Goal: Task Accomplishment & Management: Manage account settings

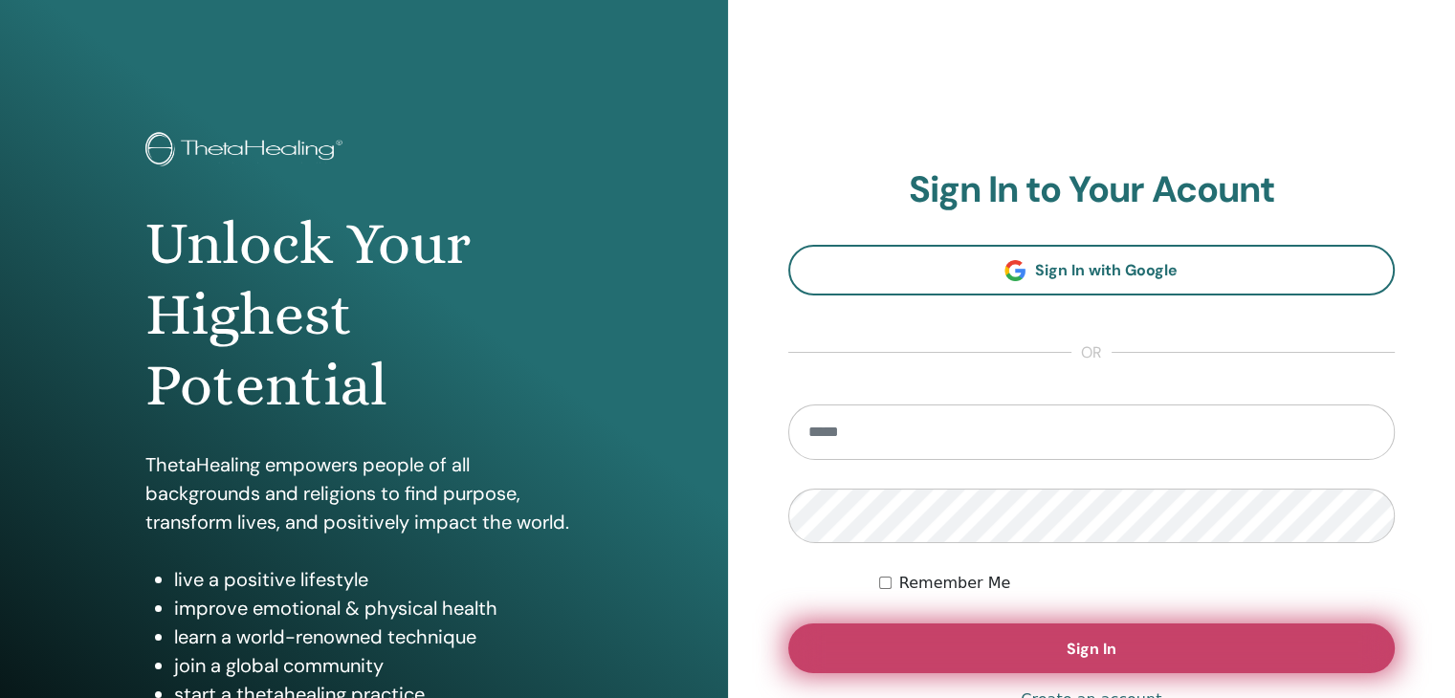
type input "**********"
click at [1121, 642] on button "Sign In" at bounding box center [1092, 649] width 608 height 50
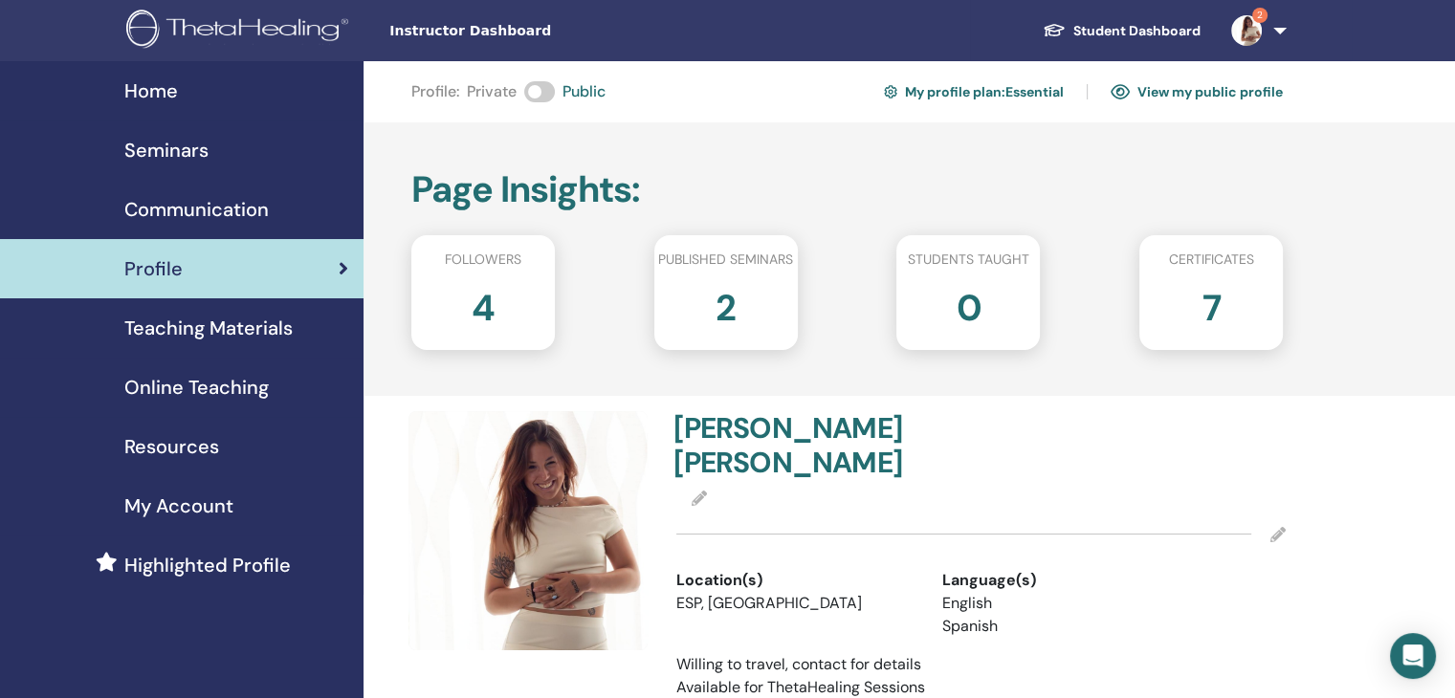
click at [1263, 20] on span "2" at bounding box center [1259, 15] width 15 height 15
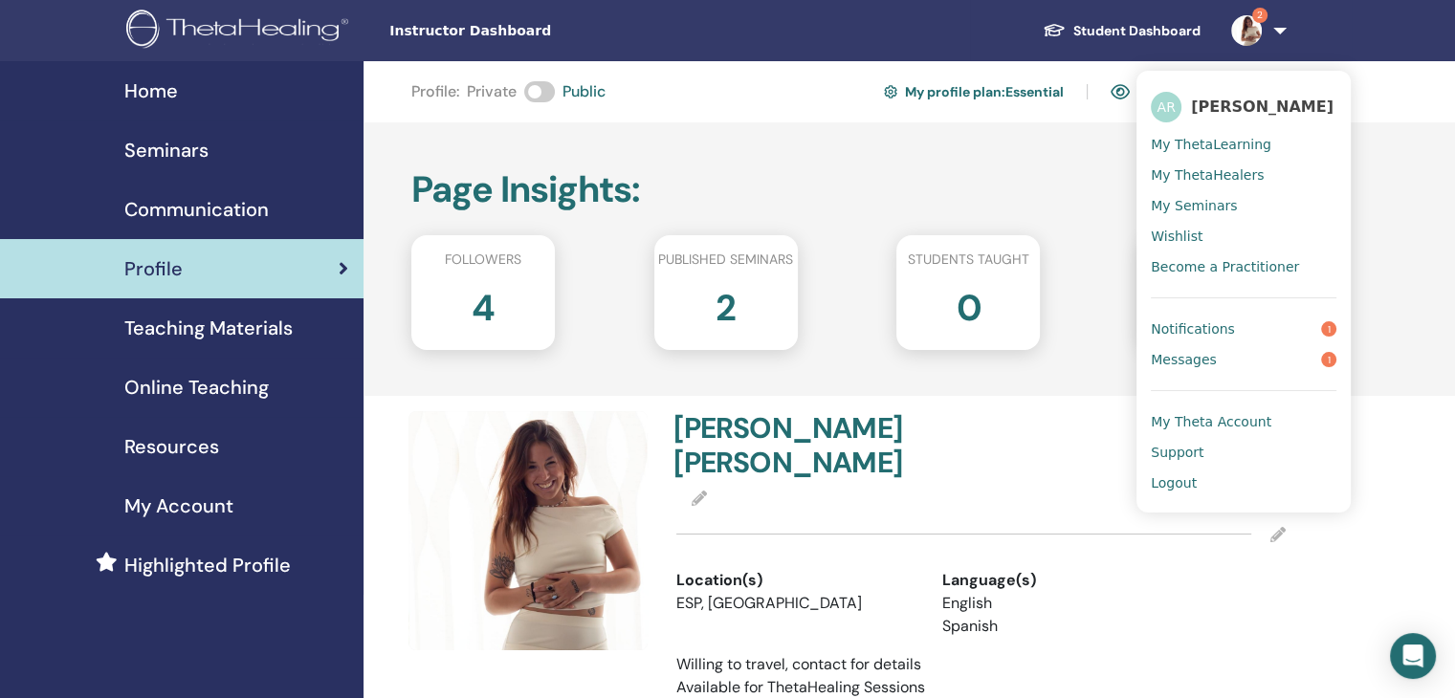
click at [1240, 327] on link "Notifications 1" at bounding box center [1244, 329] width 186 height 31
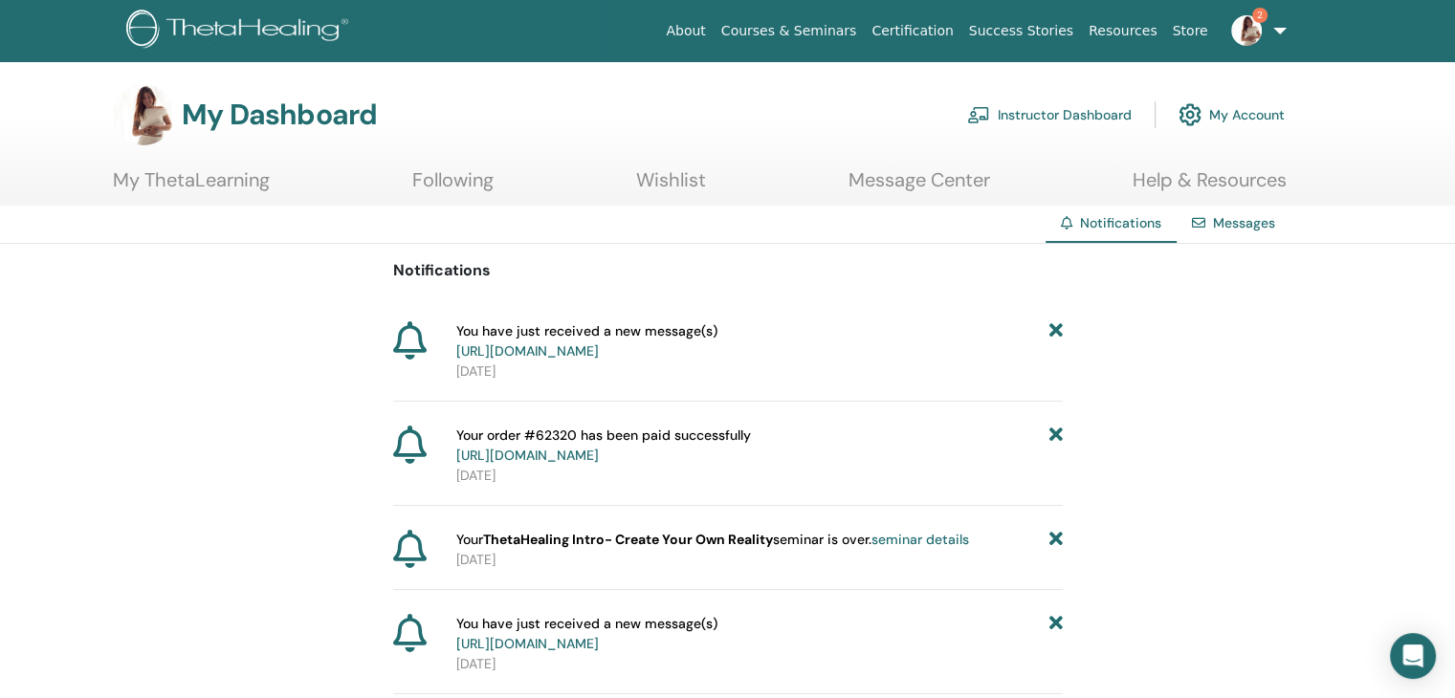
click at [599, 351] on link "https://member.thetahealing.com/message-center/messages/4fe324f7-fe68-4068-8d88…" at bounding box center [527, 350] width 143 height 17
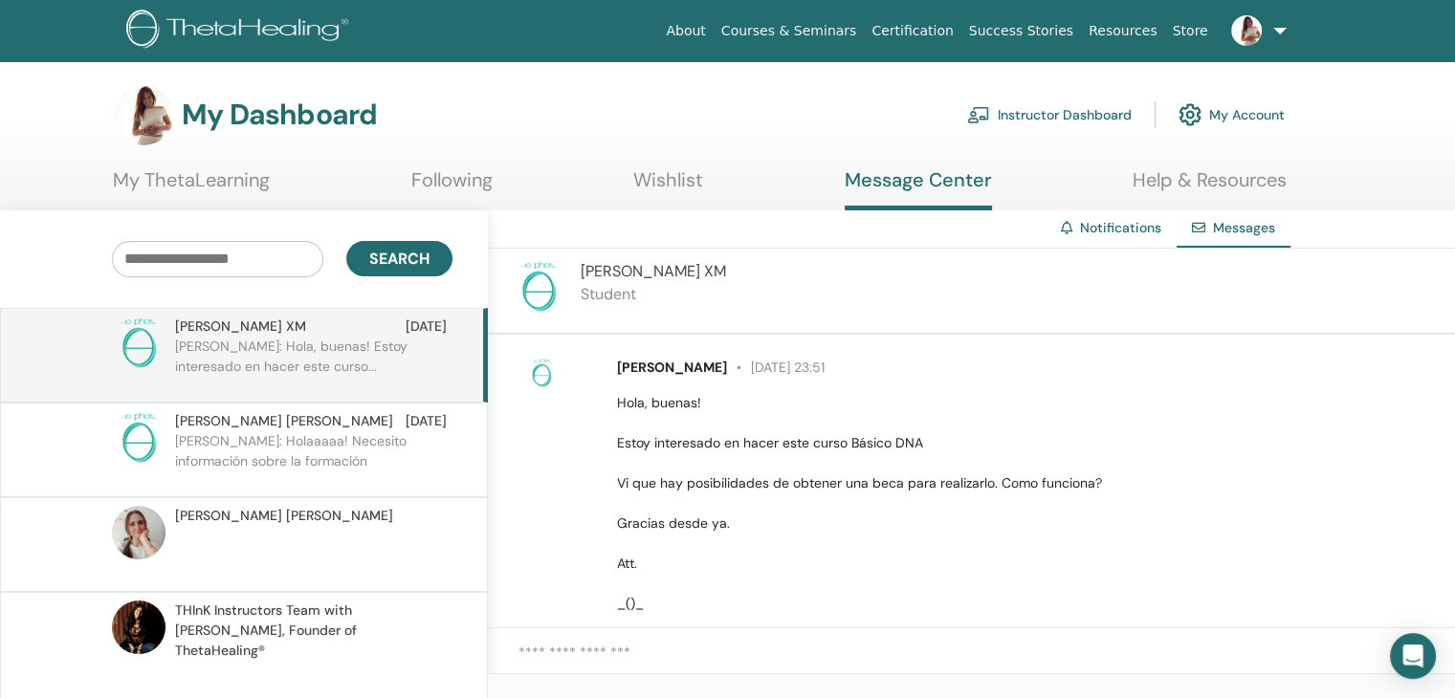
scroll to position [40, 0]
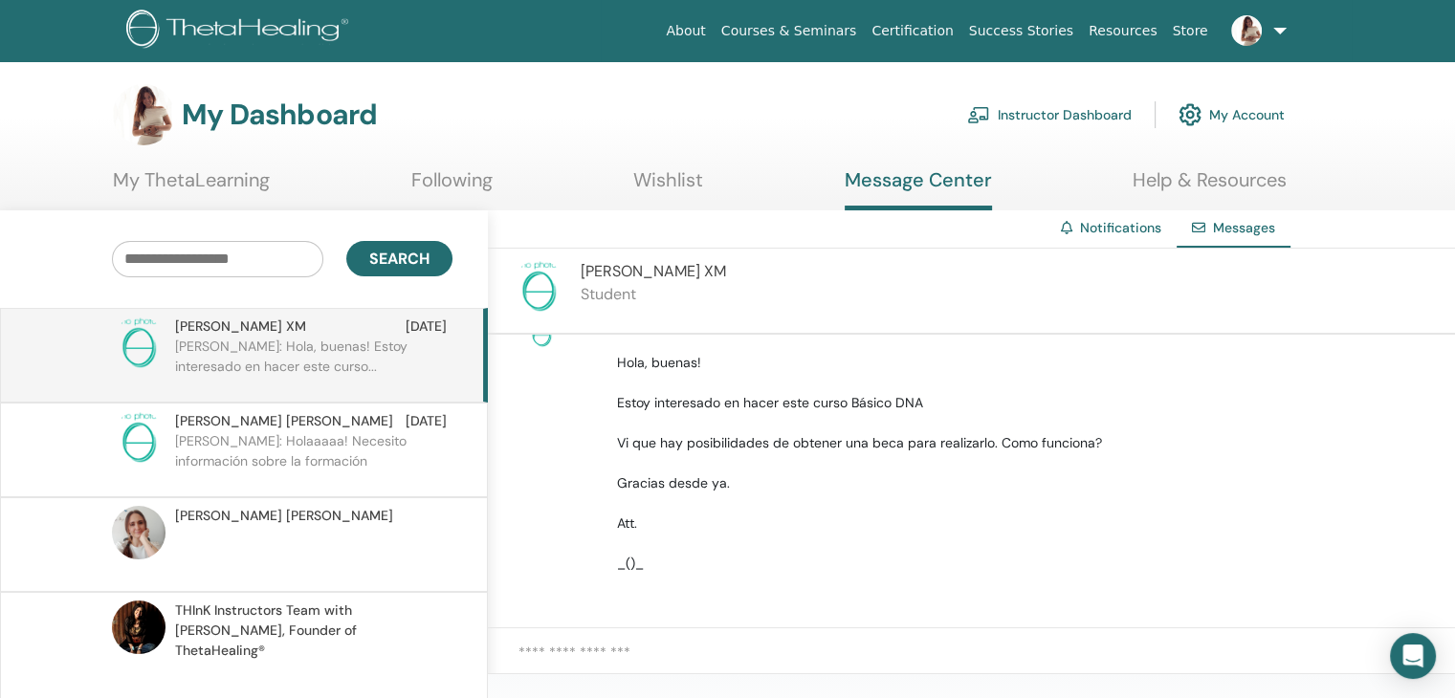
click at [658, 659] on textarea at bounding box center [987, 663] width 937 height 43
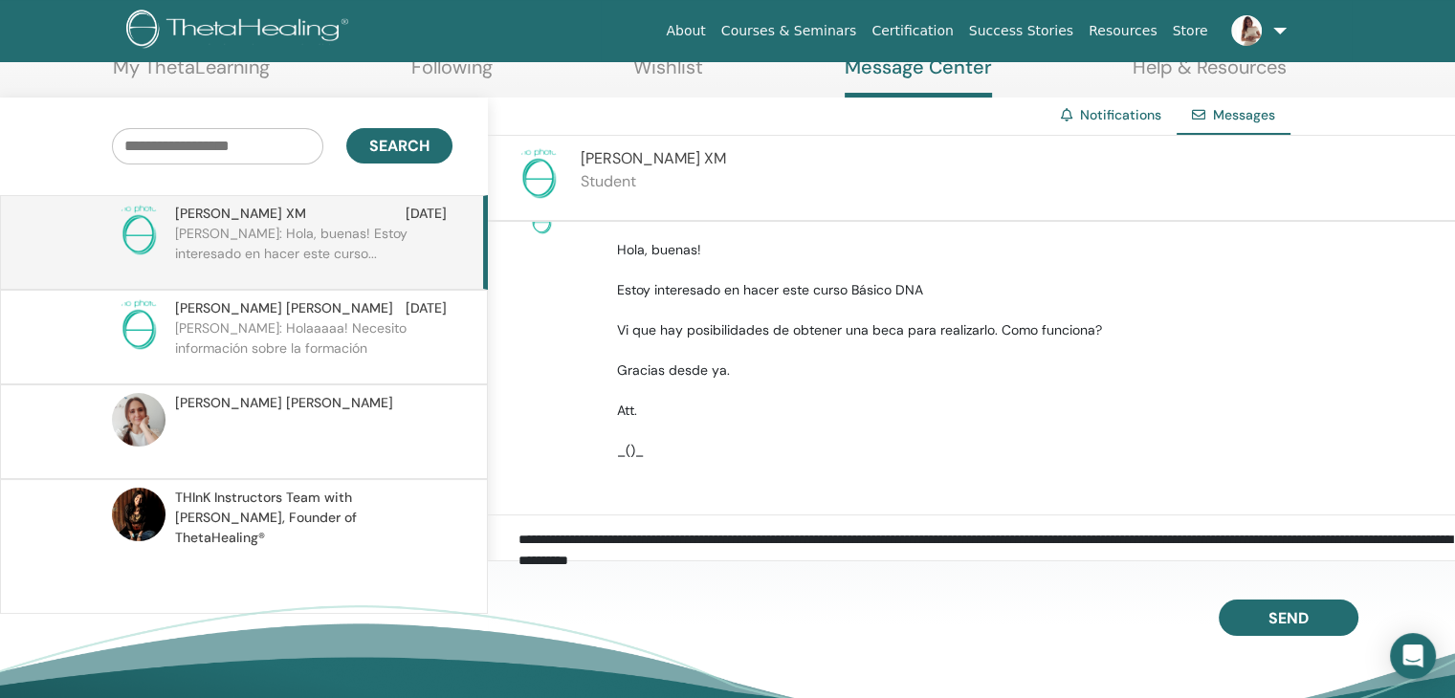
scroll to position [114, 0]
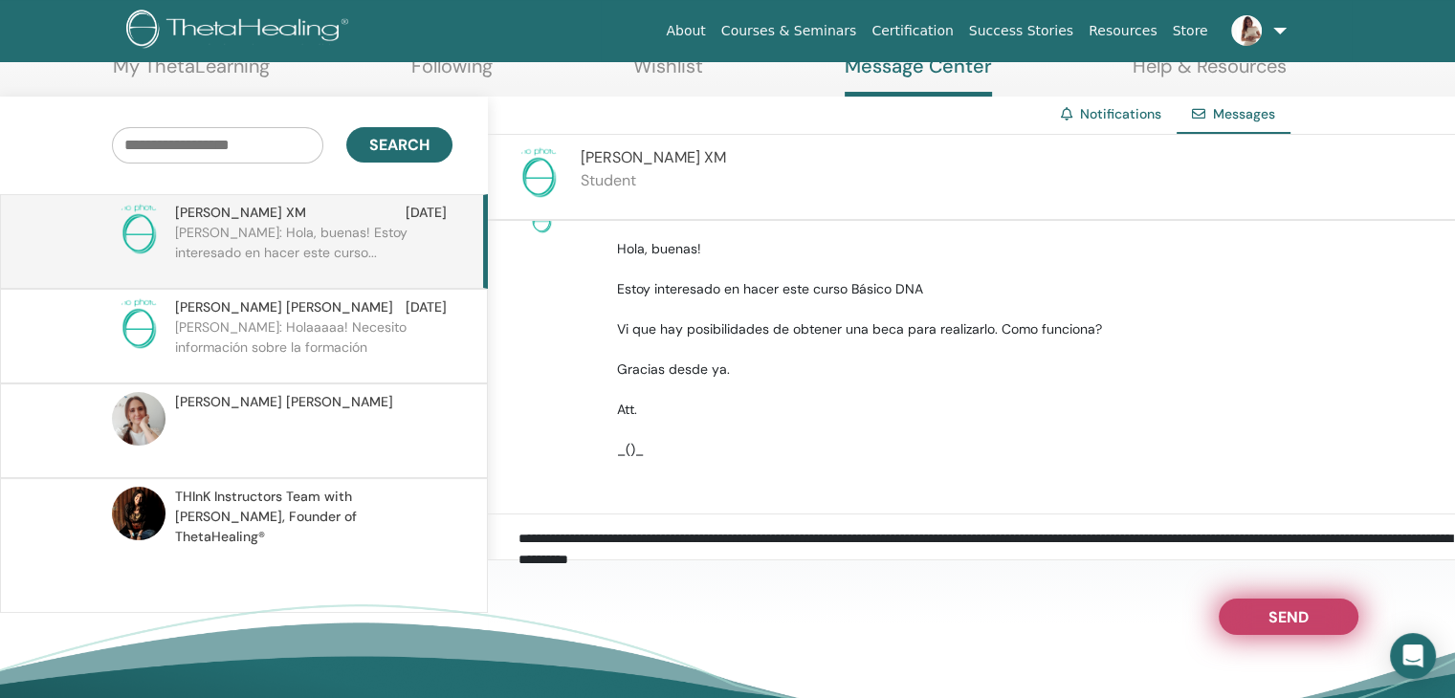
type textarea "**********"
click at [1278, 613] on span "Send" at bounding box center [1289, 614] width 40 height 13
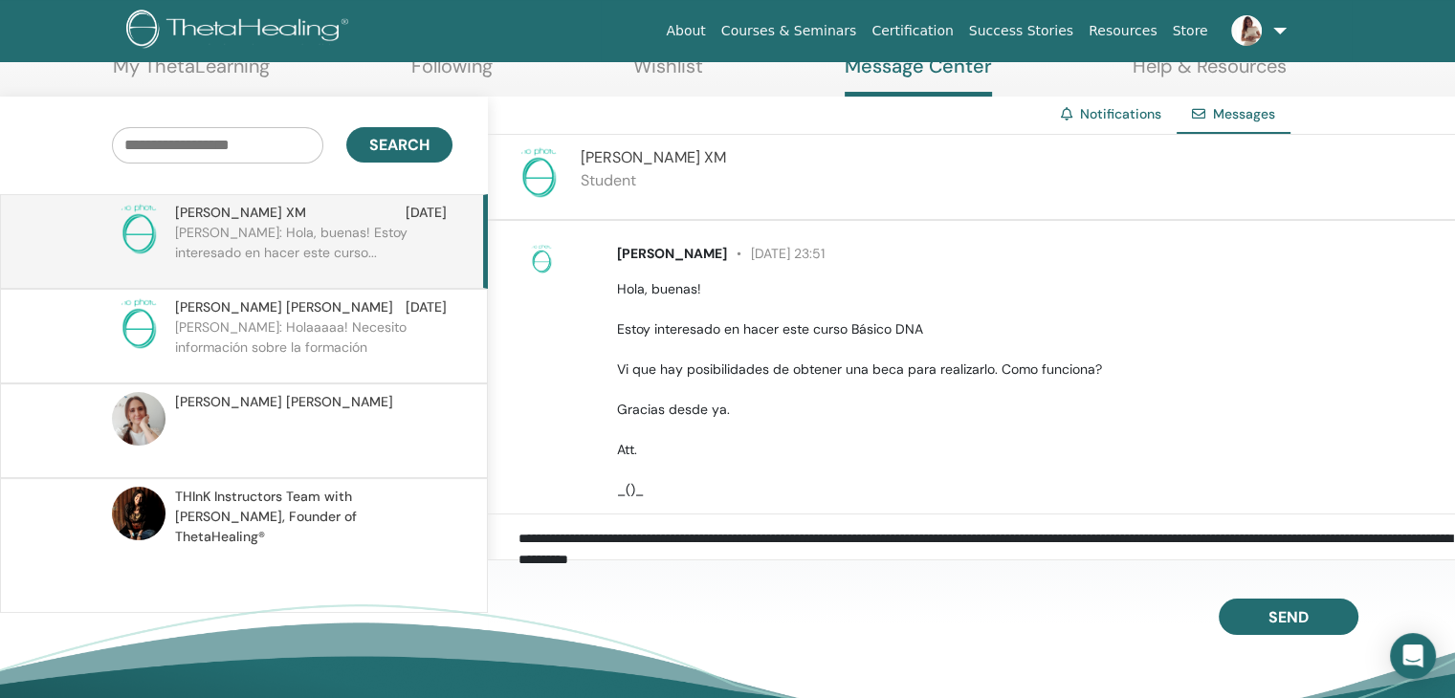
scroll to position [0, 0]
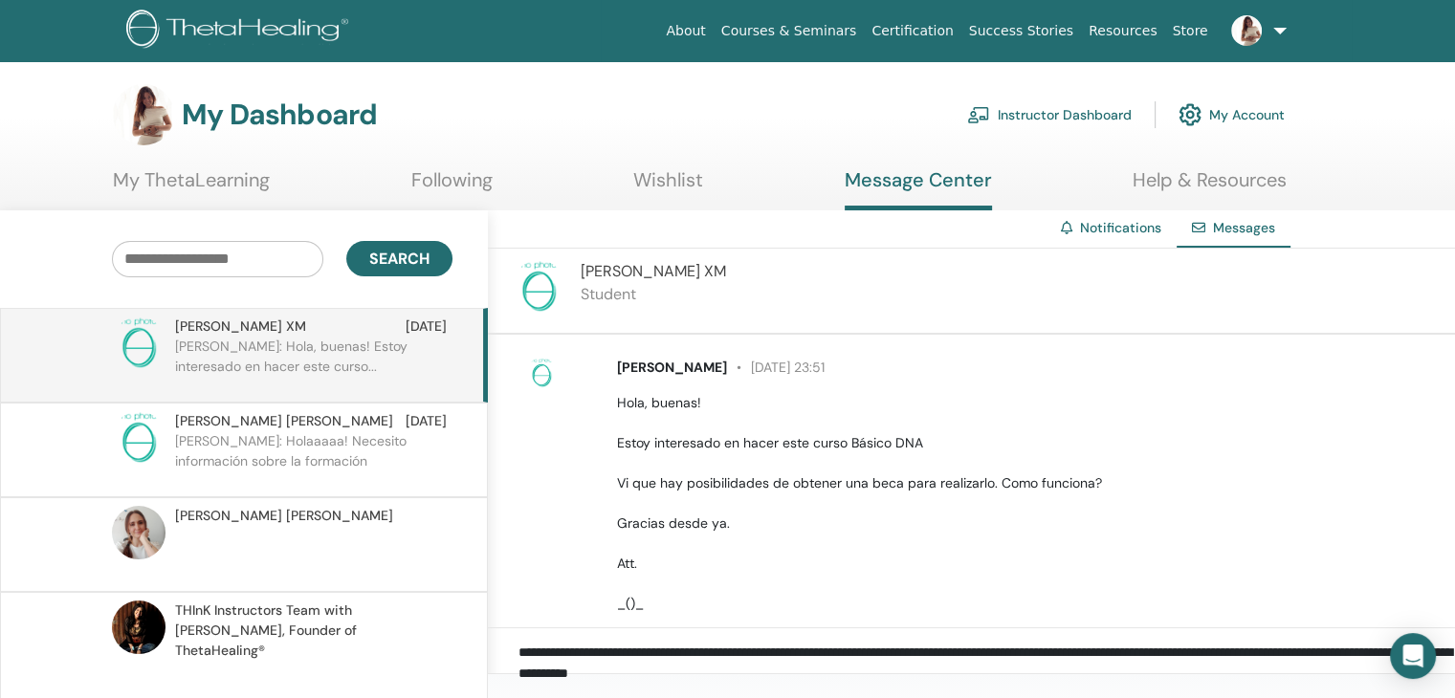
click at [1012, 119] on link "Instructor Dashboard" at bounding box center [1049, 115] width 165 height 42
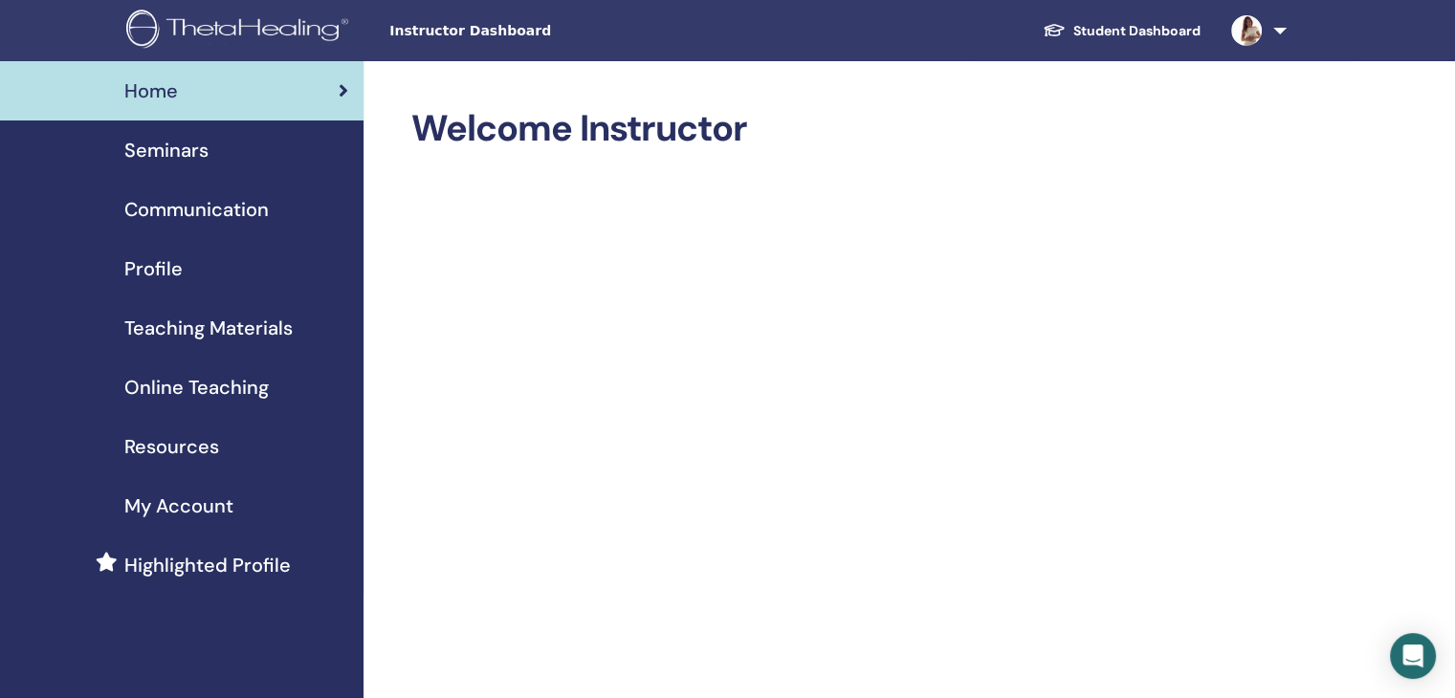
click at [224, 167] on link "Seminars" at bounding box center [182, 150] width 364 height 59
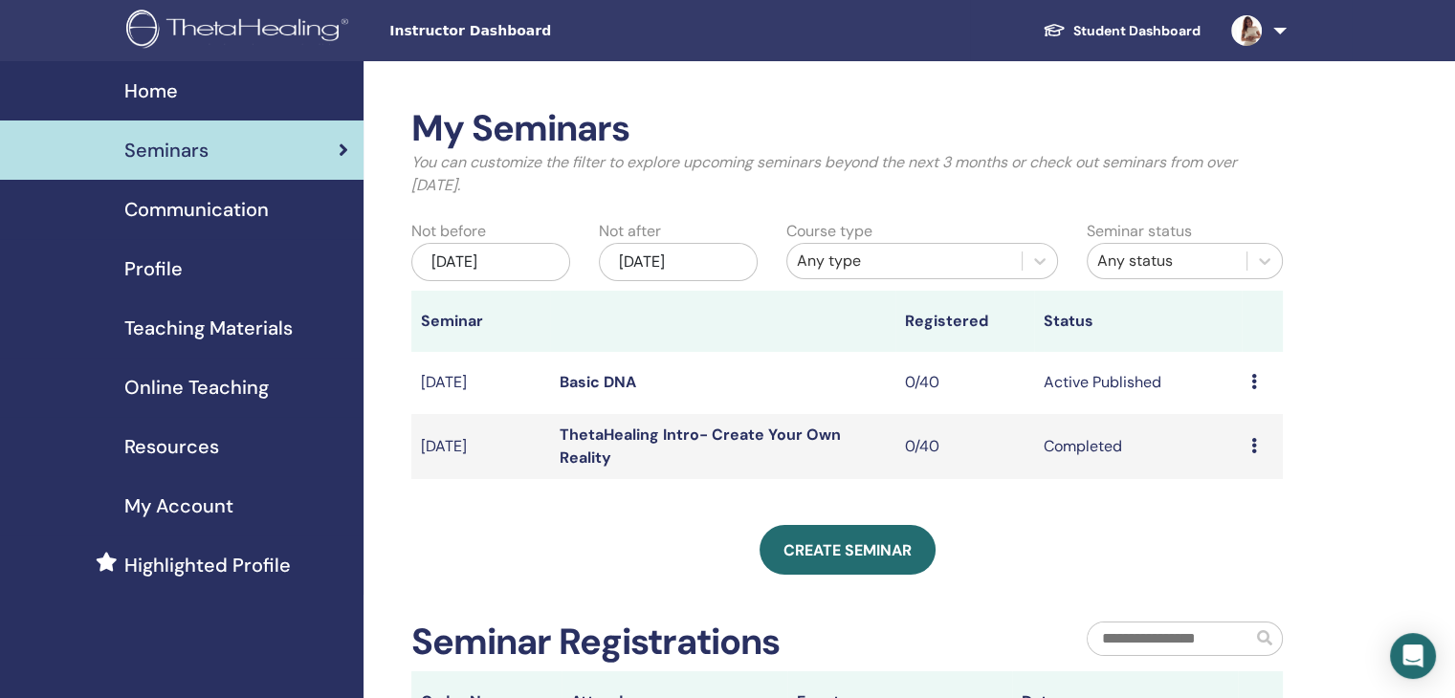
click at [1248, 384] on td "Preview Edit Attendees Cancel" at bounding box center [1262, 383] width 41 height 62
click at [1259, 382] on div "Preview Edit Attendees Cancel" at bounding box center [1262, 382] width 22 height 23
click at [1243, 485] on p "Cancel" at bounding box center [1245, 484] width 73 height 23
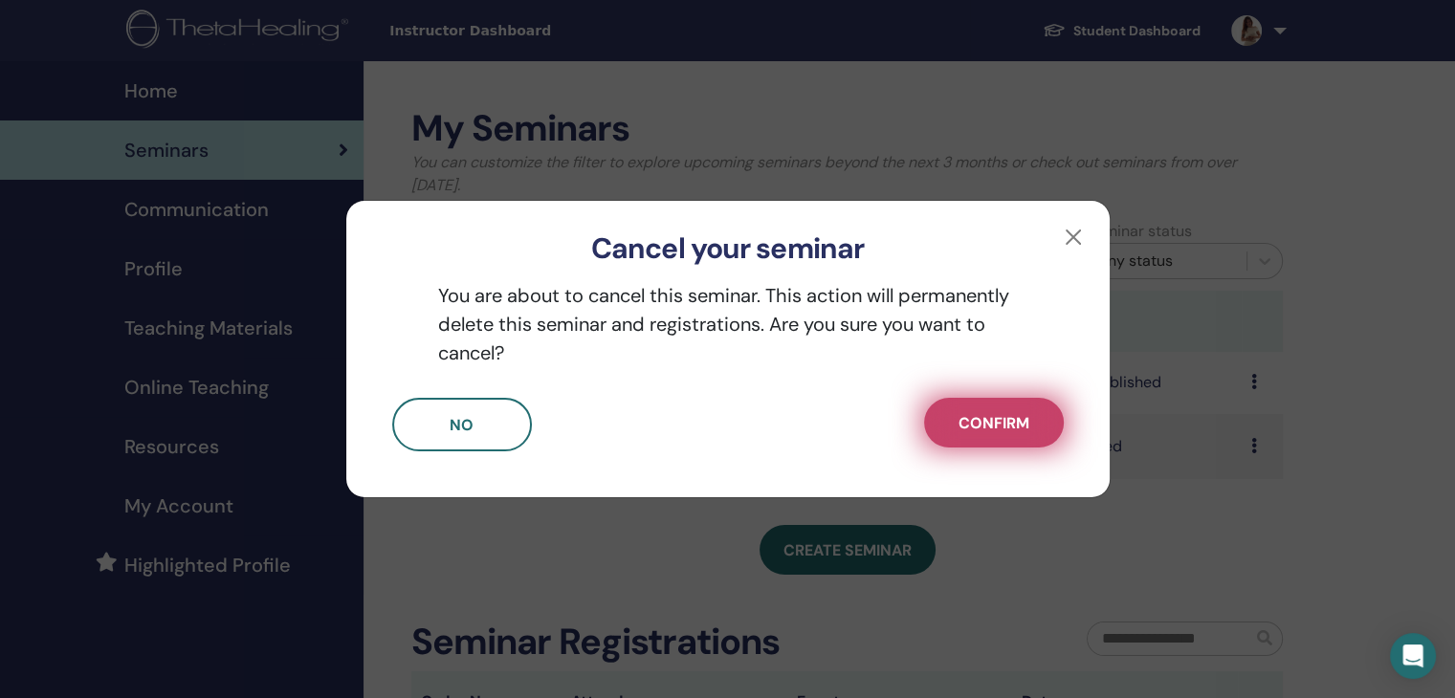
click at [983, 426] on span "Confirm" at bounding box center [994, 423] width 71 height 20
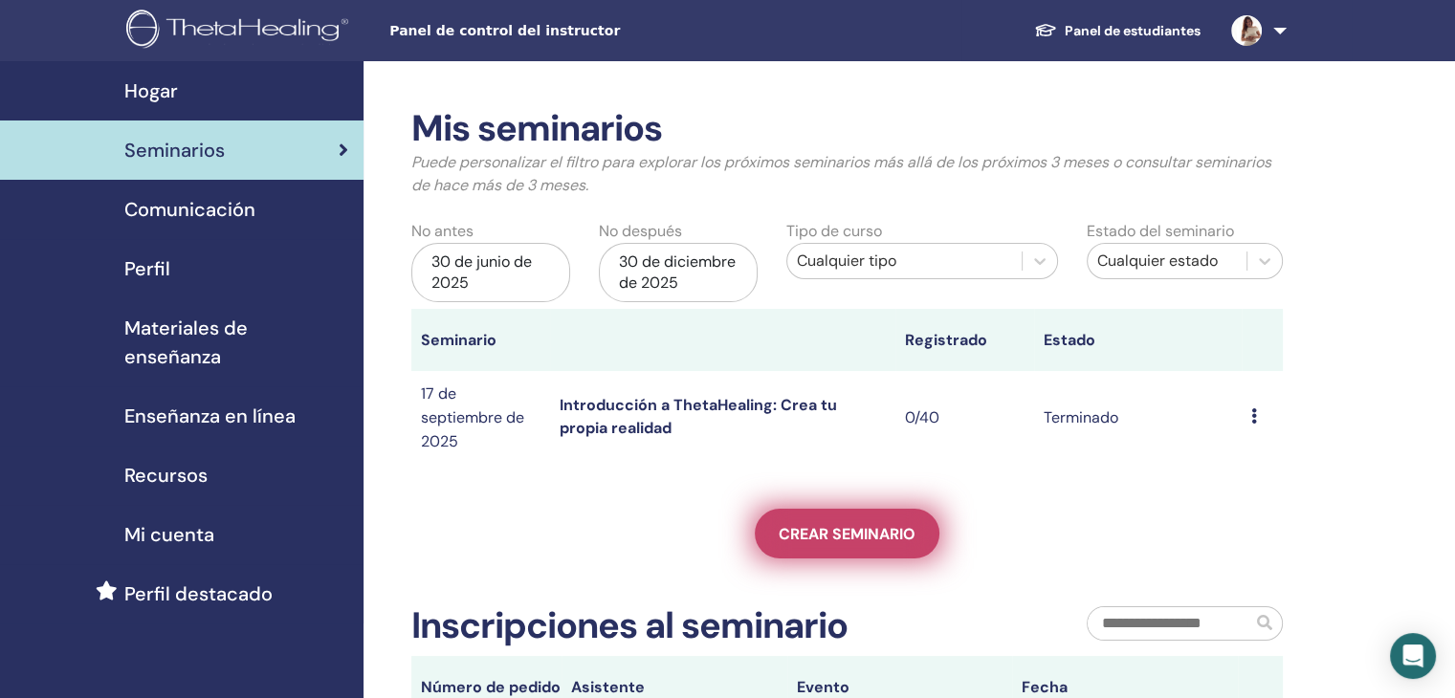
click at [861, 529] on font "Crear seminario" at bounding box center [847, 534] width 137 height 20
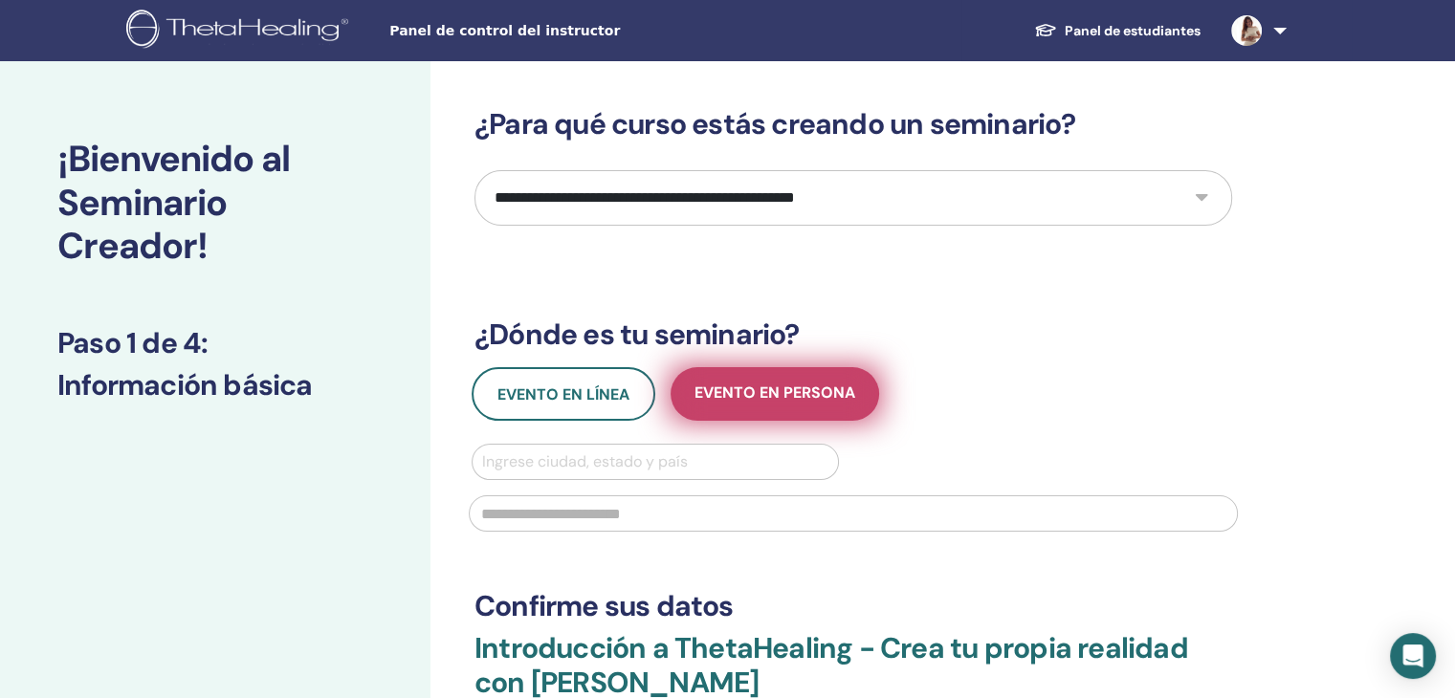
click at [727, 406] on button "Evento en persona" at bounding box center [775, 394] width 209 height 54
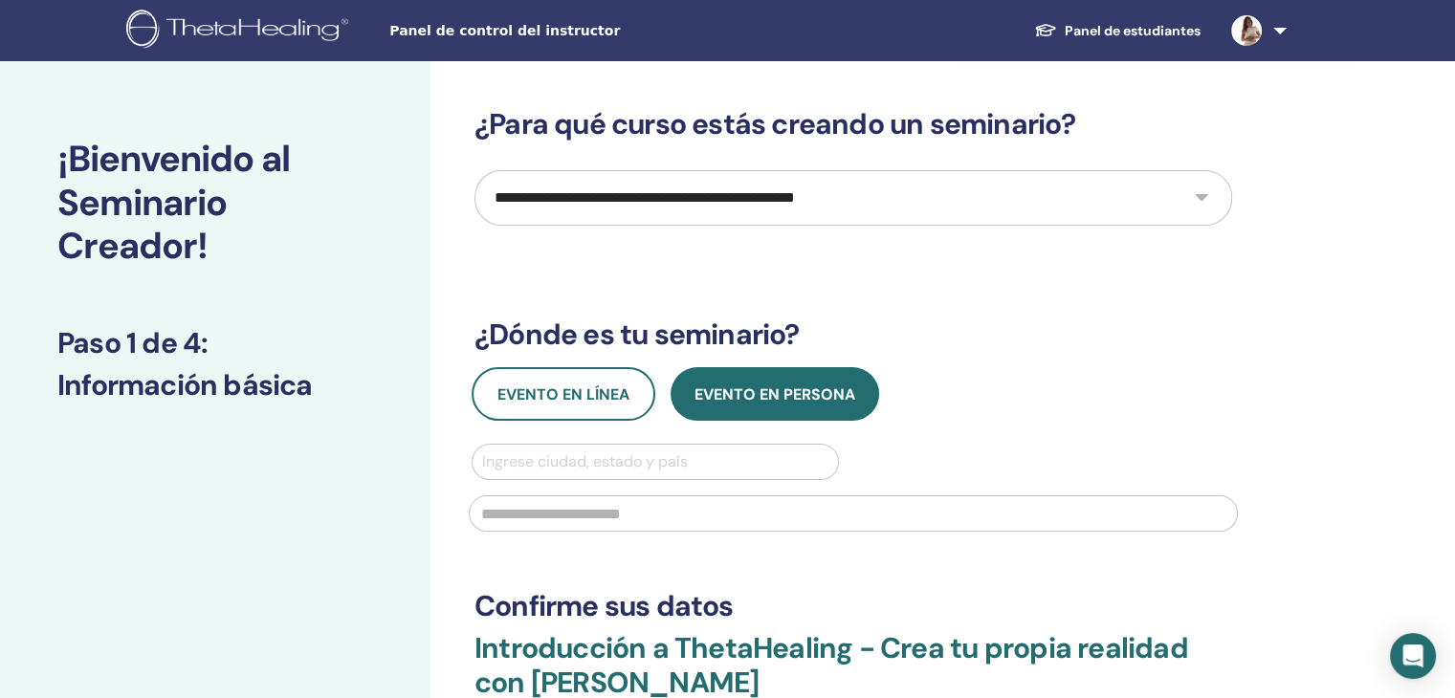
click at [723, 204] on select "**********" at bounding box center [854, 197] width 758 height 55
select select "*"
click at [475, 170] on select "**********" at bounding box center [854, 197] width 758 height 55
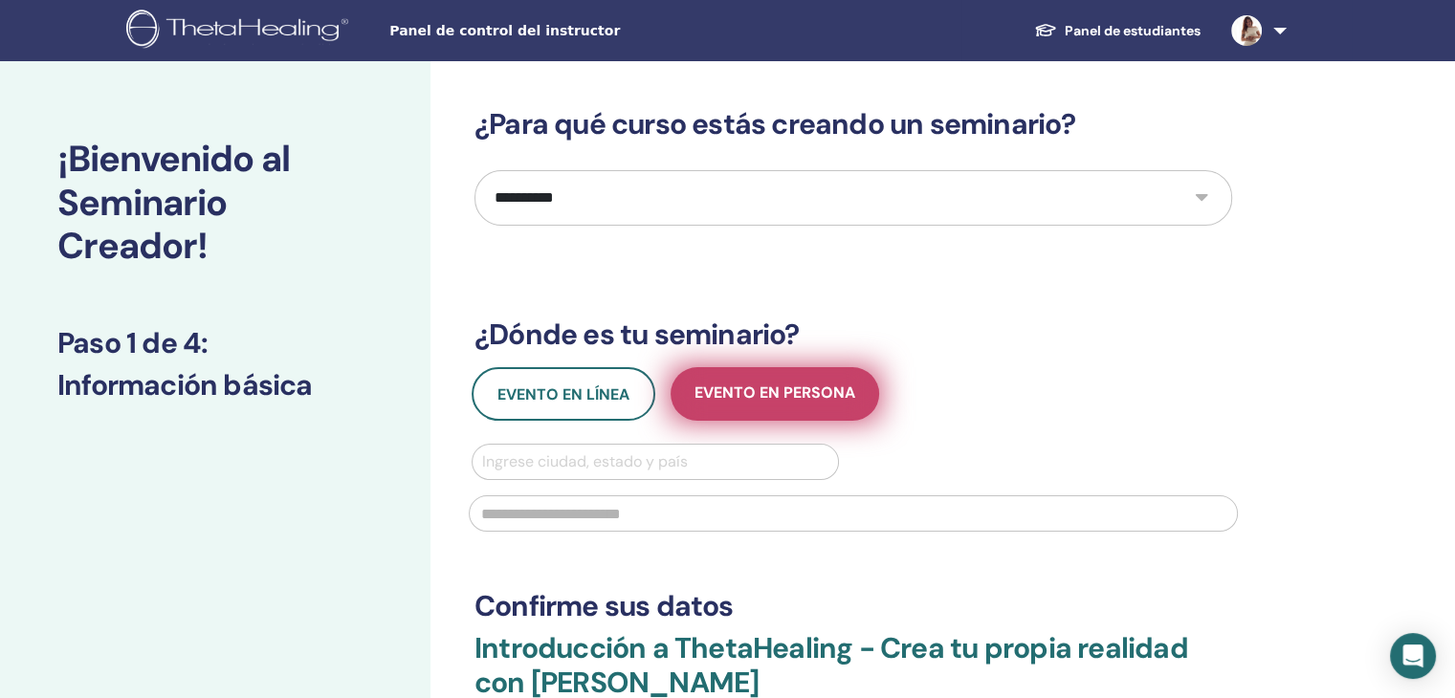
click at [754, 403] on span "Evento en persona" at bounding box center [775, 395] width 161 height 24
click at [800, 389] on font "Evento en persona" at bounding box center [775, 393] width 161 height 20
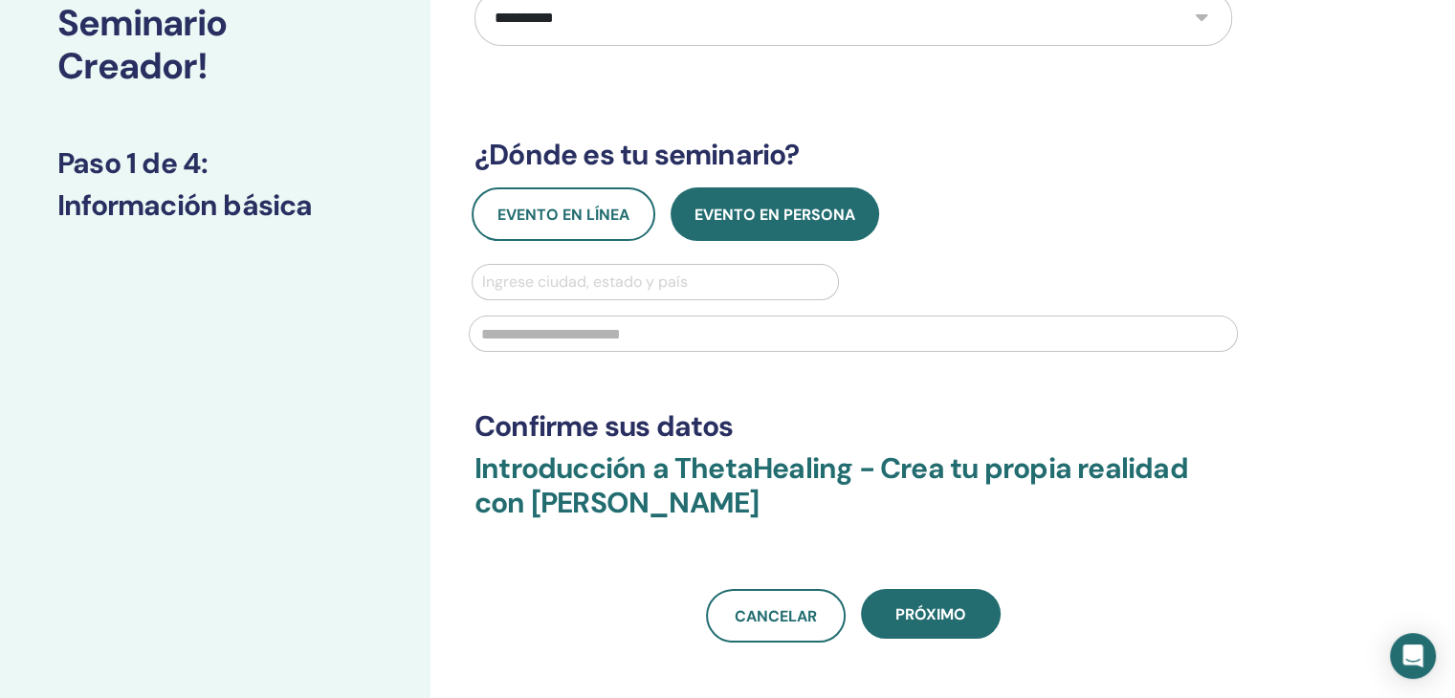
click at [656, 344] on input "text" at bounding box center [853, 334] width 769 height 36
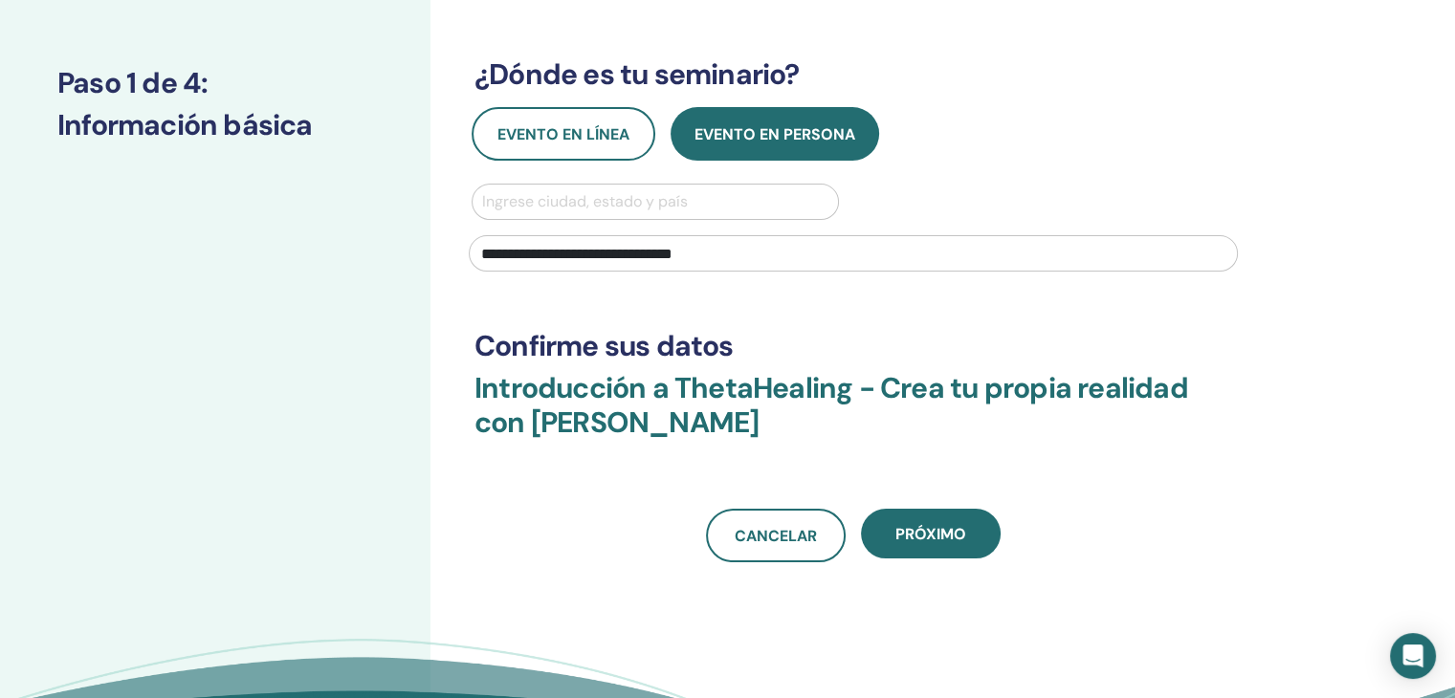
scroll to position [264, 0]
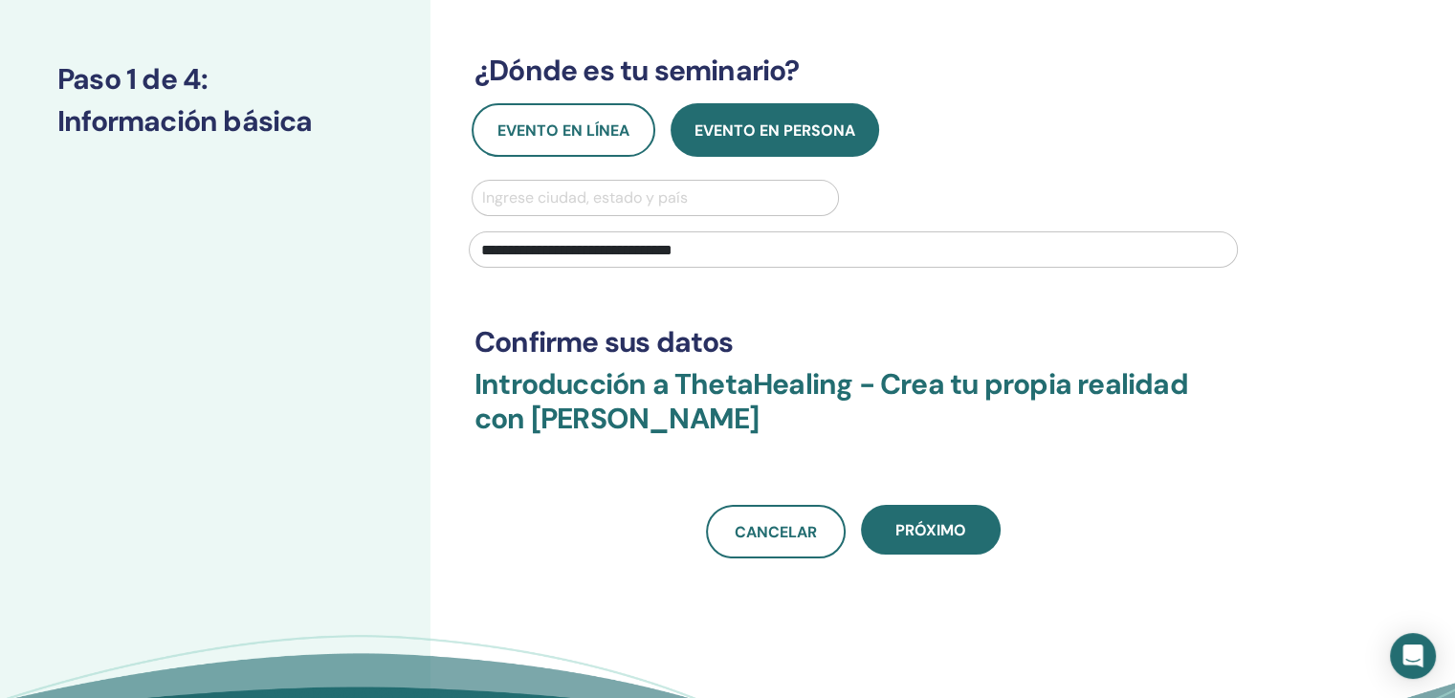
type input "**********"
click at [610, 204] on div at bounding box center [655, 198] width 346 height 27
click at [971, 164] on div "**********" at bounding box center [853, 191] width 786 height 176
click at [651, 189] on div at bounding box center [655, 198] width 346 height 27
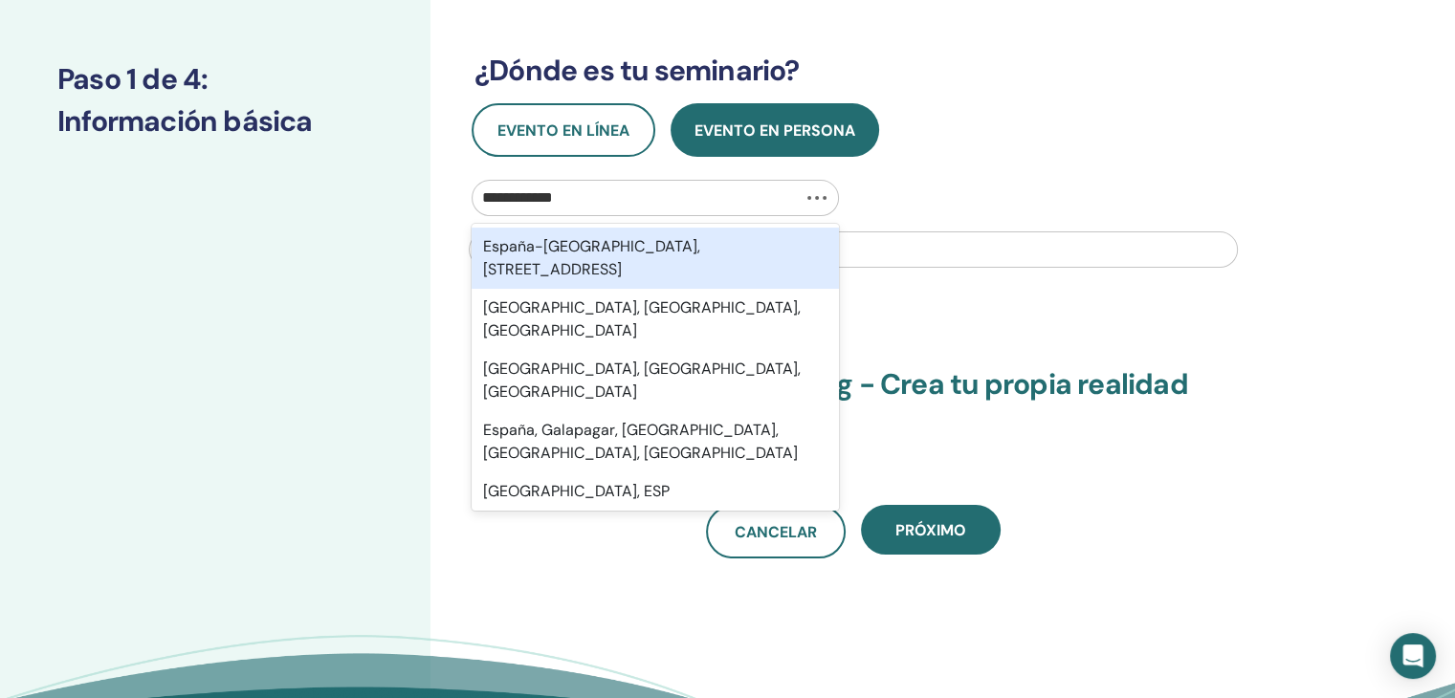
type input "**********"
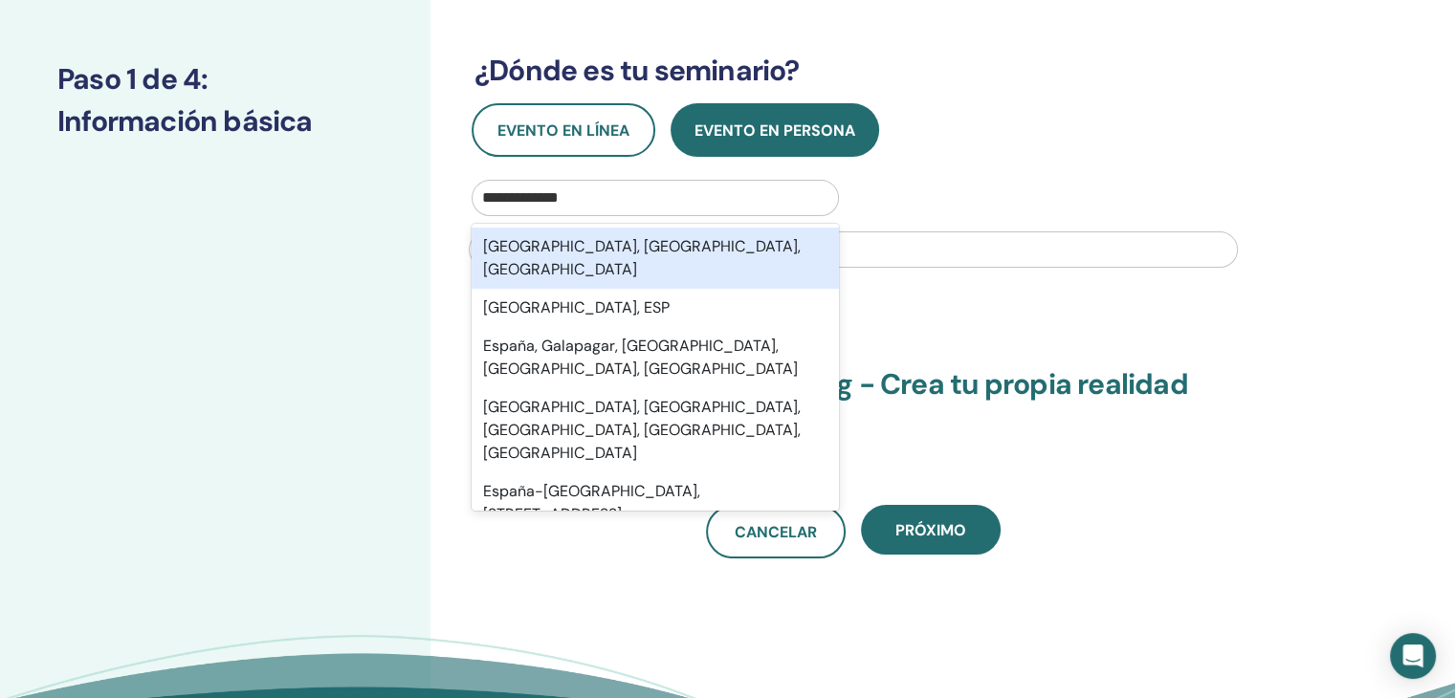
click at [653, 248] on font "Madrid, Comunidad de Madrid, ESP" at bounding box center [642, 257] width 318 height 43
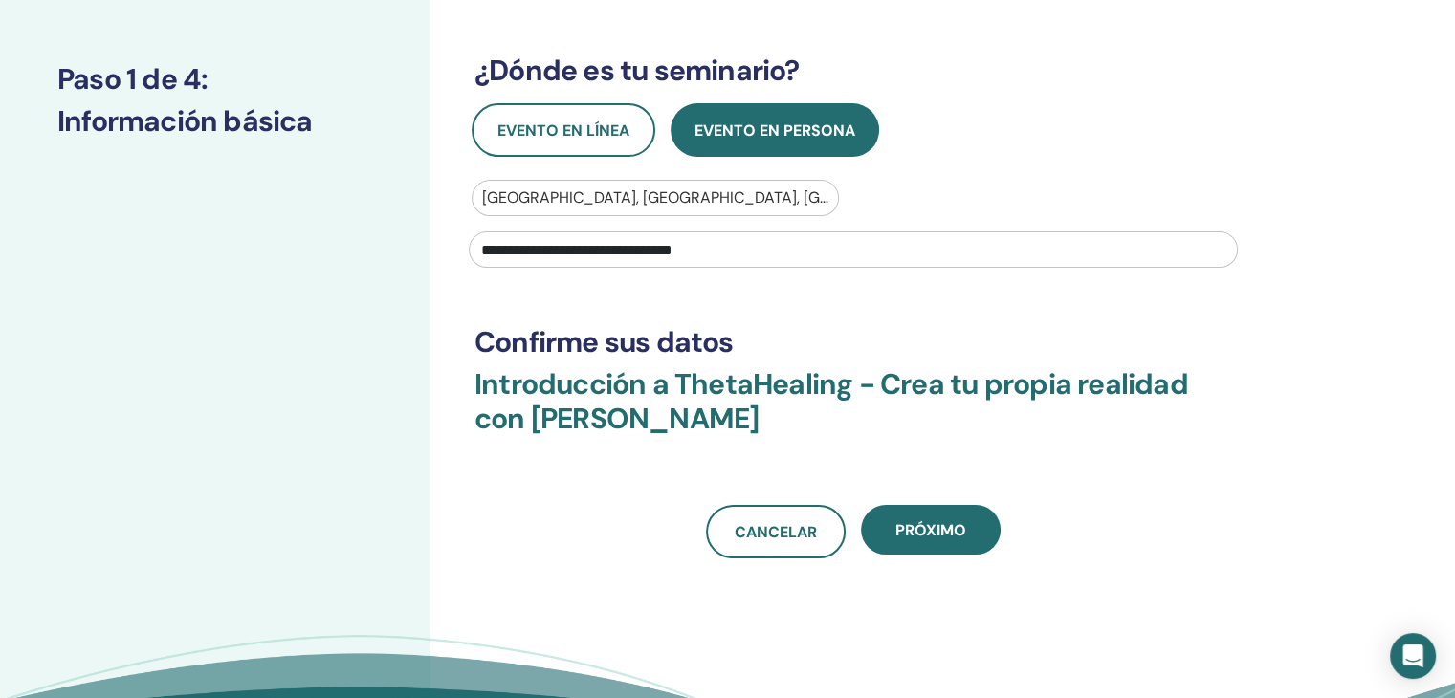
click at [778, 247] on input "**********" at bounding box center [853, 250] width 769 height 36
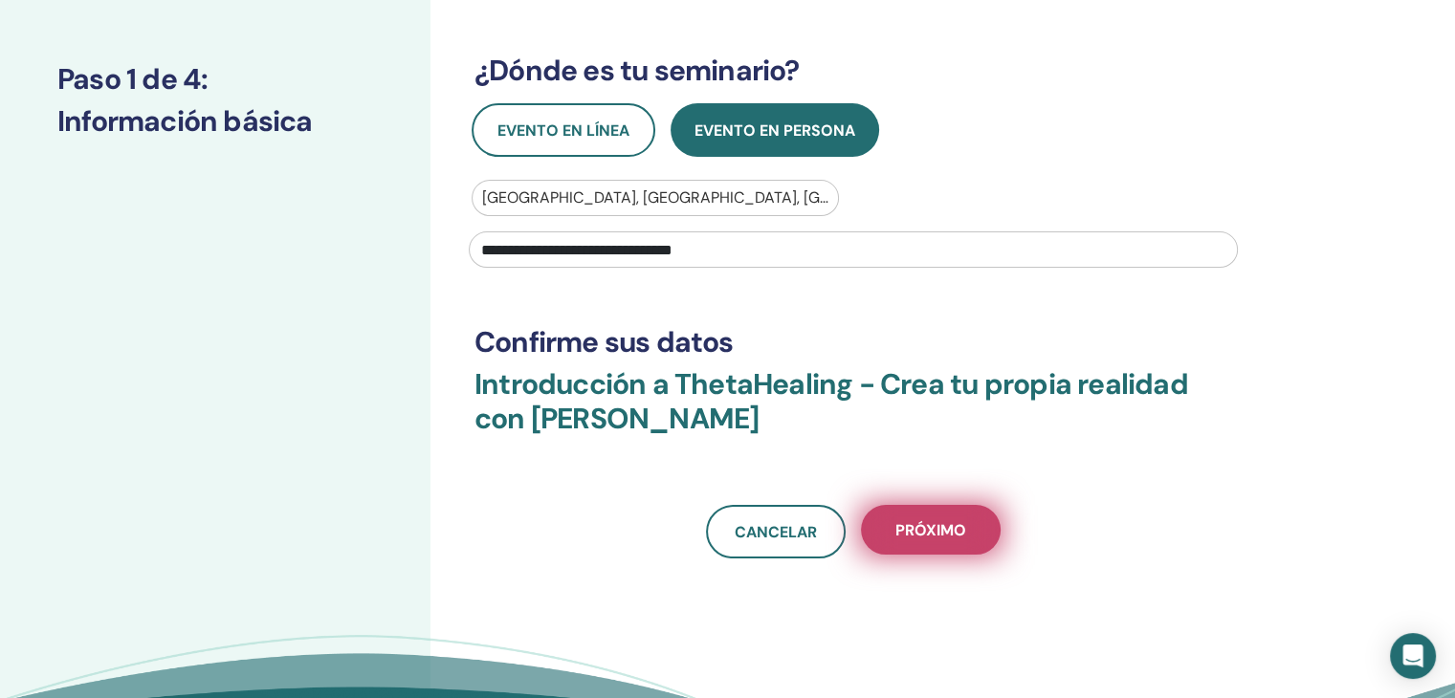
click at [934, 541] on button "Próximo" at bounding box center [931, 530] width 140 height 50
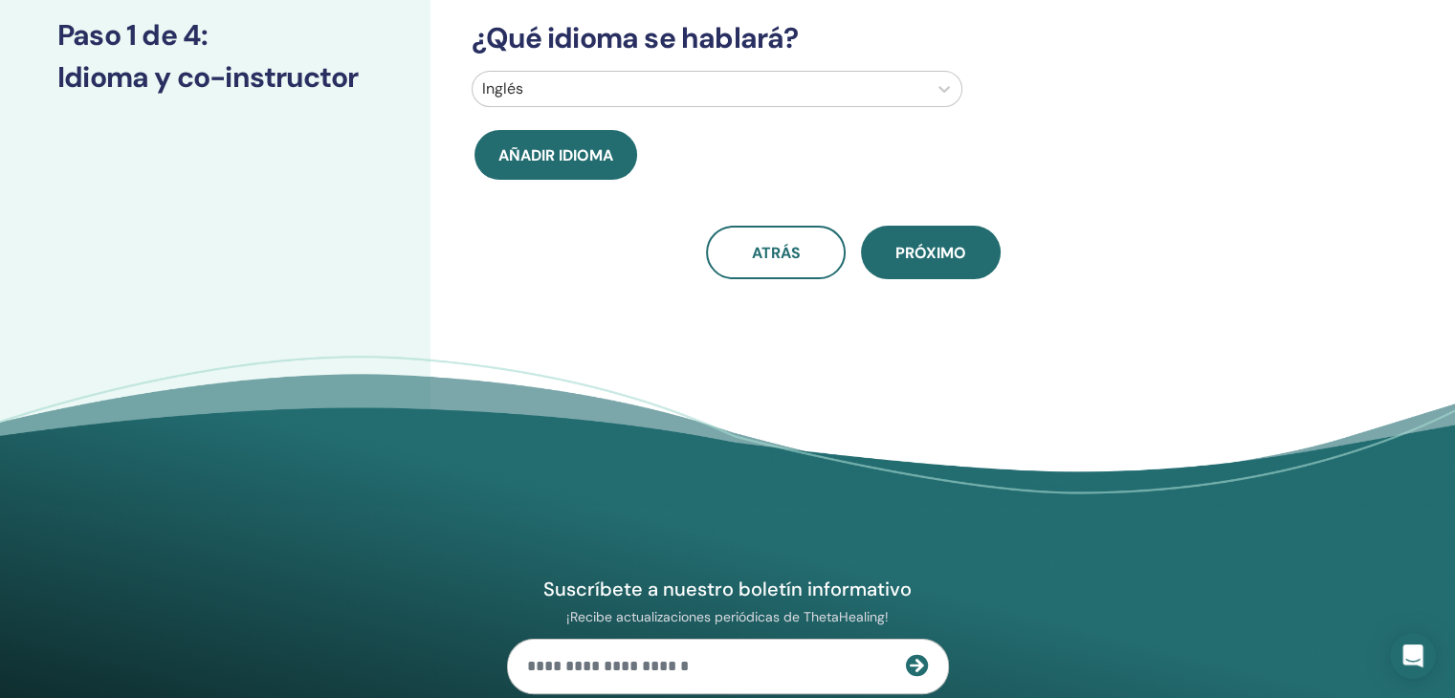
scroll to position [0, 0]
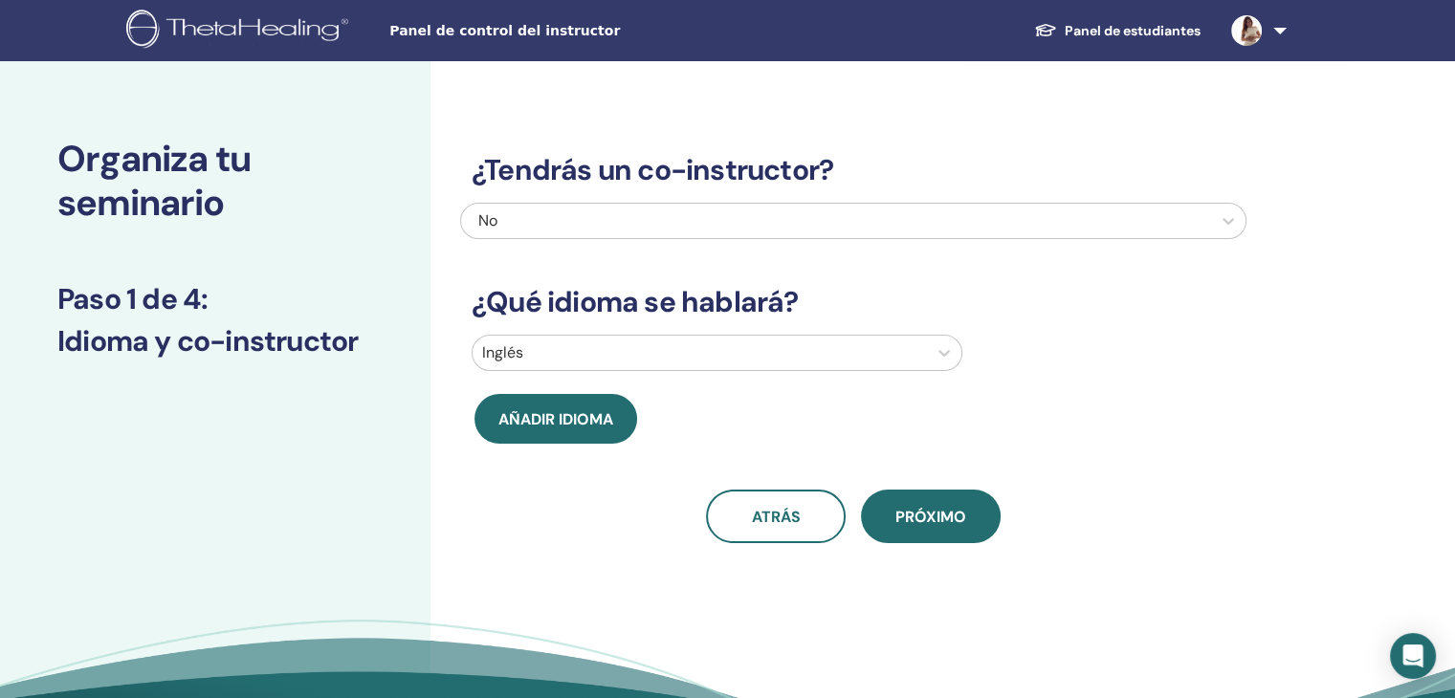
click at [660, 225] on div "No" at bounding box center [779, 221] width 602 height 23
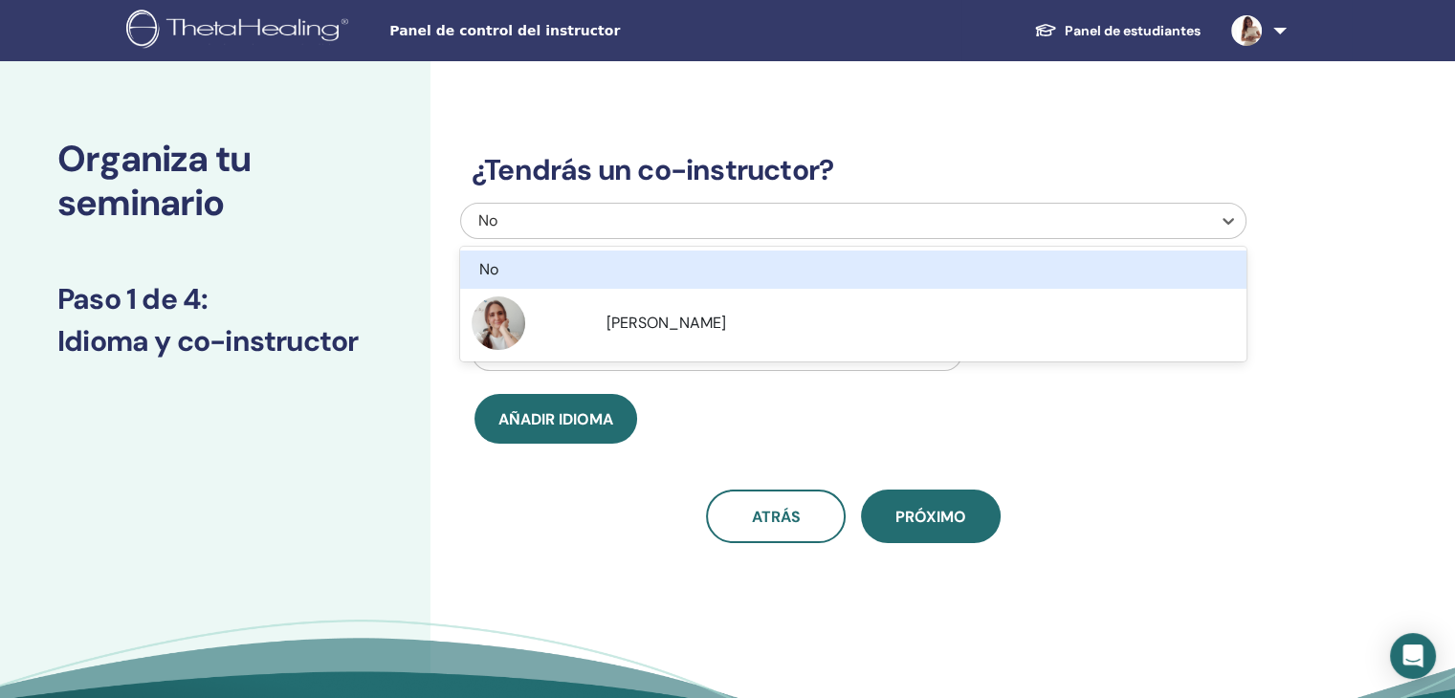
click at [552, 270] on div "No" at bounding box center [793, 269] width 629 height 23
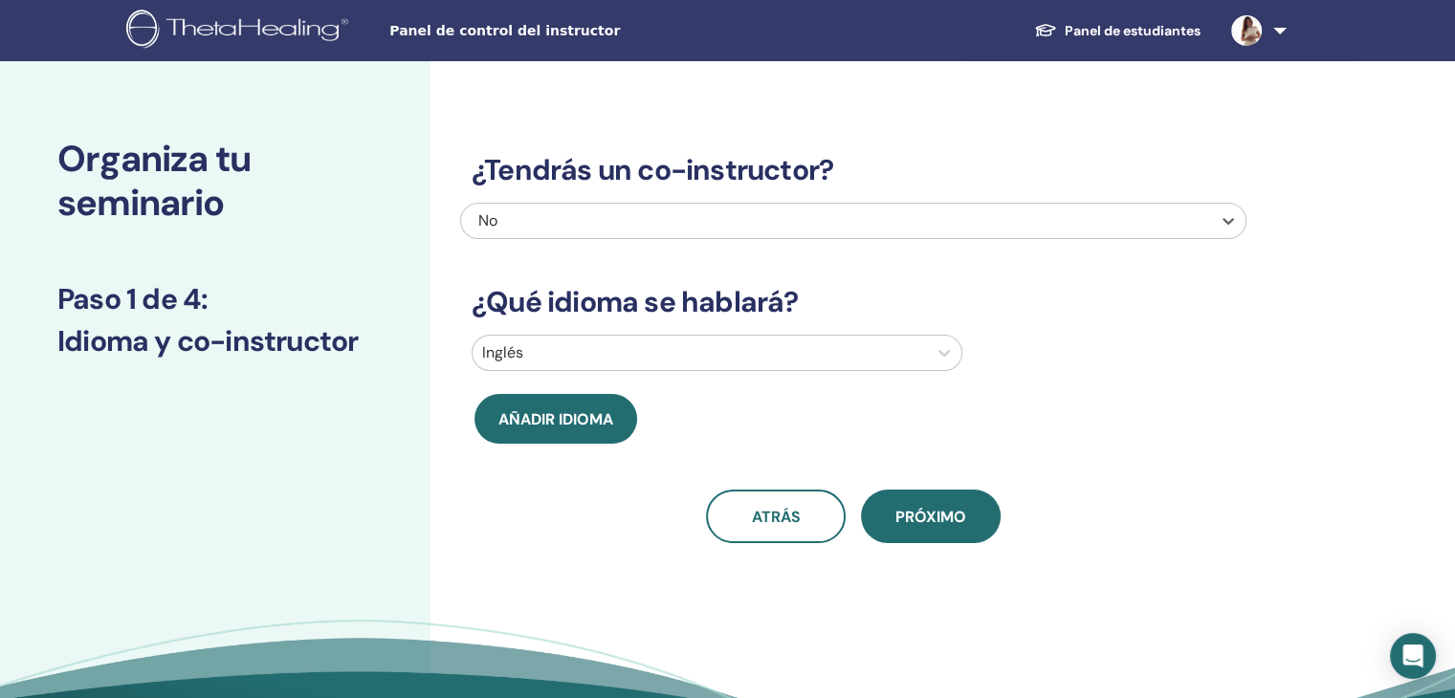
click at [594, 362] on div at bounding box center [699, 353] width 435 height 27
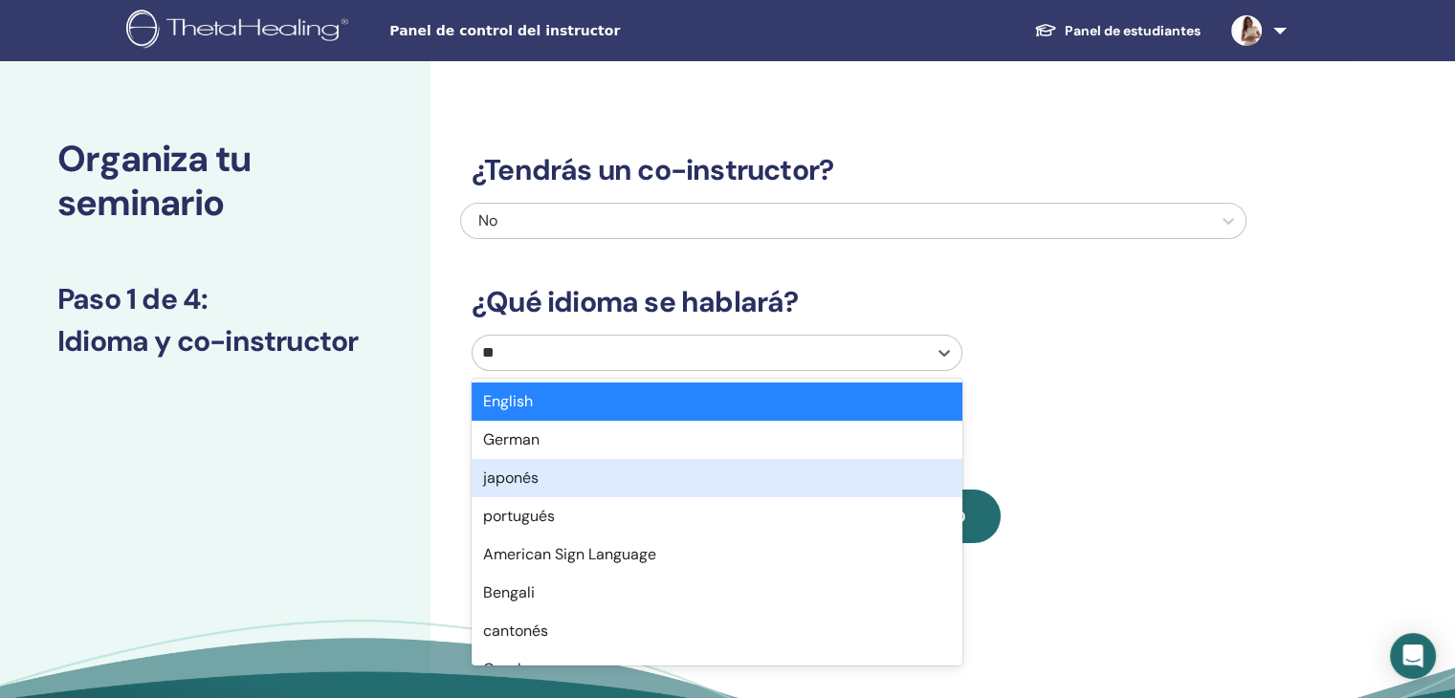
type input "*"
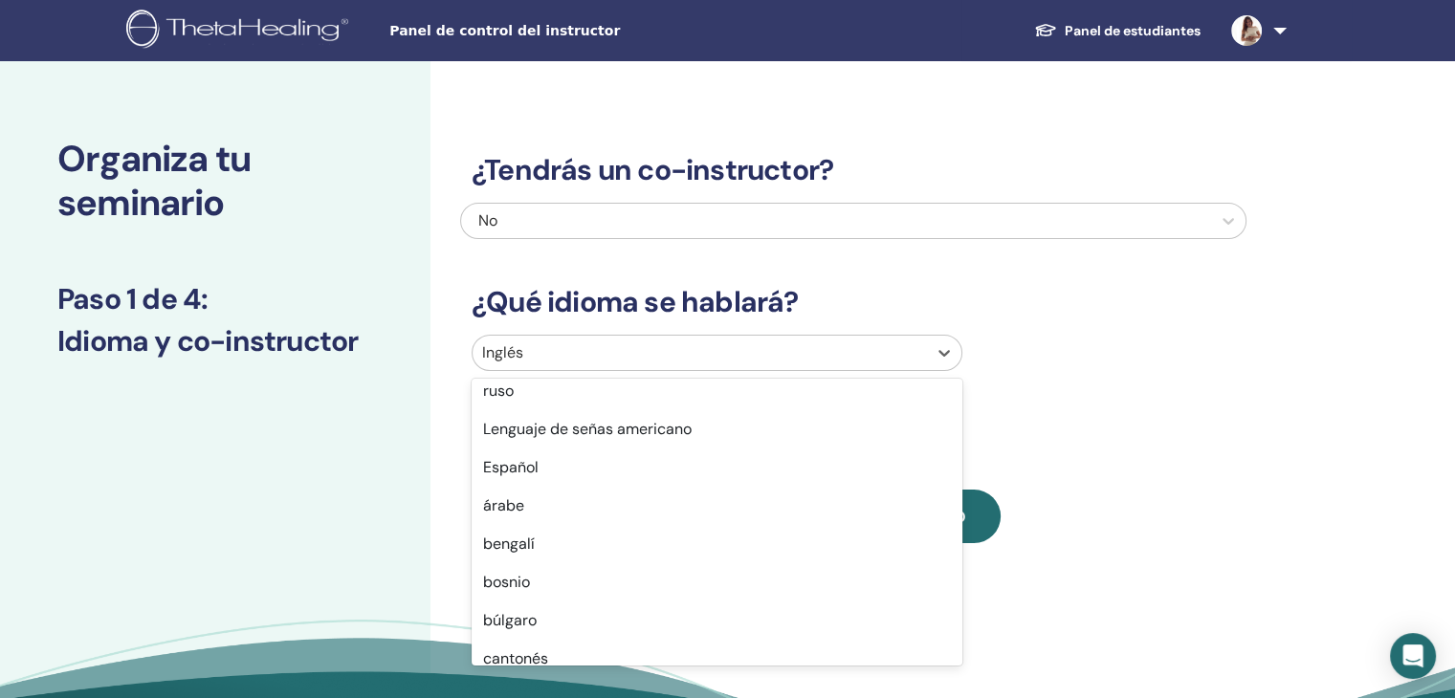
scroll to position [213, 0]
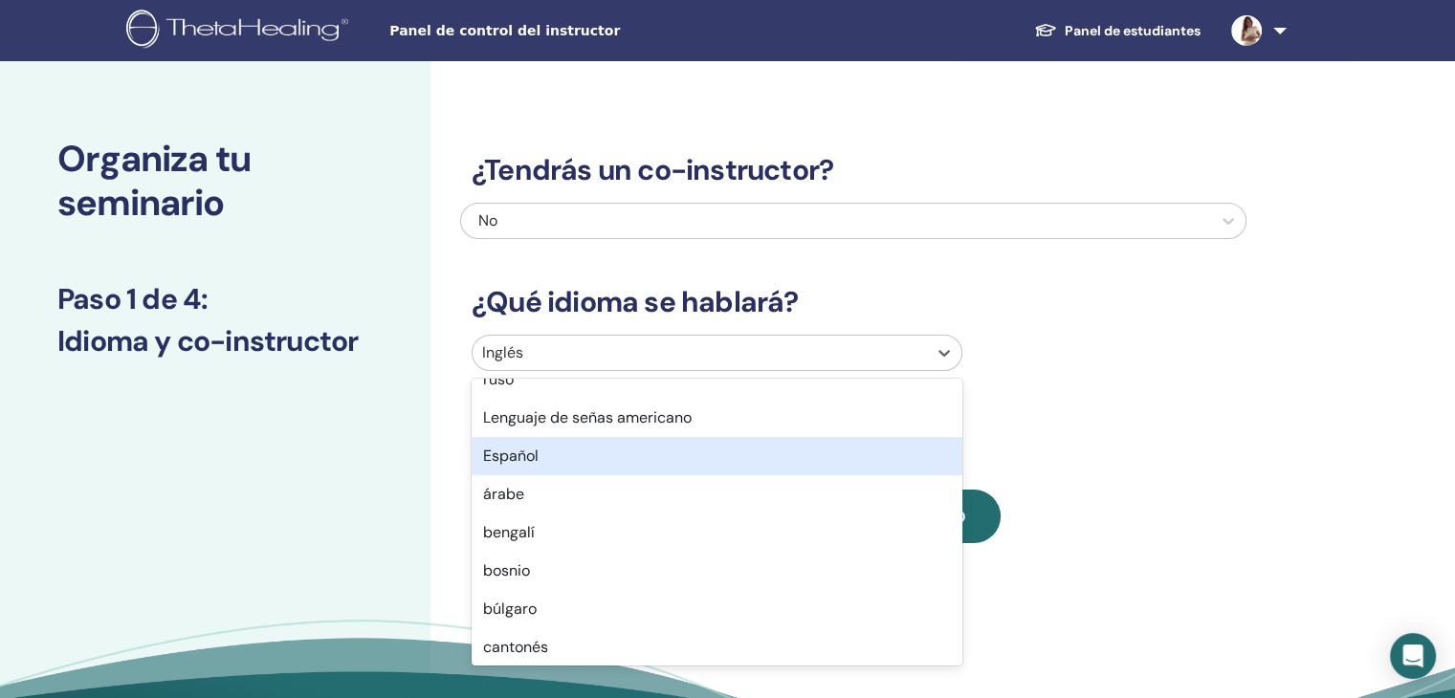
click at [541, 452] on div "Español" at bounding box center [717, 456] width 491 height 38
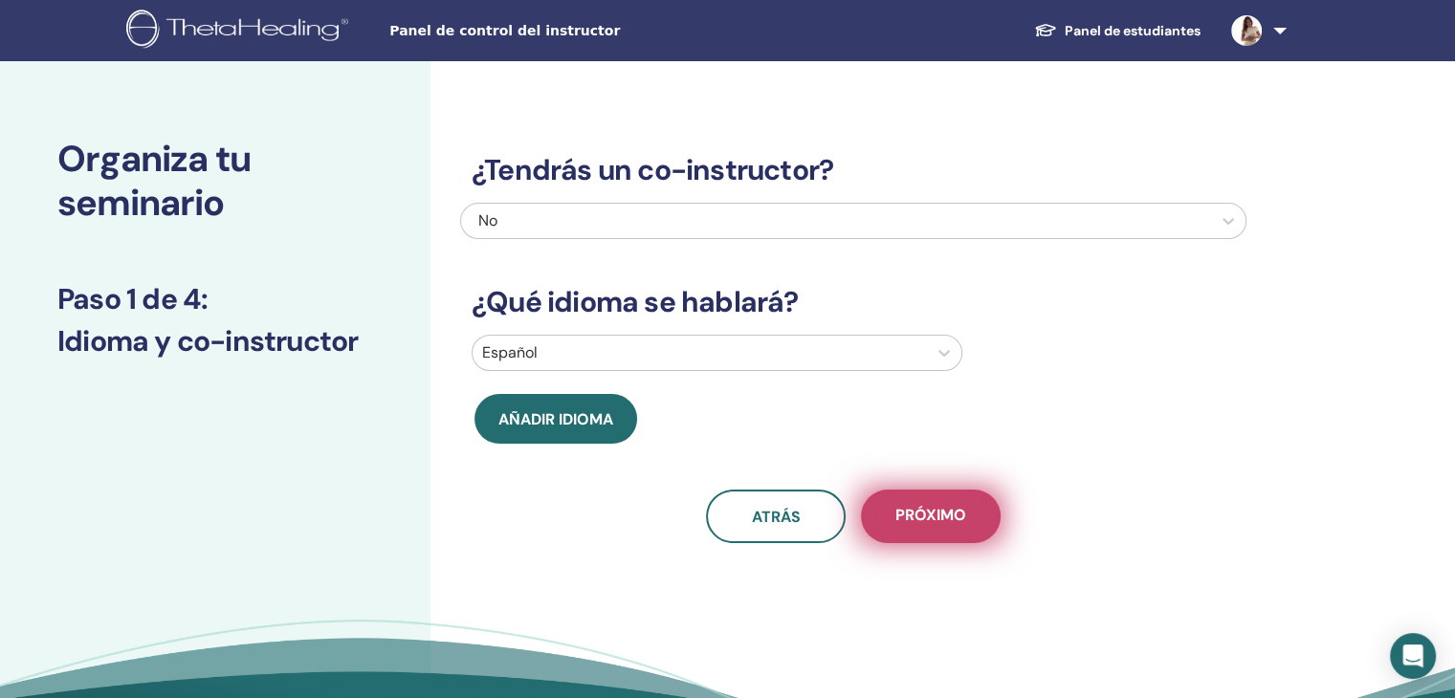
click at [931, 511] on font "Próximo" at bounding box center [930, 515] width 71 height 20
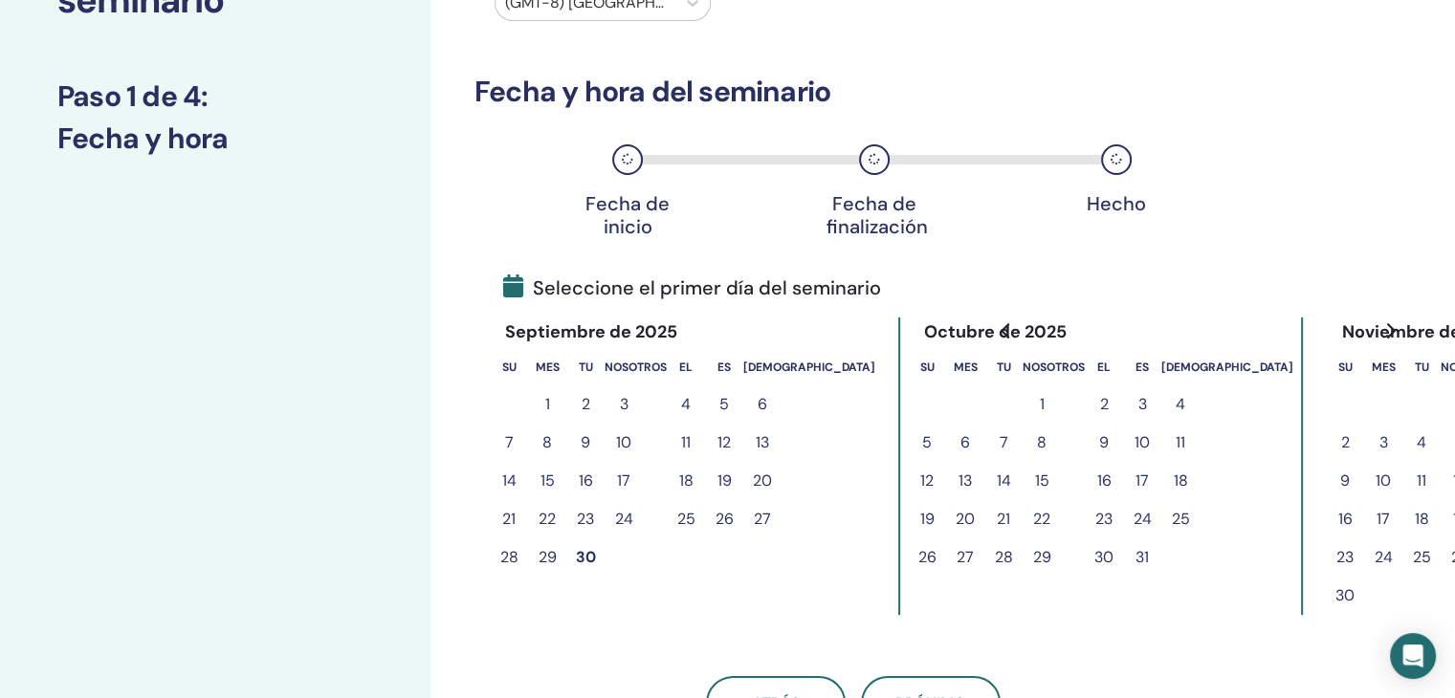
scroll to position [207, 0]
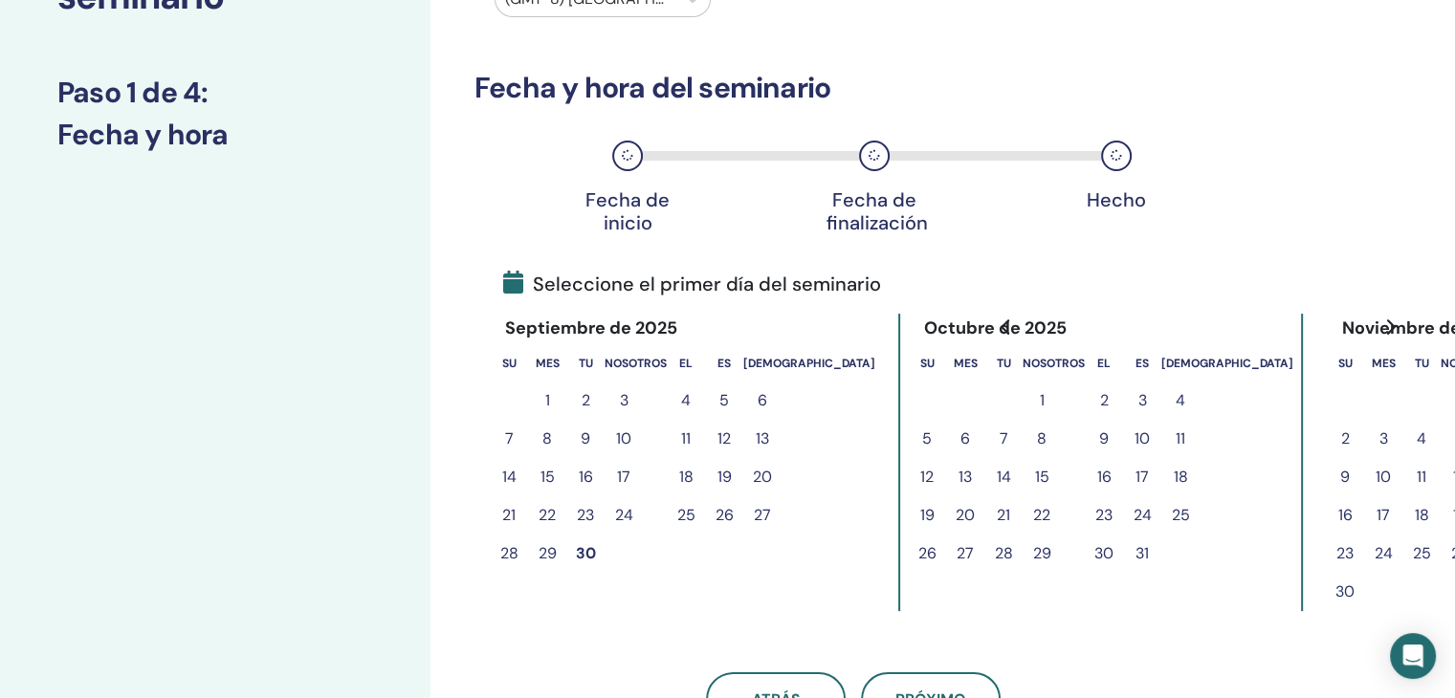
click at [1138, 403] on font "3" at bounding box center [1142, 400] width 9 height 20
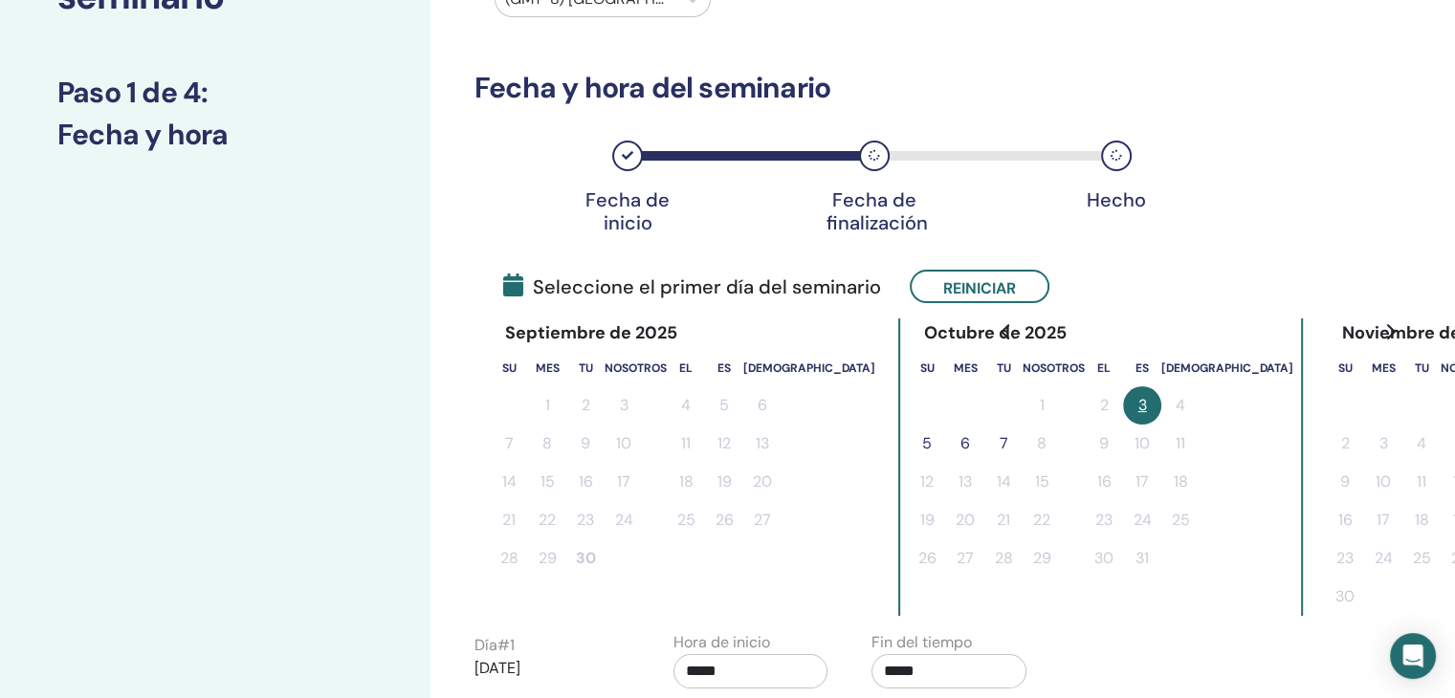
click at [922, 438] on font "5" at bounding box center [927, 443] width 10 height 20
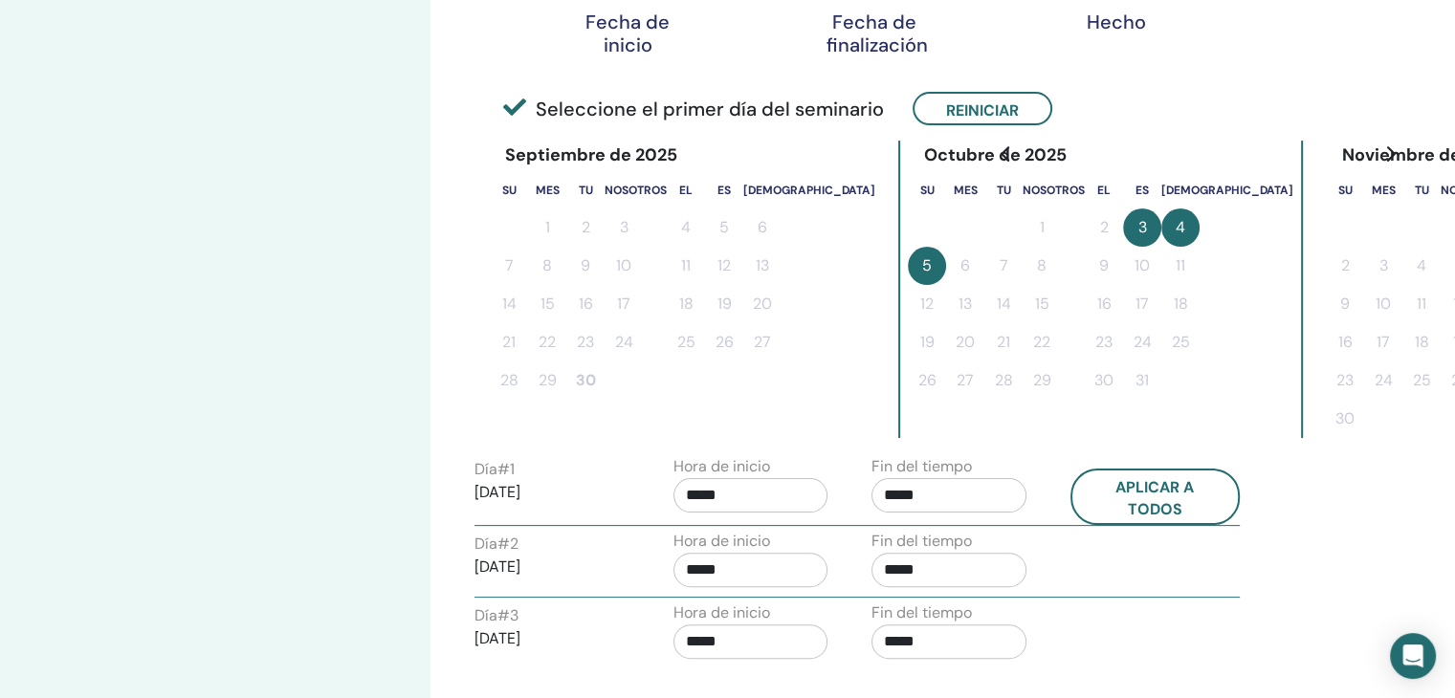
scroll to position [390, 0]
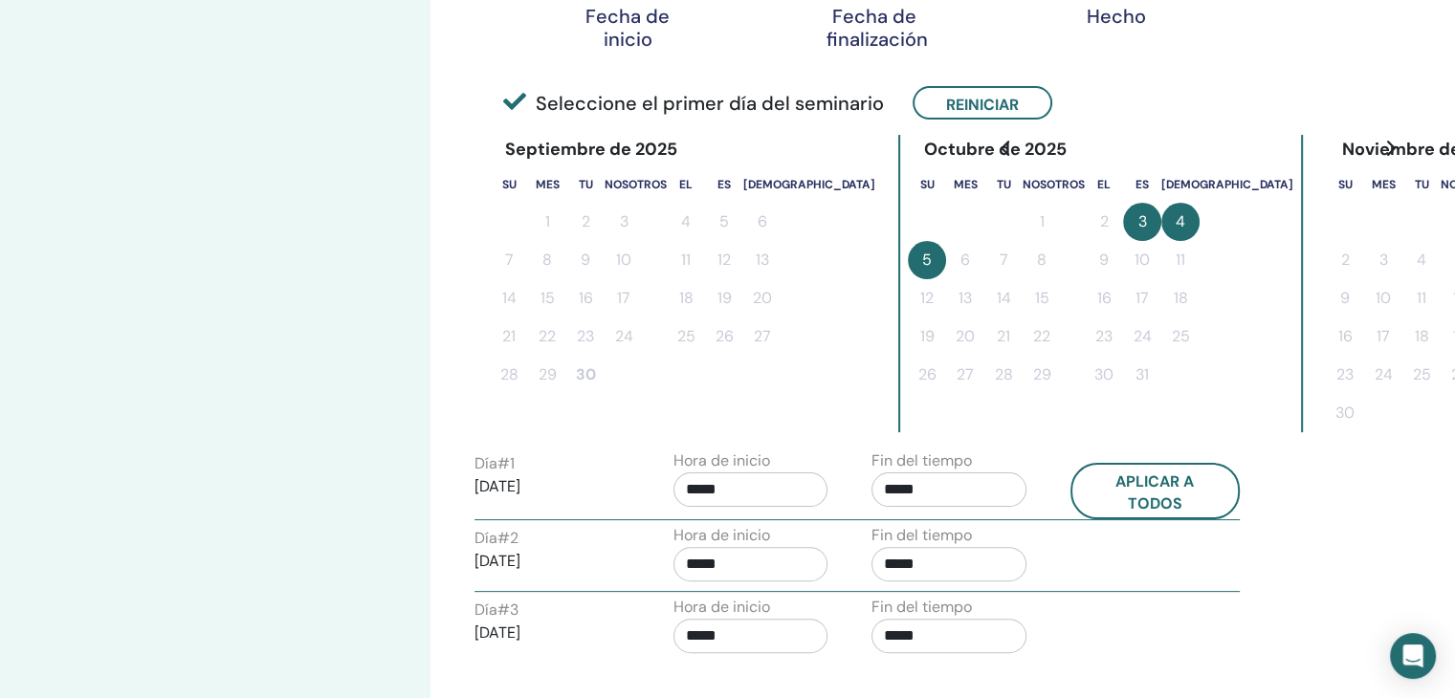
click at [763, 487] on input "*****" at bounding box center [751, 490] width 155 height 34
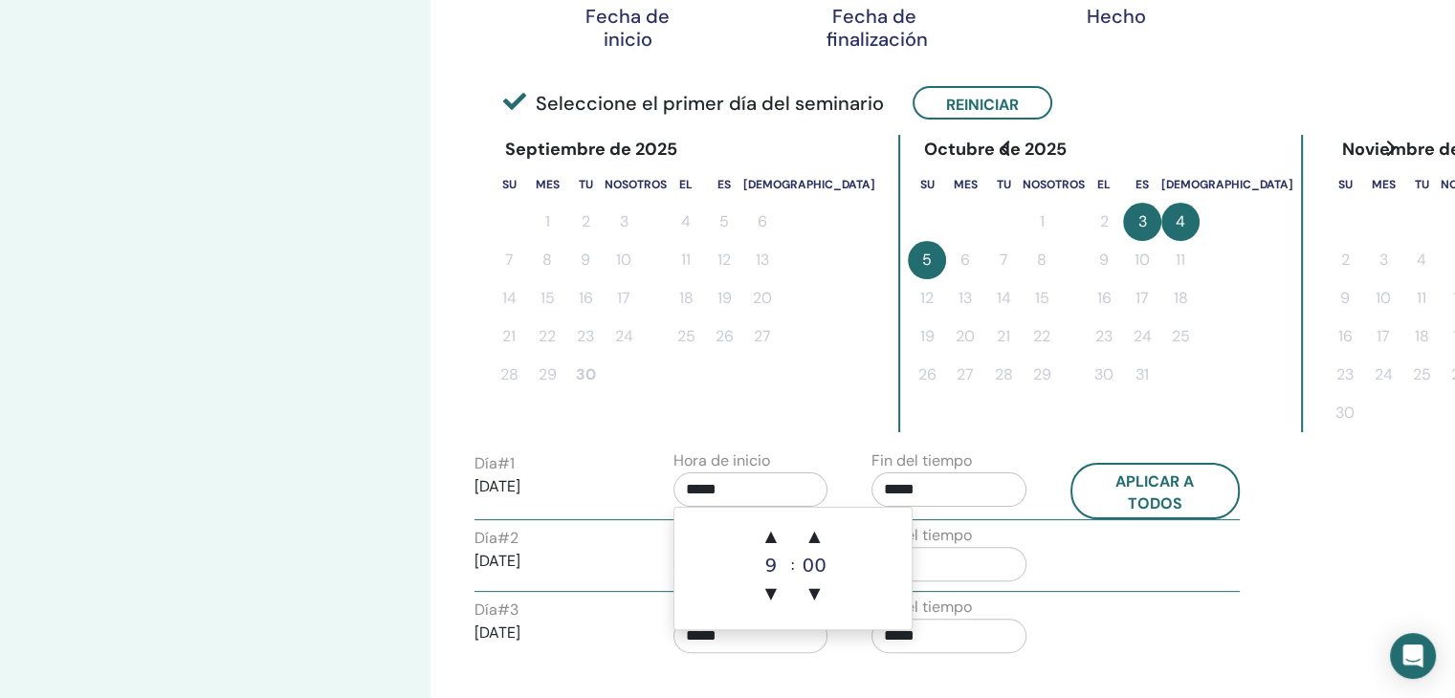
click at [763, 487] on input "*****" at bounding box center [751, 490] width 155 height 34
click at [769, 543] on font "▲" at bounding box center [770, 536] width 11 height 18
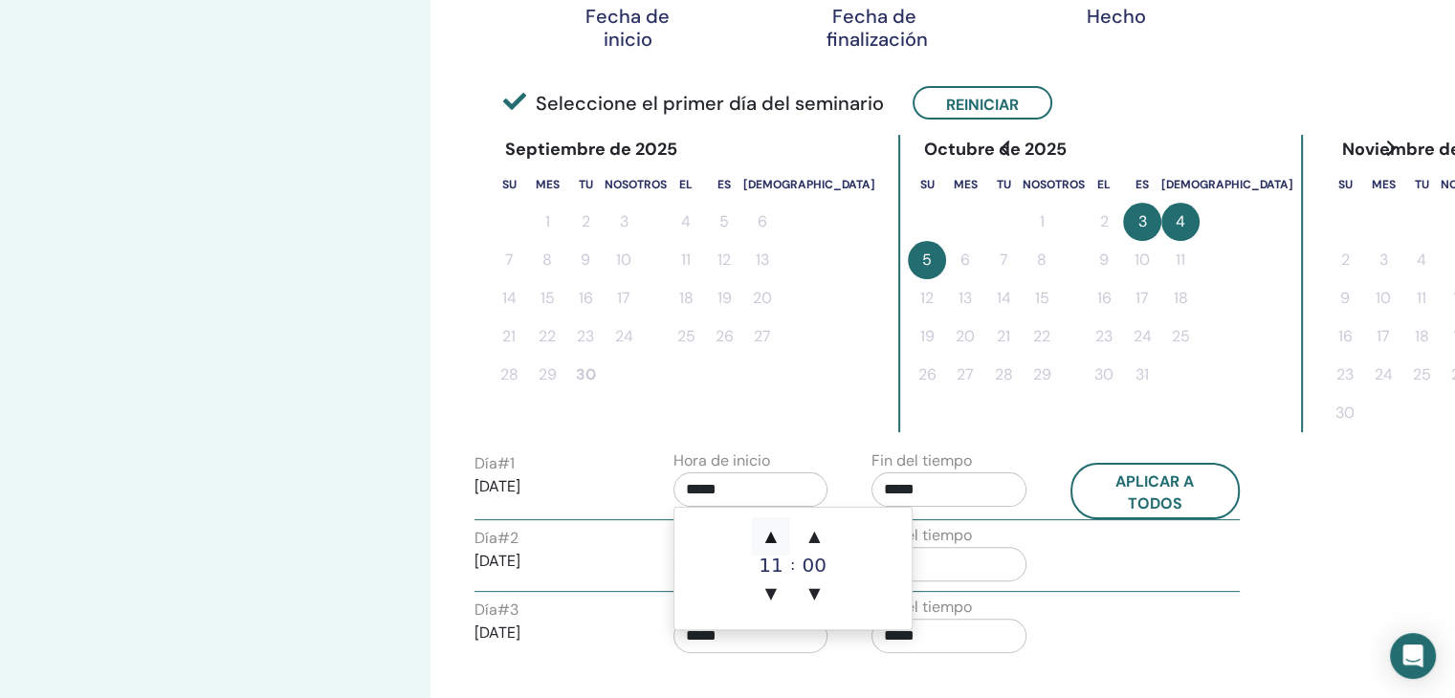
click at [769, 543] on font "▲" at bounding box center [770, 536] width 11 height 18
type input "*****"
click at [769, 543] on font "▲" at bounding box center [770, 536] width 11 height 18
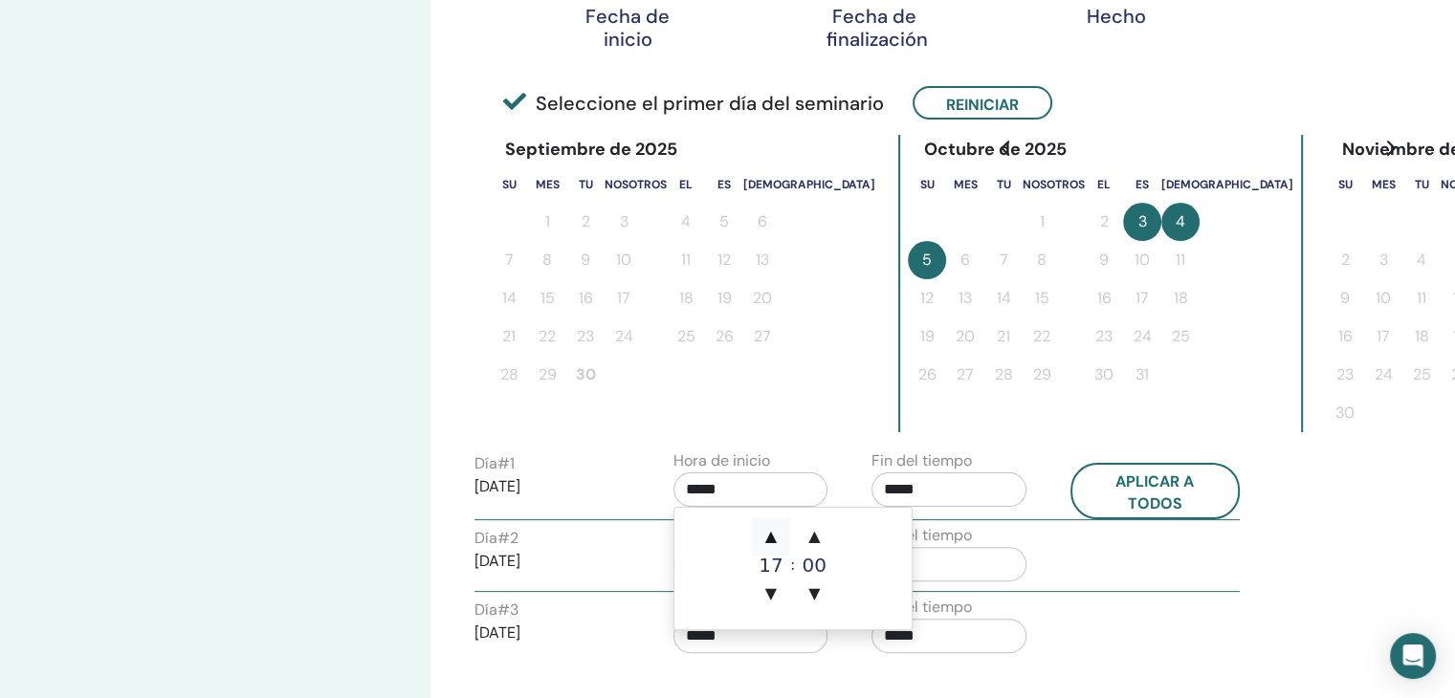
click at [769, 543] on font "▲" at bounding box center [770, 536] width 11 height 18
click at [773, 593] on font "▼" at bounding box center [770, 594] width 11 height 18
click at [814, 590] on font "▼" at bounding box center [813, 594] width 11 height 18
click at [772, 539] on font "▲" at bounding box center [770, 536] width 11 height 18
click at [812, 589] on font "▼" at bounding box center [813, 594] width 11 height 18
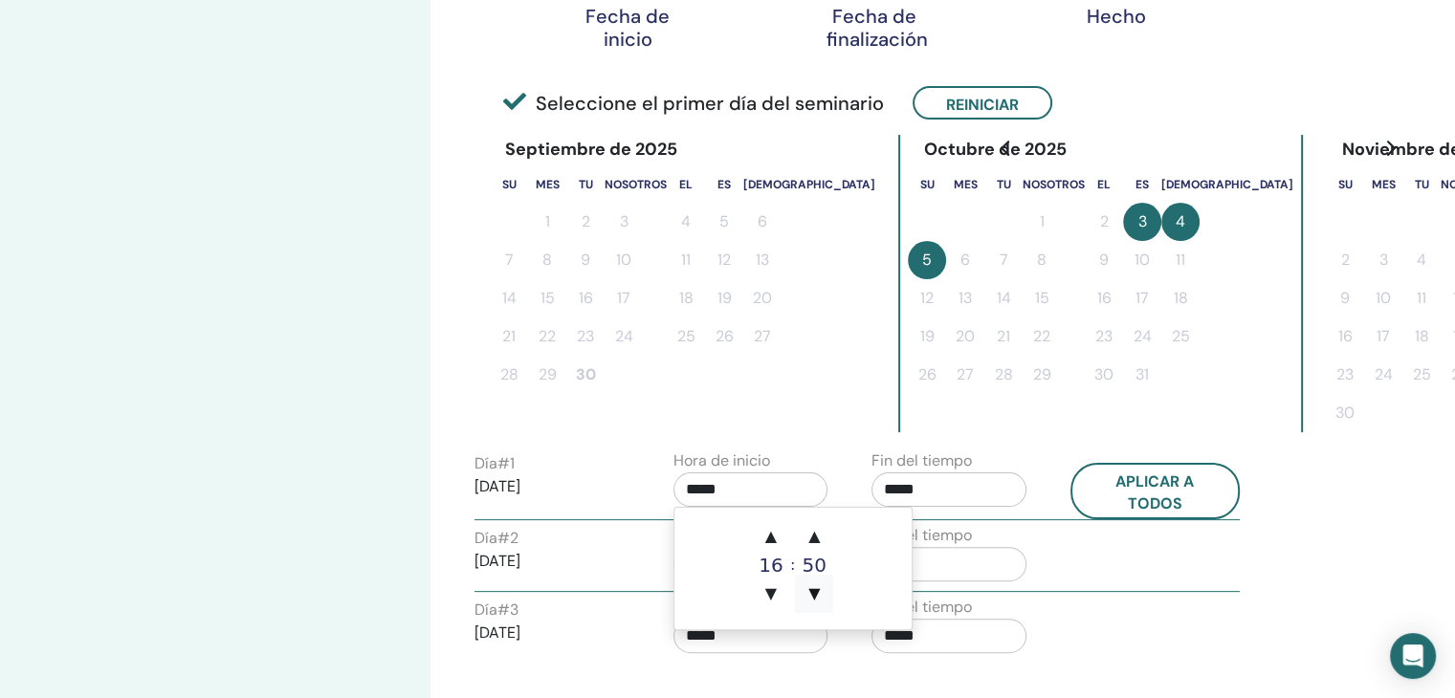
click at [812, 589] on font "▼" at bounding box center [813, 594] width 11 height 18
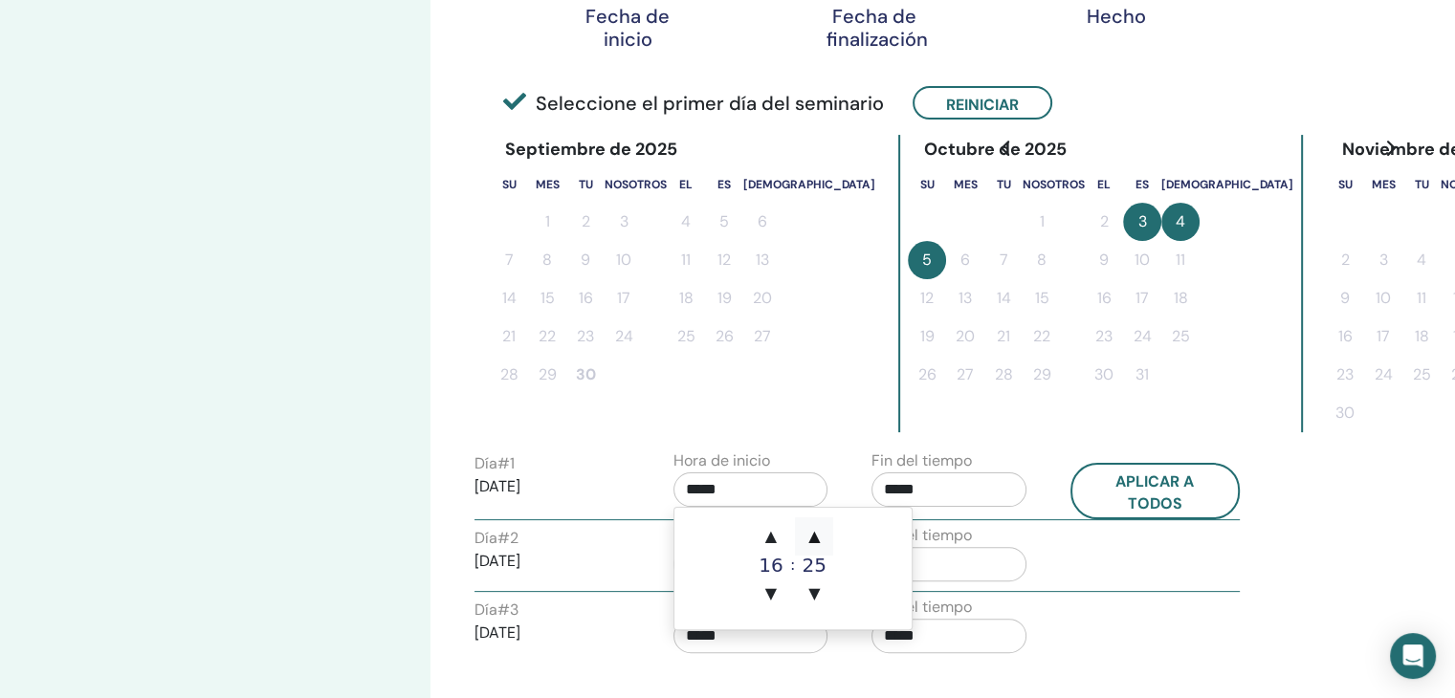
click at [808, 540] on font "▲" at bounding box center [813, 536] width 11 height 18
click at [945, 474] on input "*****" at bounding box center [949, 490] width 155 height 34
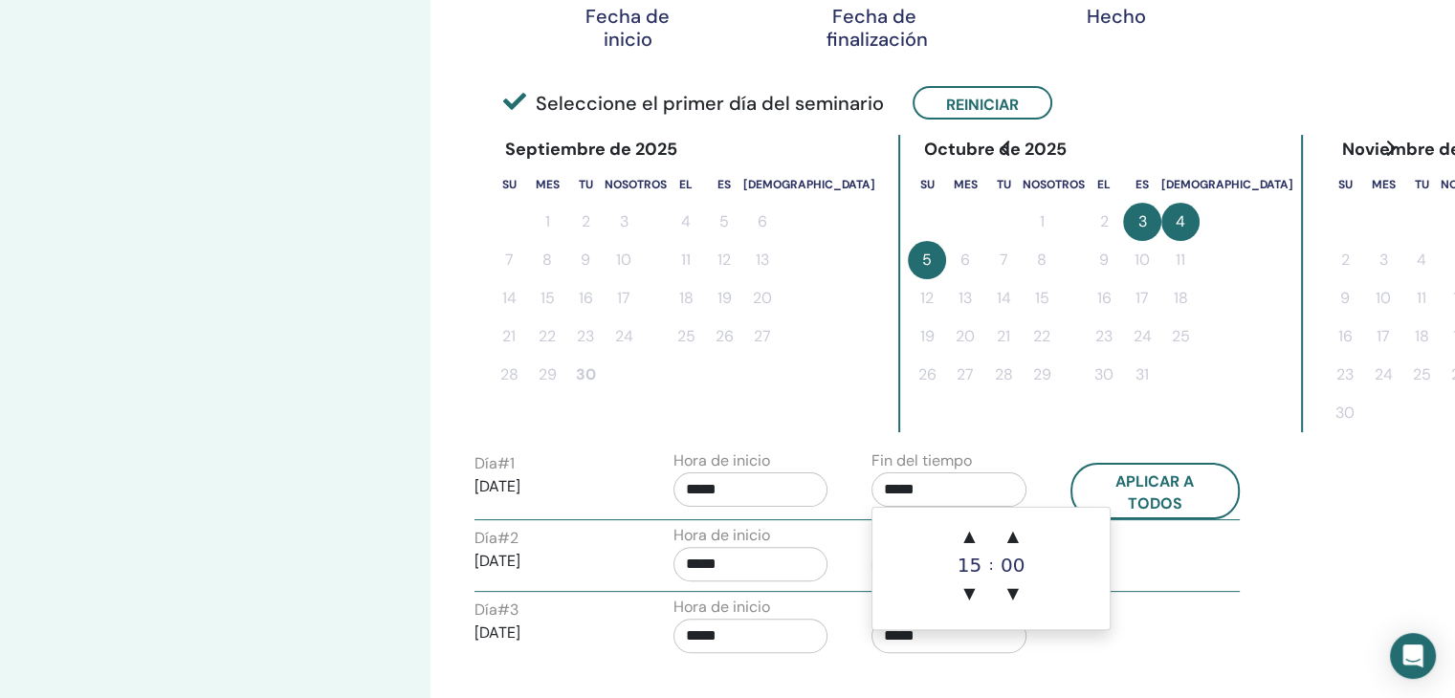
click at [804, 487] on input "*****" at bounding box center [751, 490] width 155 height 34
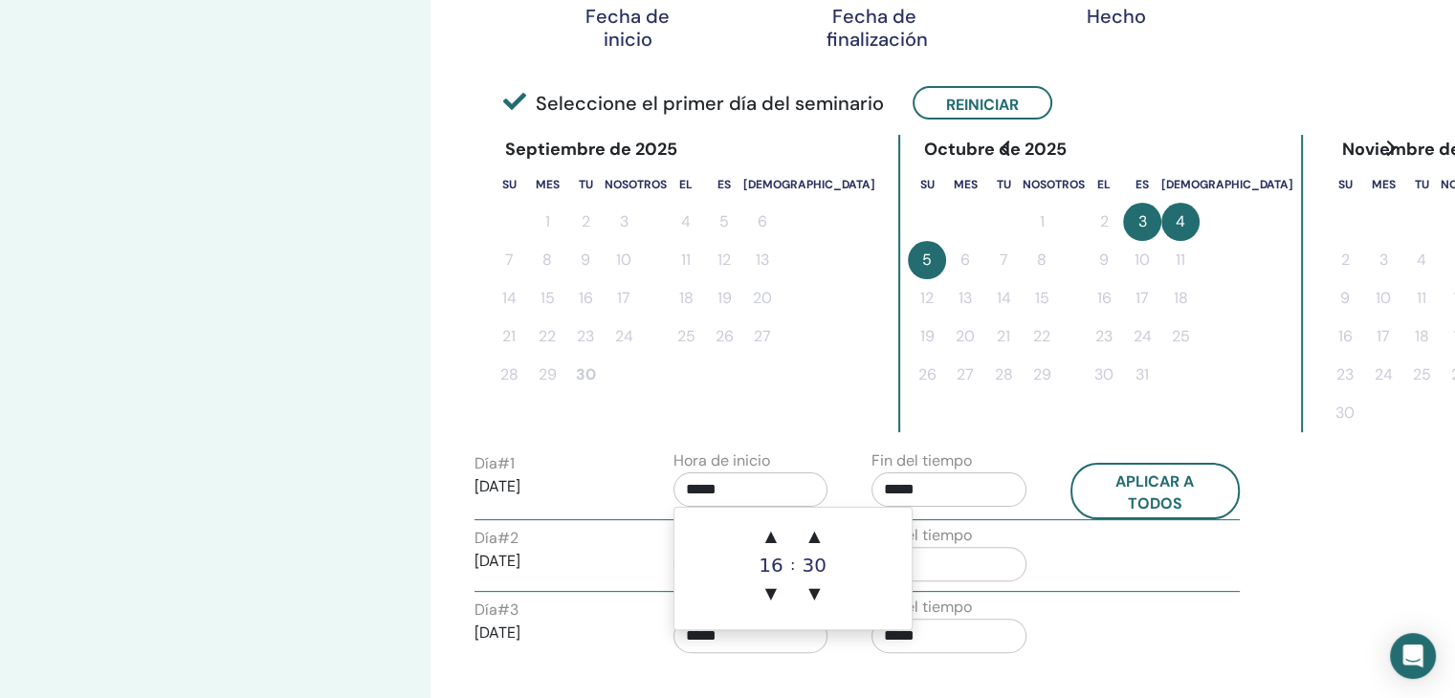
click at [932, 497] on input "*****" at bounding box center [949, 490] width 155 height 34
click at [705, 475] on input "*****" at bounding box center [751, 490] width 155 height 34
click at [820, 589] on span "▼" at bounding box center [814, 594] width 38 height 38
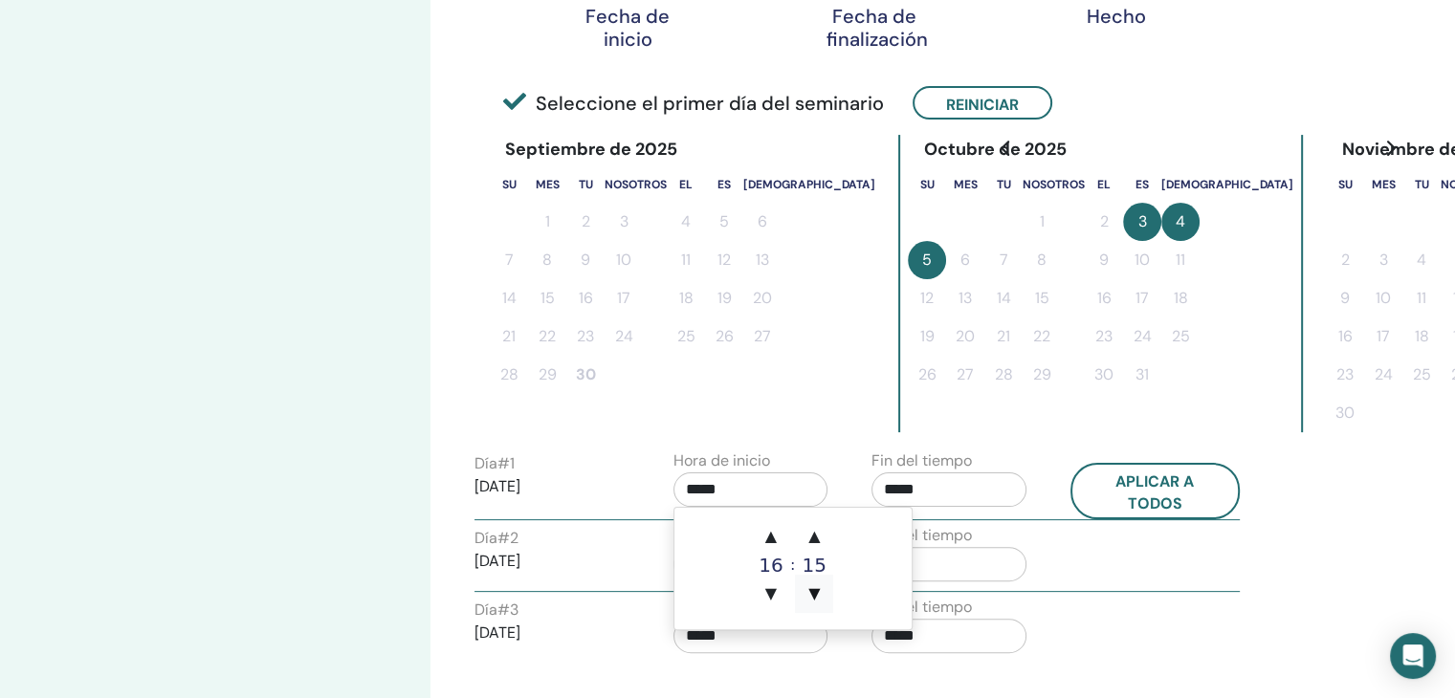
click at [820, 589] on span "▼" at bounding box center [814, 594] width 38 height 38
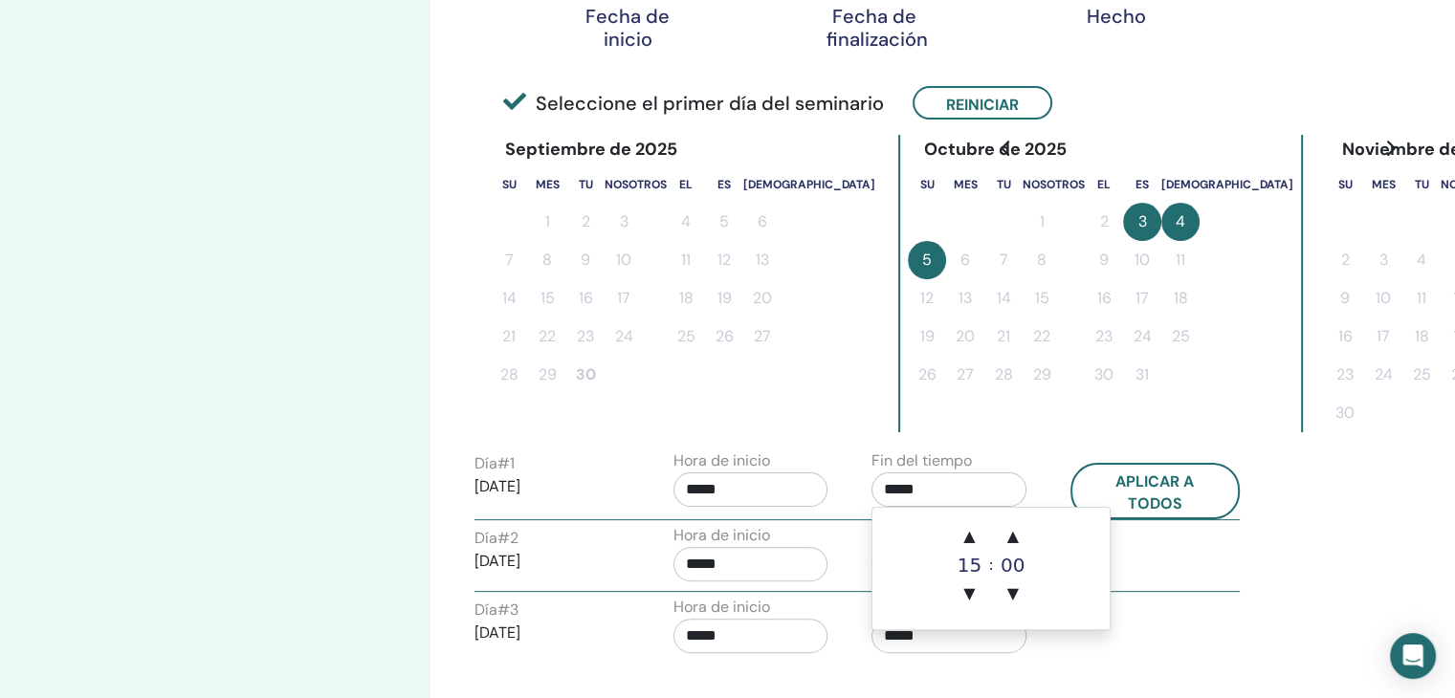
click at [941, 497] on input "*****" at bounding box center [949, 490] width 155 height 34
click at [974, 534] on font "▲" at bounding box center [968, 536] width 11 height 18
click at [969, 601] on font "▼" at bounding box center [968, 594] width 11 height 18
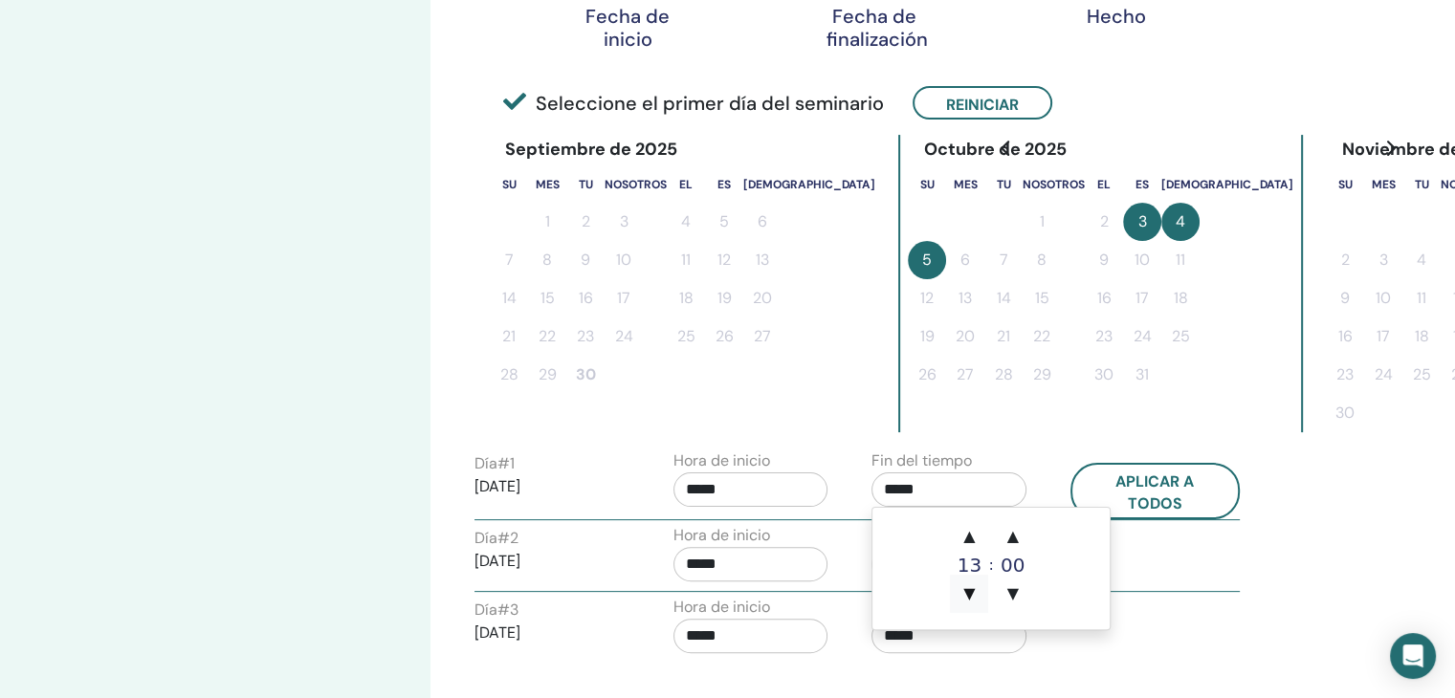
click at [969, 601] on font "▼" at bounding box center [968, 594] width 11 height 18
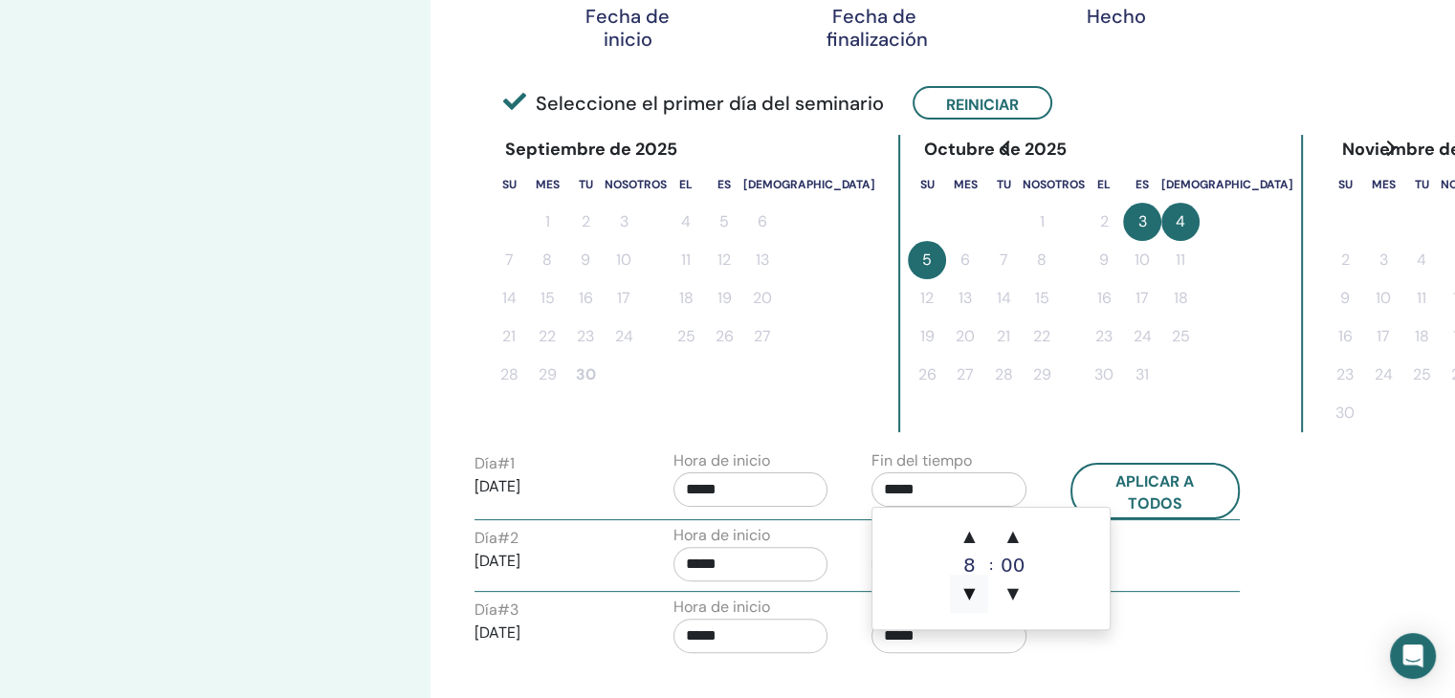
click at [969, 601] on font "▼" at bounding box center [968, 594] width 11 height 18
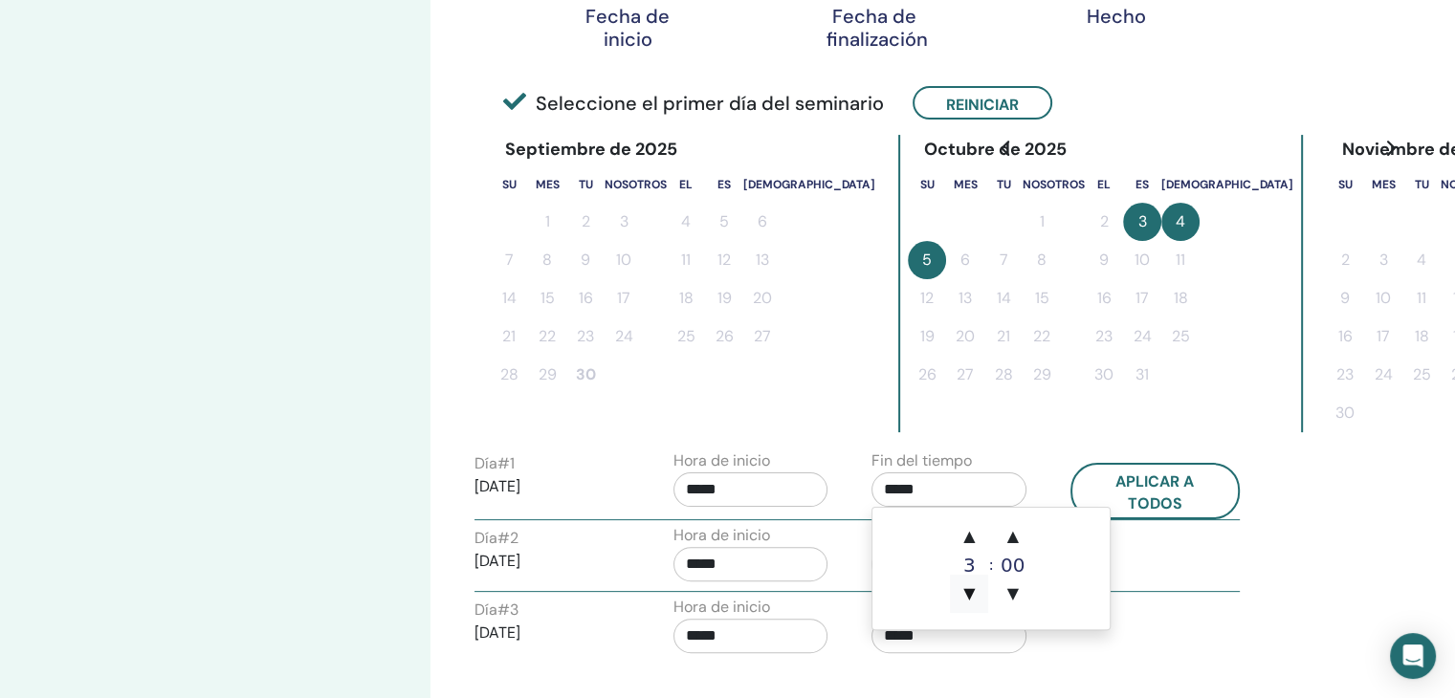
click at [969, 601] on font "▼" at bounding box center [968, 594] width 11 height 18
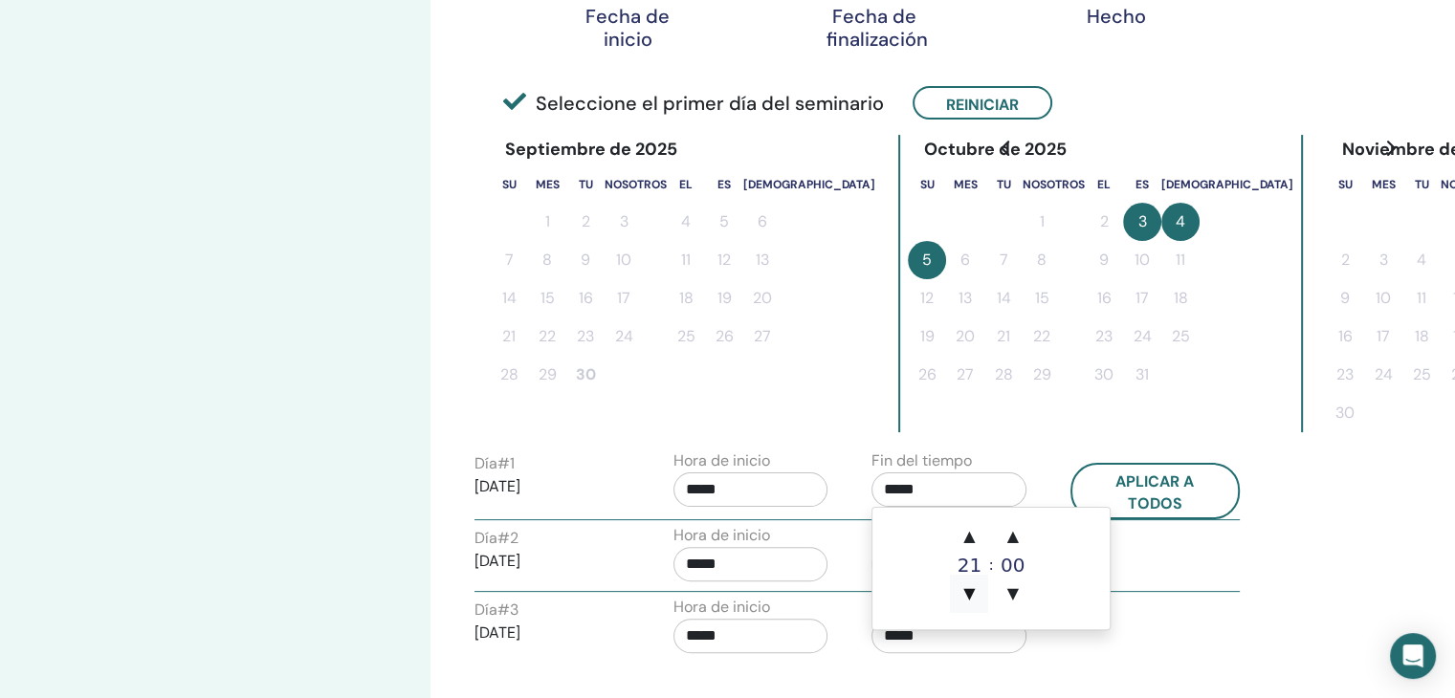
click at [969, 601] on font "▼" at bounding box center [968, 594] width 11 height 18
click at [1014, 533] on font "▲" at bounding box center [1012, 536] width 11 height 18
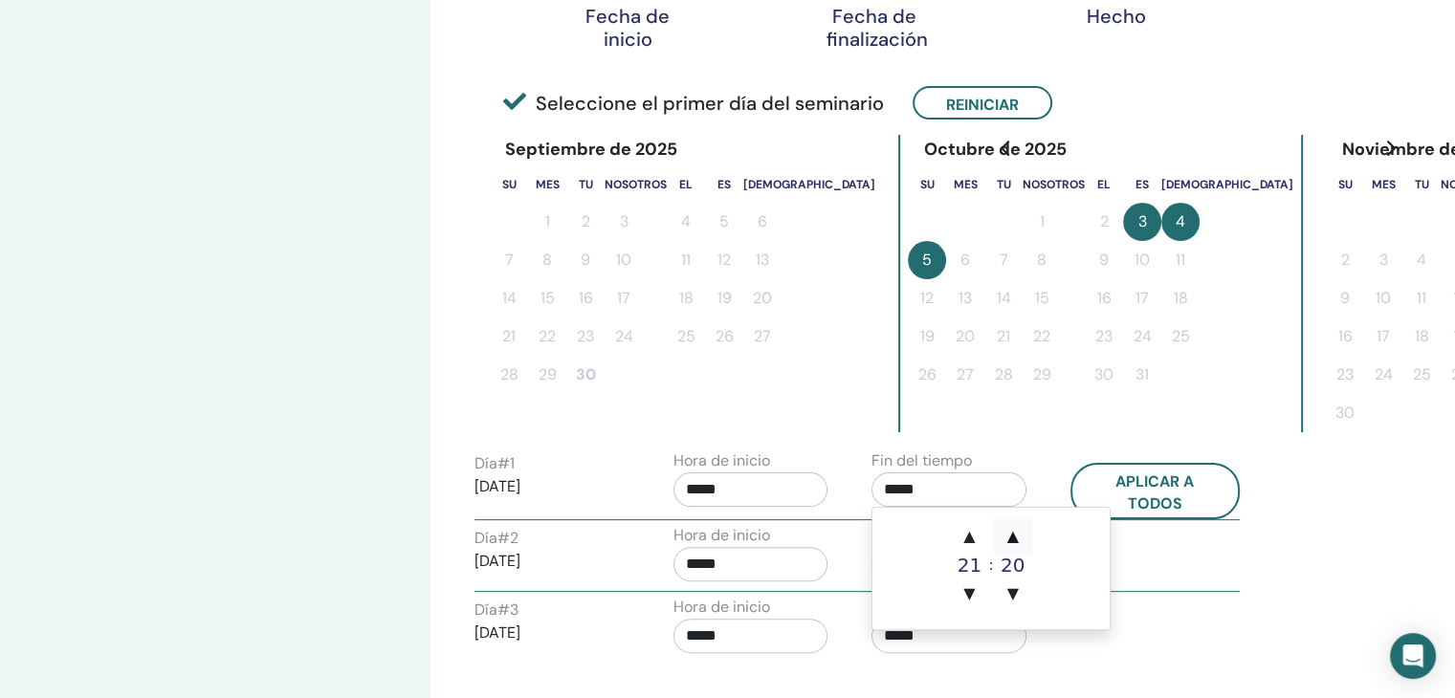
click at [1014, 533] on font "▲" at bounding box center [1012, 536] width 11 height 18
click at [1011, 593] on font "▼" at bounding box center [1012, 594] width 11 height 18
type input "*****"
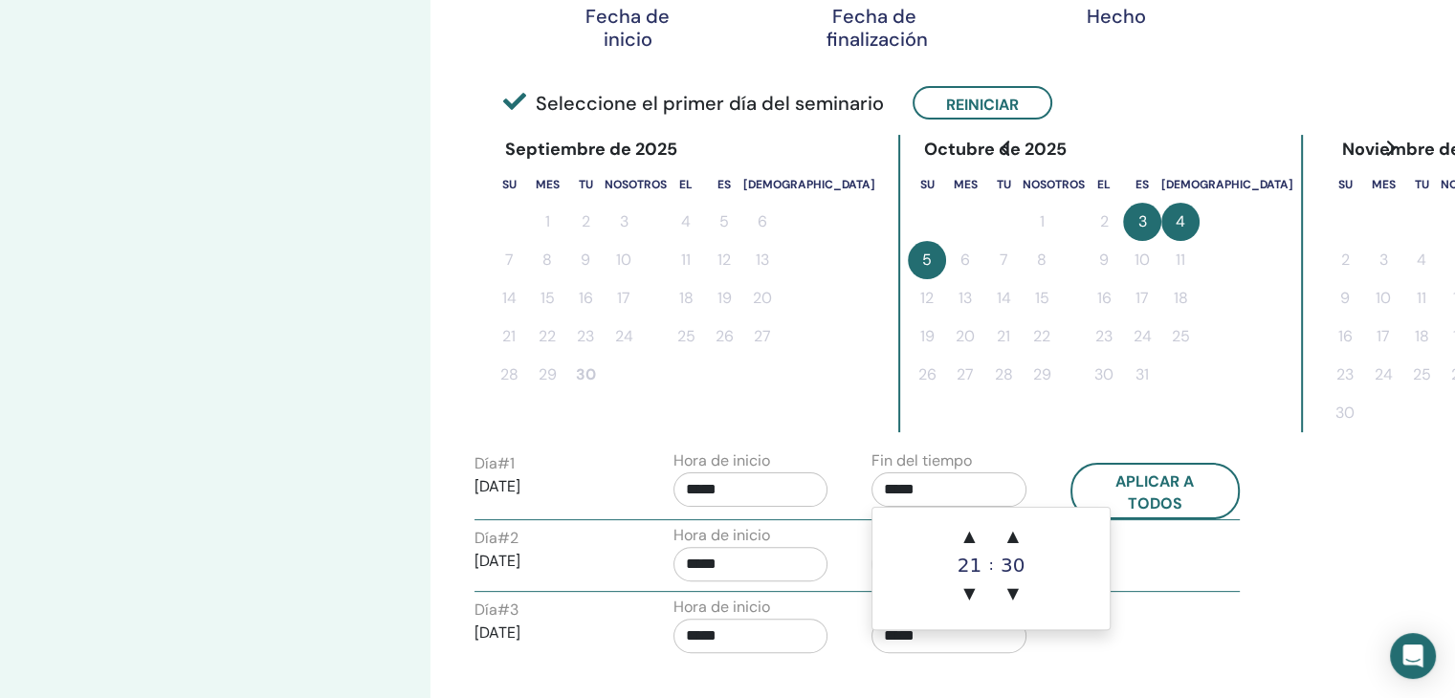
click at [1407, 503] on div "Organiza tu seminario Paso 1 de 4 : Fecha y hora Huso horario Huso horario (GMT…" at bounding box center [727, 350] width 1455 height 1359
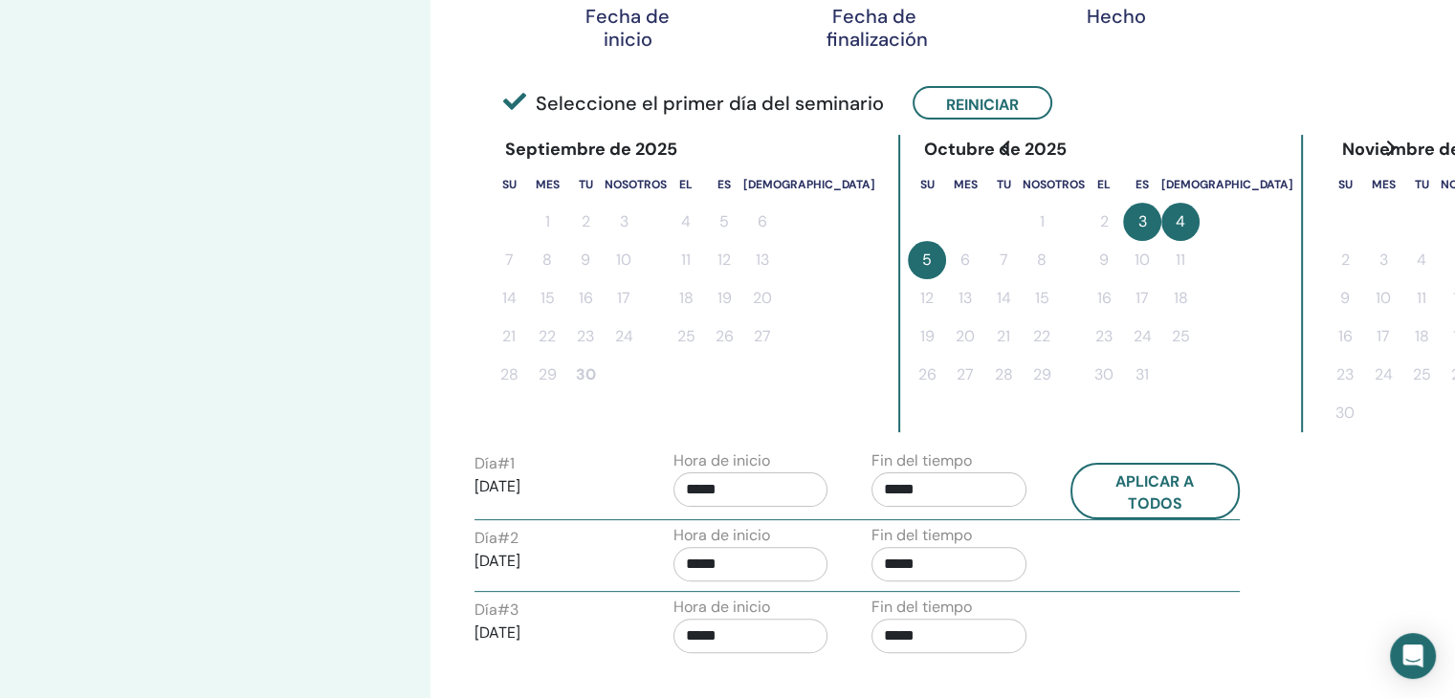
click at [731, 474] on input "*****" at bounding box center [751, 490] width 155 height 34
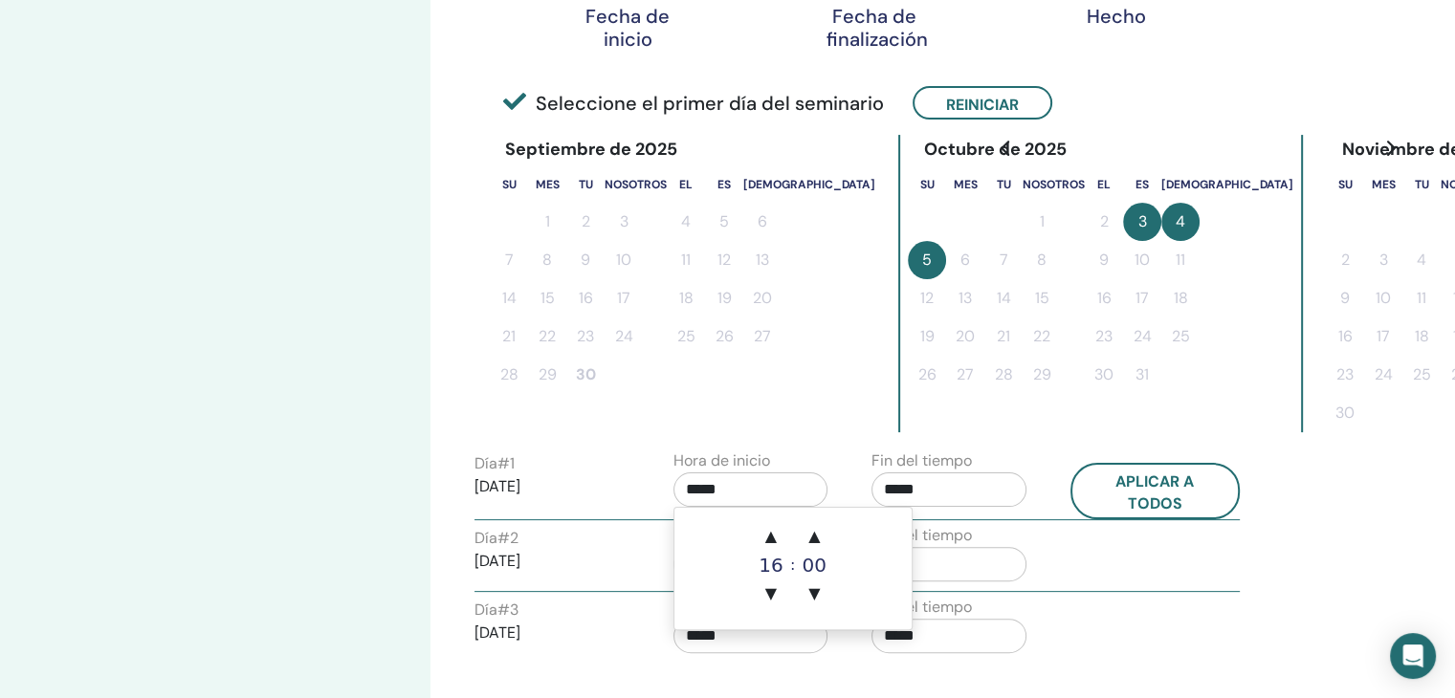
click at [783, 567] on div "16" at bounding box center [771, 565] width 38 height 19
click at [775, 538] on font "▲" at bounding box center [770, 536] width 11 height 18
click at [770, 594] on font "▼" at bounding box center [770, 594] width 11 height 18
type input "*****"
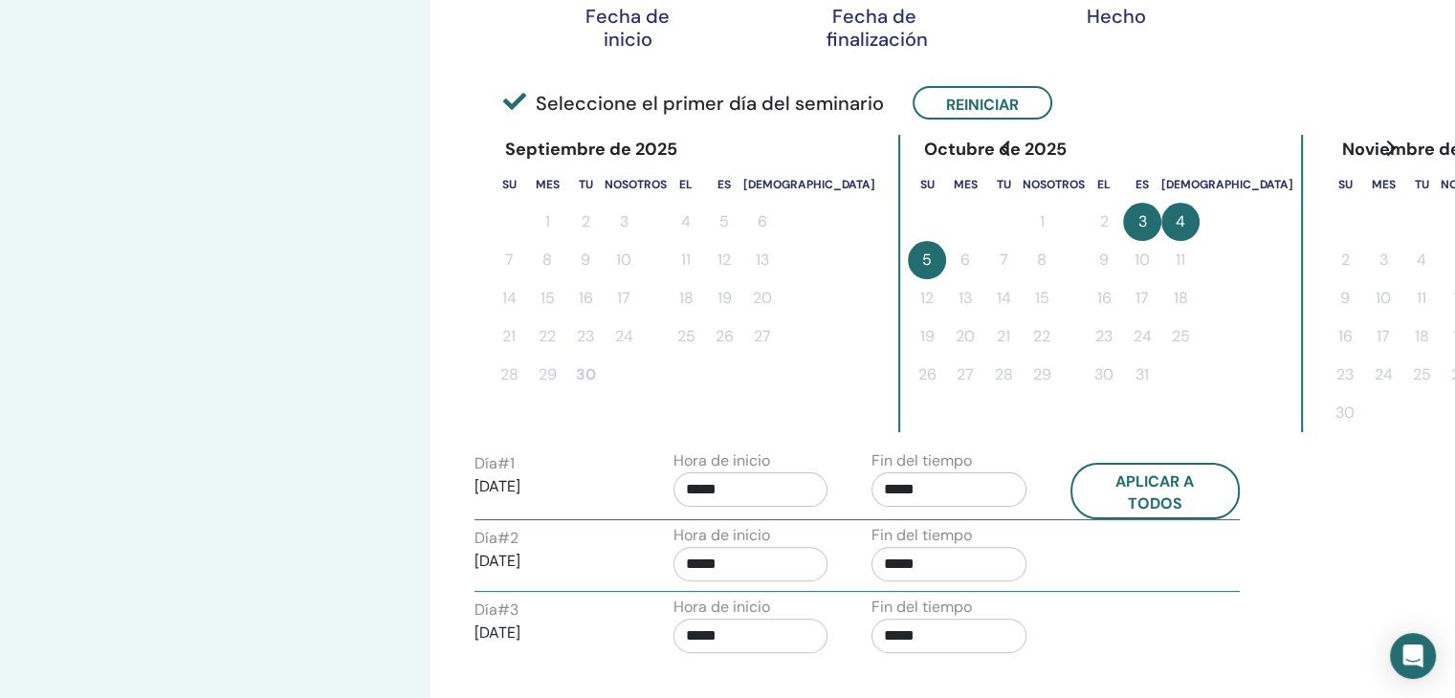
click at [1237, 586] on div "Día # 2 04/10/2025 Hora de inicio ***** Fin del tiempo *****" at bounding box center [857, 557] width 794 height 67
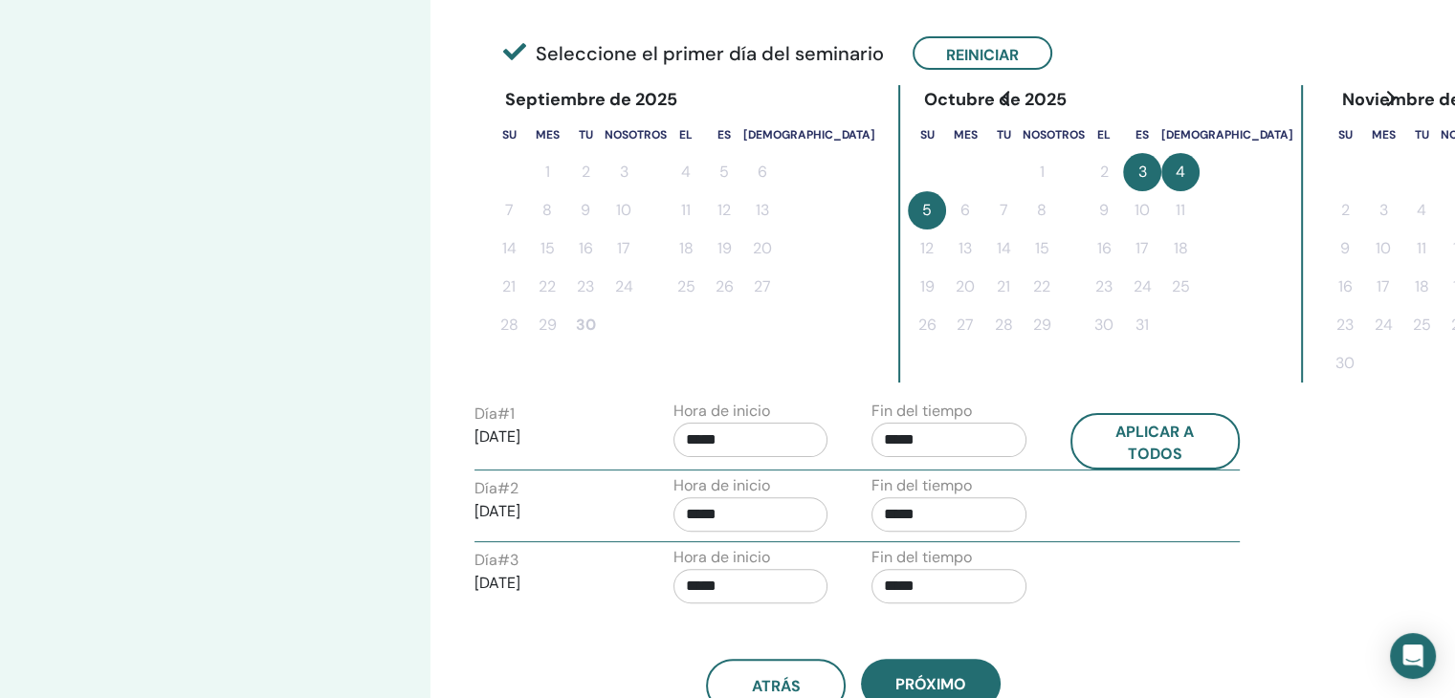
scroll to position [452, 0]
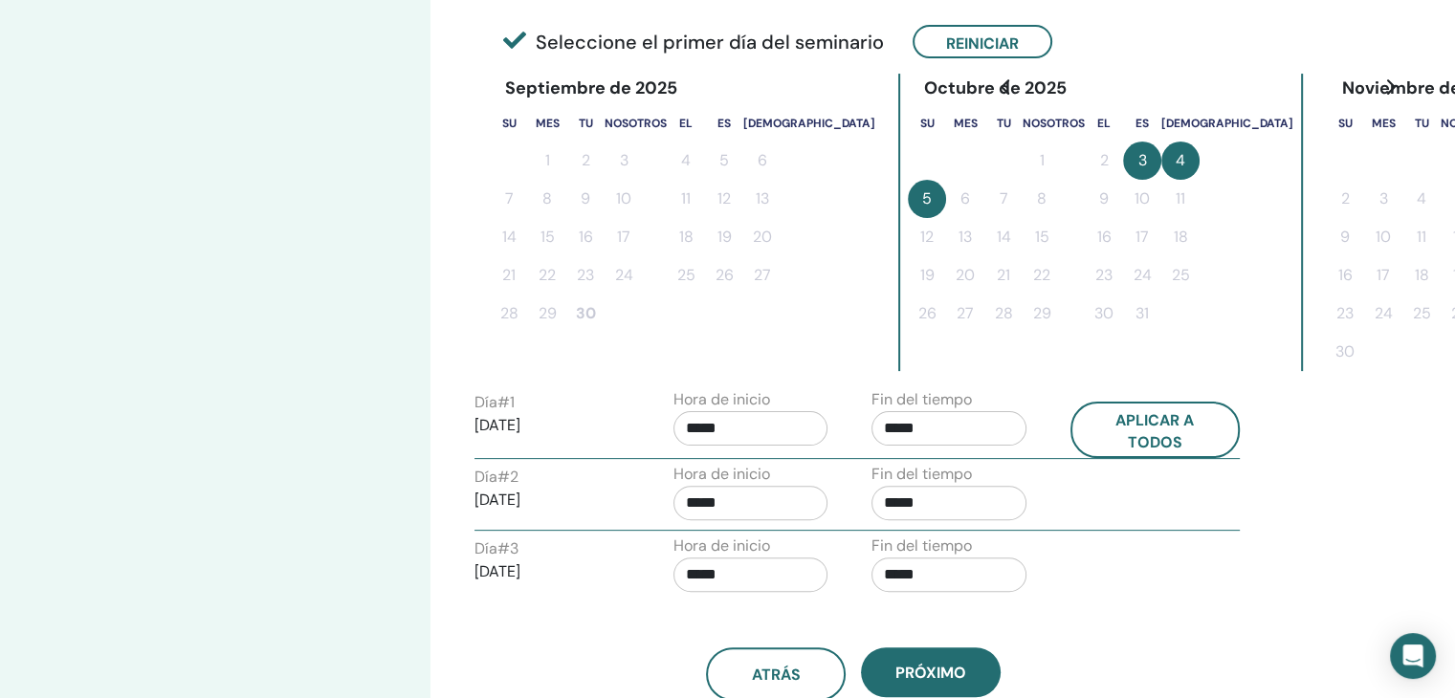
click at [744, 489] on input "*****" at bounding box center [751, 503] width 155 height 34
click at [775, 548] on font "▲" at bounding box center [770, 549] width 11 height 18
click at [821, 549] on span "▲" at bounding box center [814, 549] width 38 height 38
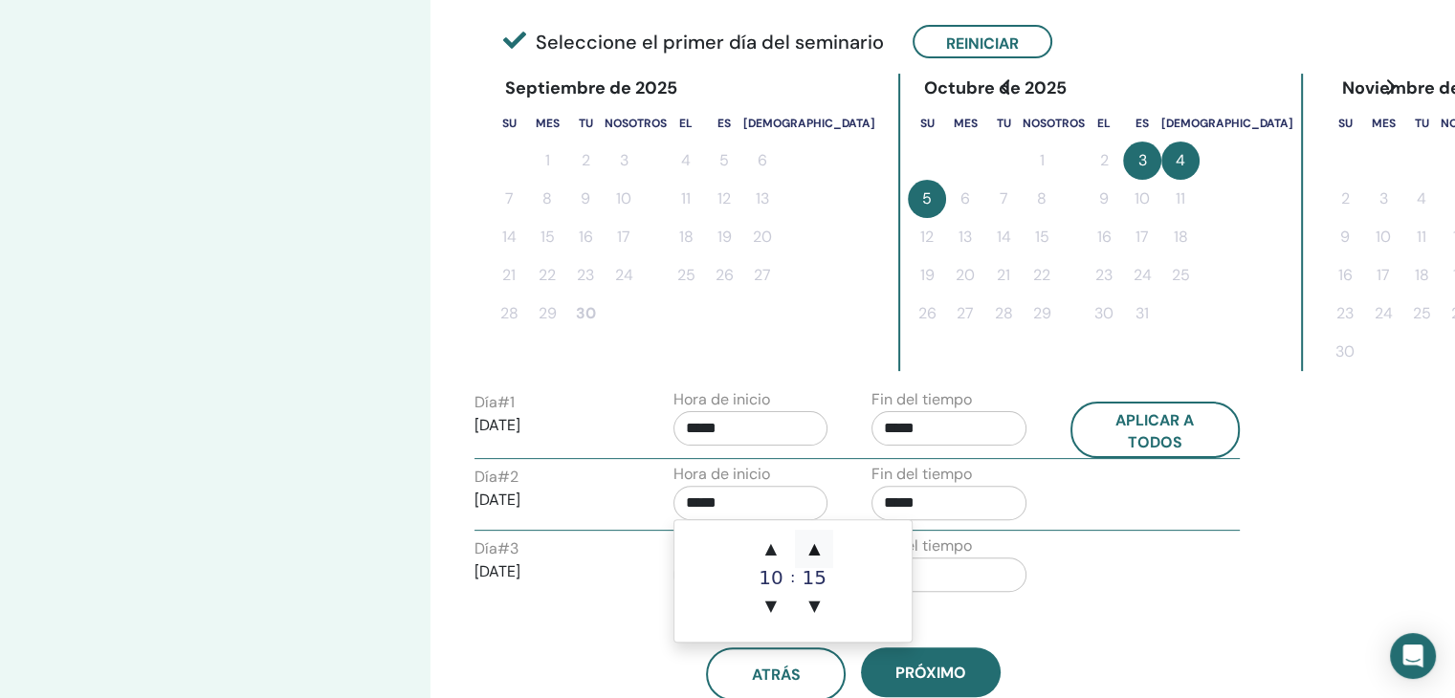
click at [821, 549] on span "▲" at bounding box center [814, 549] width 38 height 38
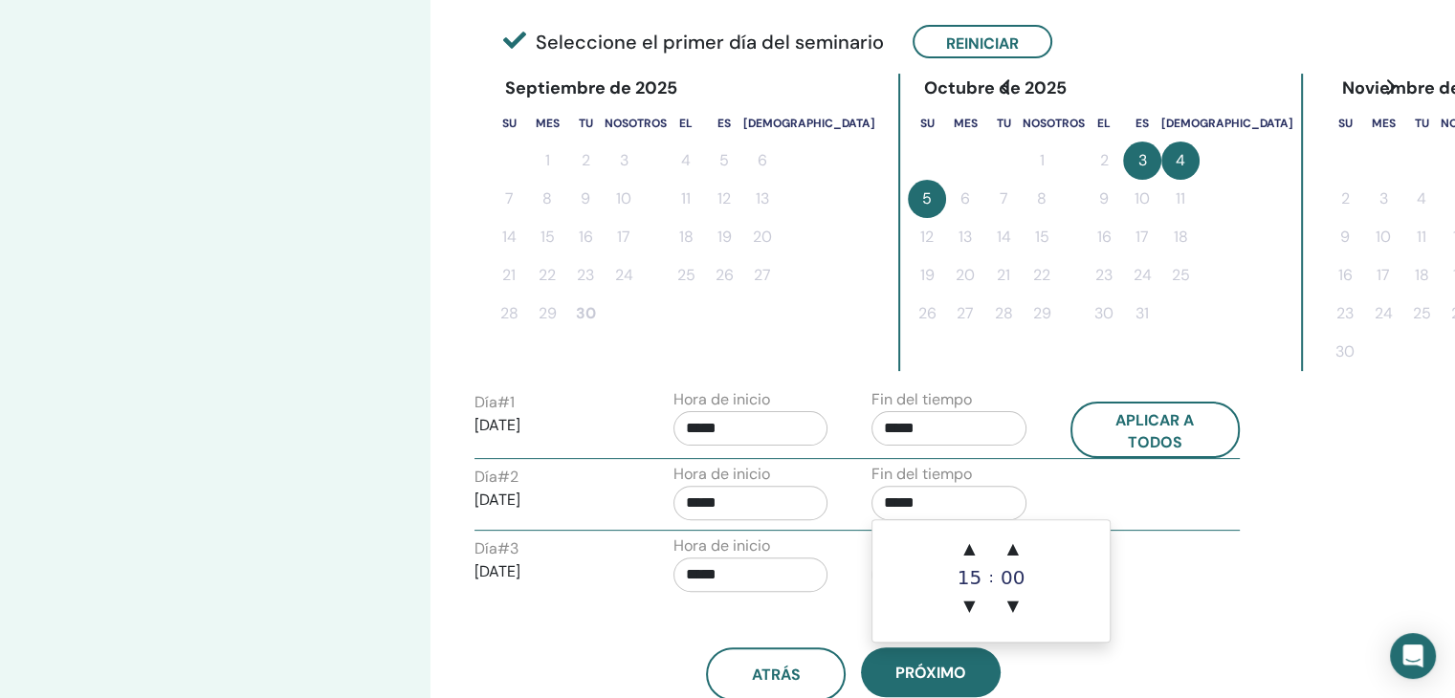
click at [961, 506] on input "*****" at bounding box center [949, 503] width 155 height 34
click at [719, 508] on input "*****" at bounding box center [751, 503] width 155 height 34
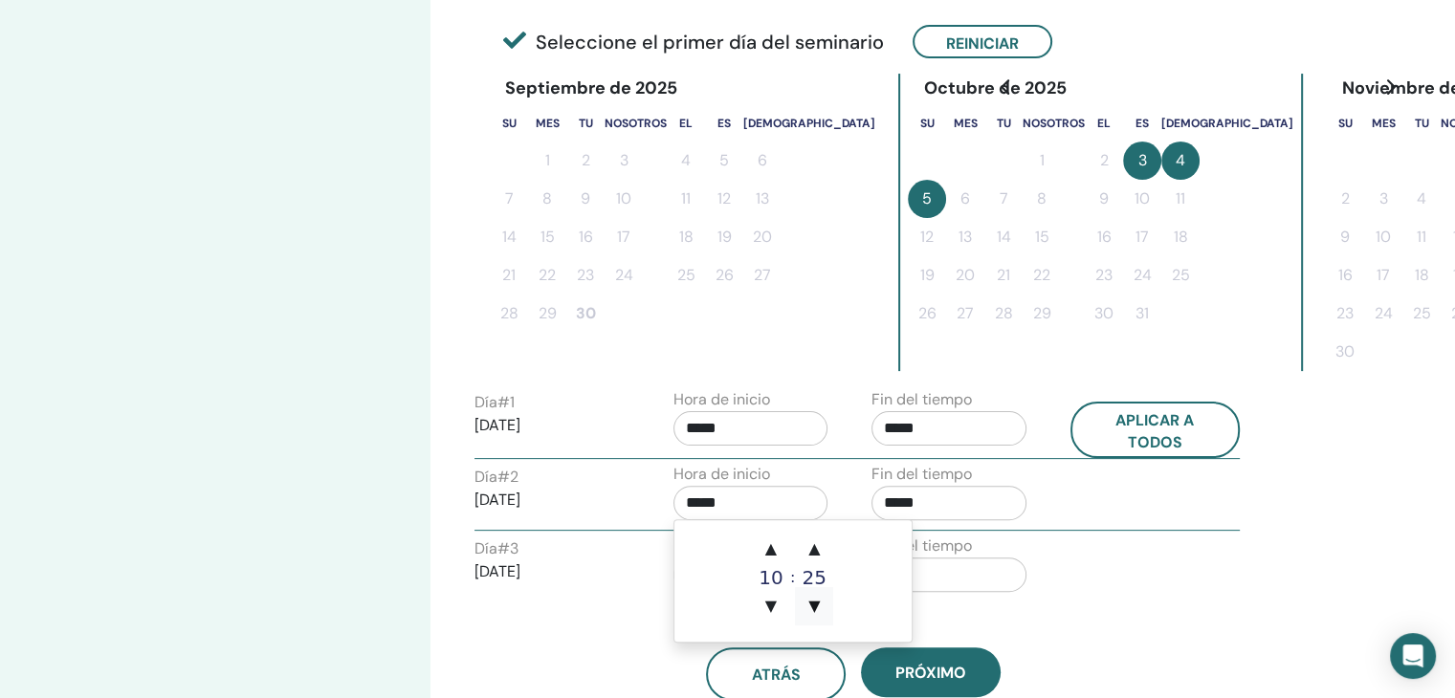
click at [809, 600] on font "▼" at bounding box center [813, 606] width 11 height 18
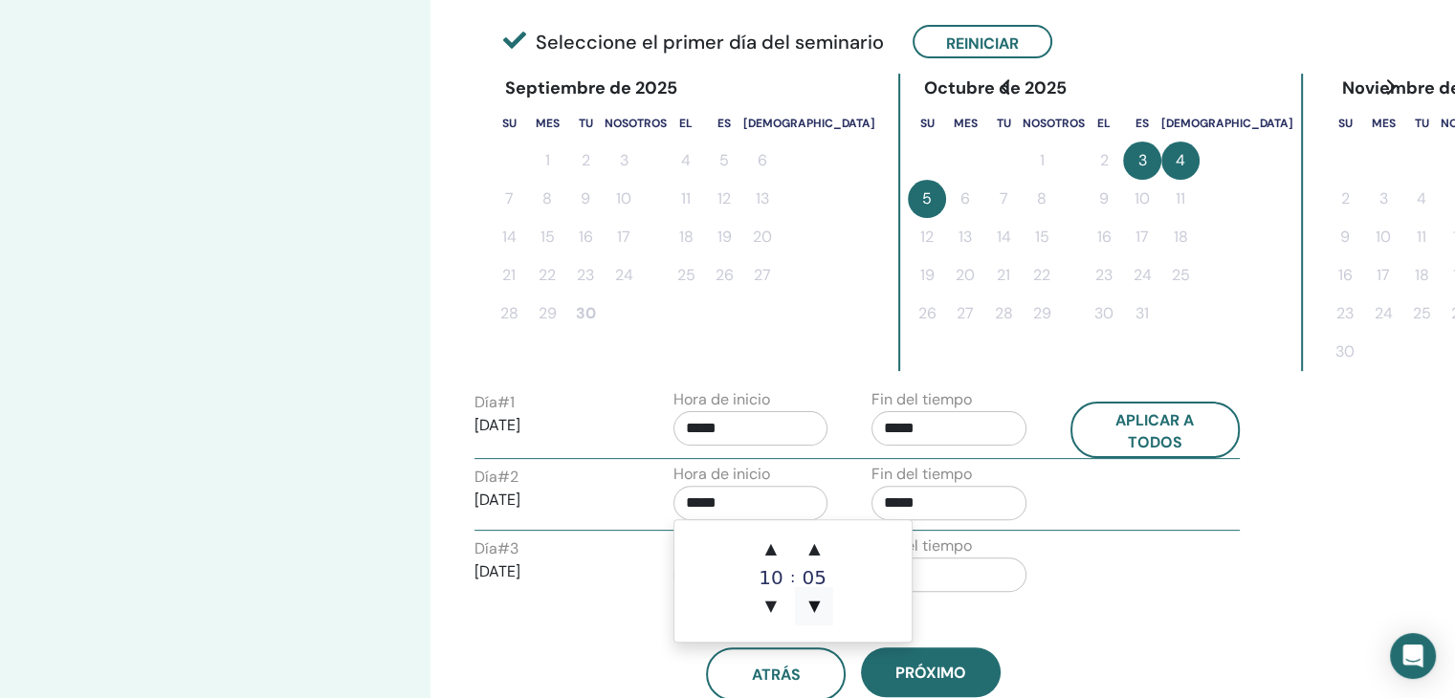
click at [809, 600] on font "▼" at bounding box center [813, 606] width 11 height 18
type input "*****"
click at [934, 495] on input "*****" at bounding box center [949, 503] width 155 height 34
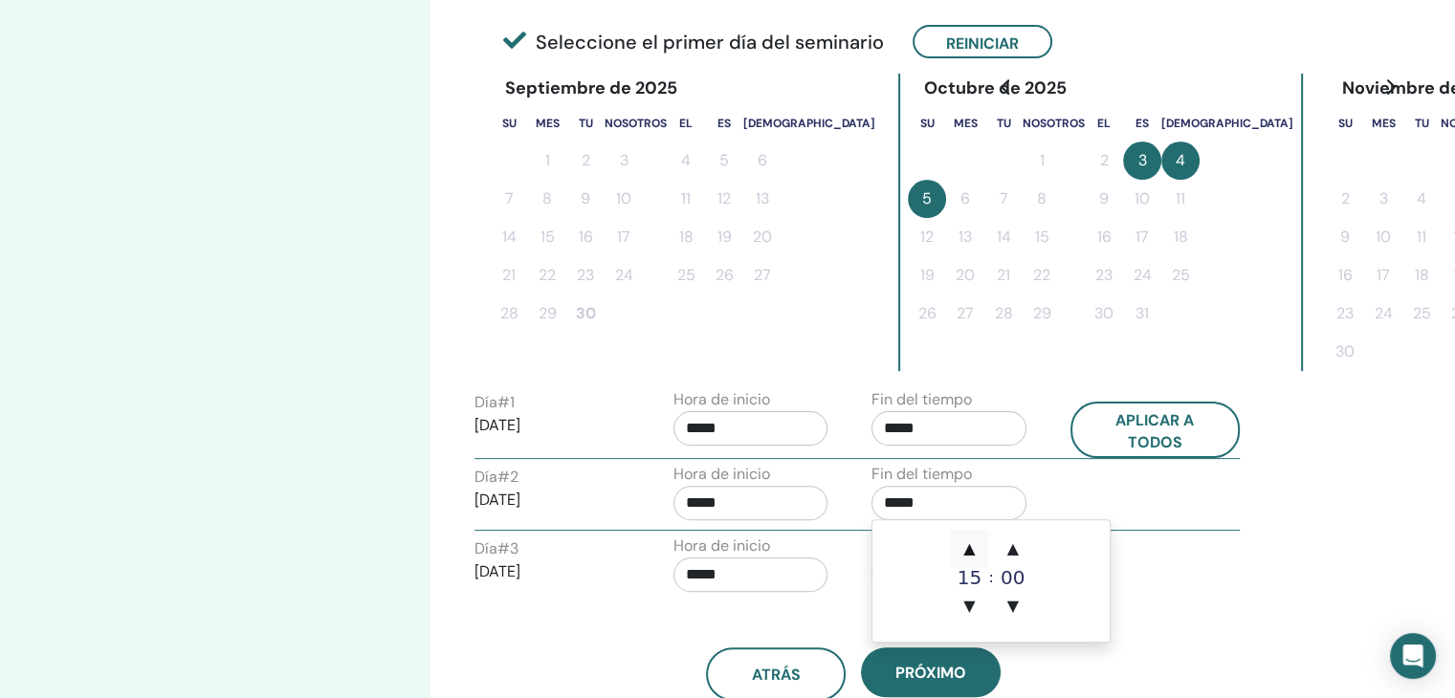
click at [965, 550] on font "▲" at bounding box center [968, 549] width 11 height 18
click at [967, 548] on font "▲" at bounding box center [968, 549] width 11 height 18
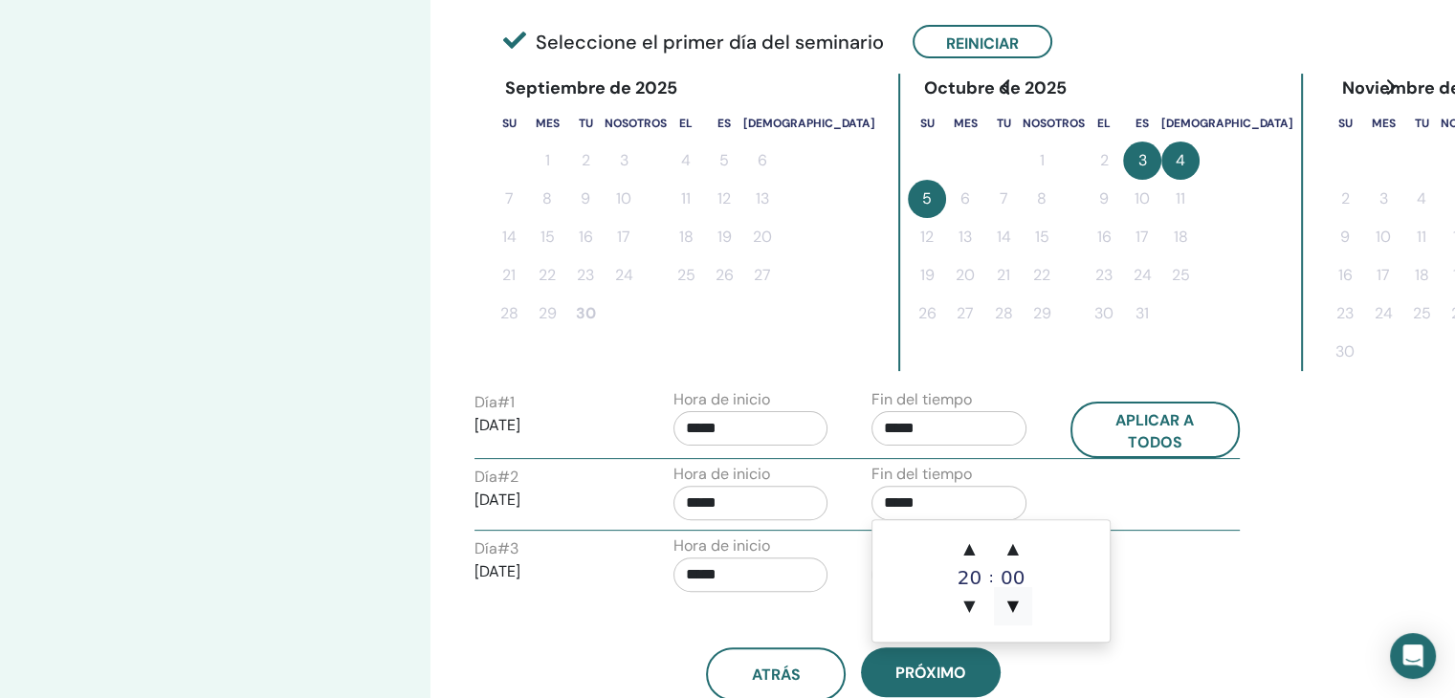
click at [1014, 607] on font "▼" at bounding box center [1012, 606] width 11 height 18
click at [970, 545] on font "▲" at bounding box center [968, 549] width 11 height 18
click at [1014, 544] on font "▲" at bounding box center [1012, 549] width 11 height 18
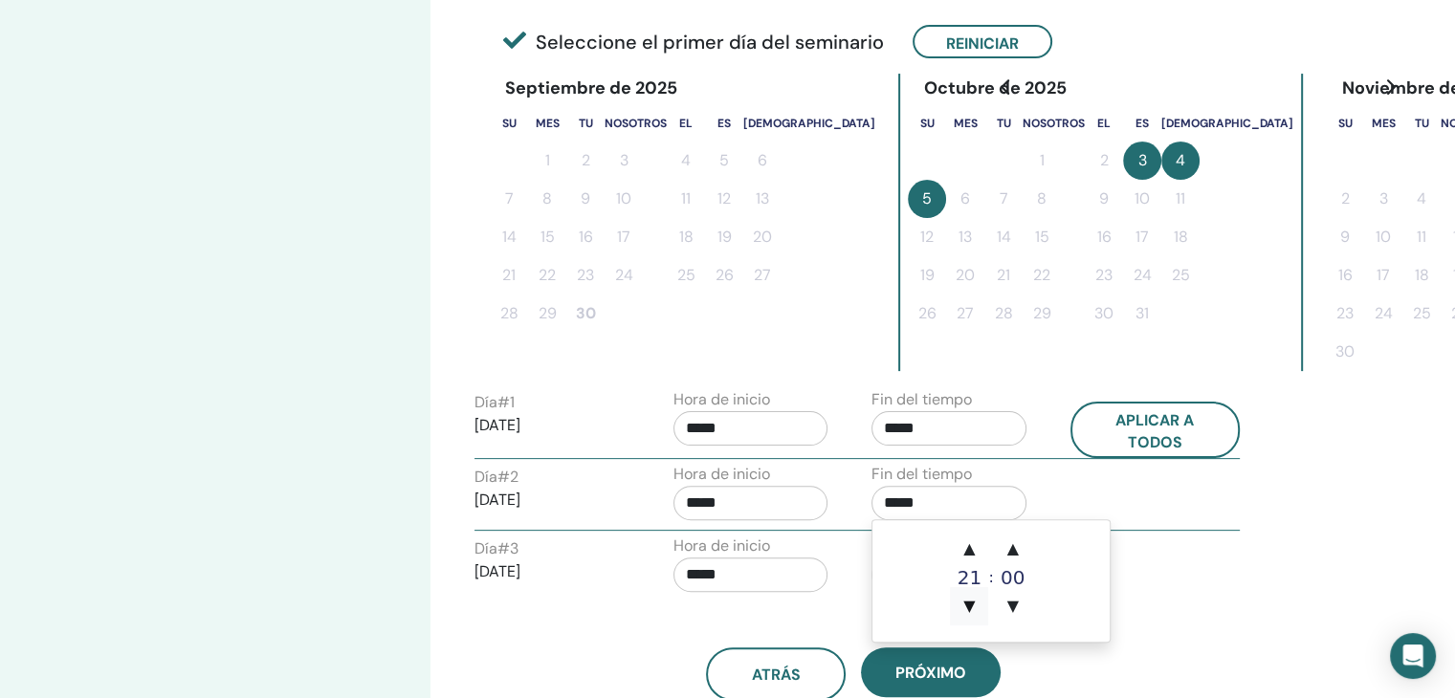
click at [974, 609] on font "▼" at bounding box center [968, 606] width 11 height 18
click at [1012, 604] on font "▼" at bounding box center [1012, 606] width 11 height 18
click at [965, 543] on font "▲" at bounding box center [968, 549] width 11 height 18
click at [1013, 597] on font "▼" at bounding box center [1012, 606] width 11 height 18
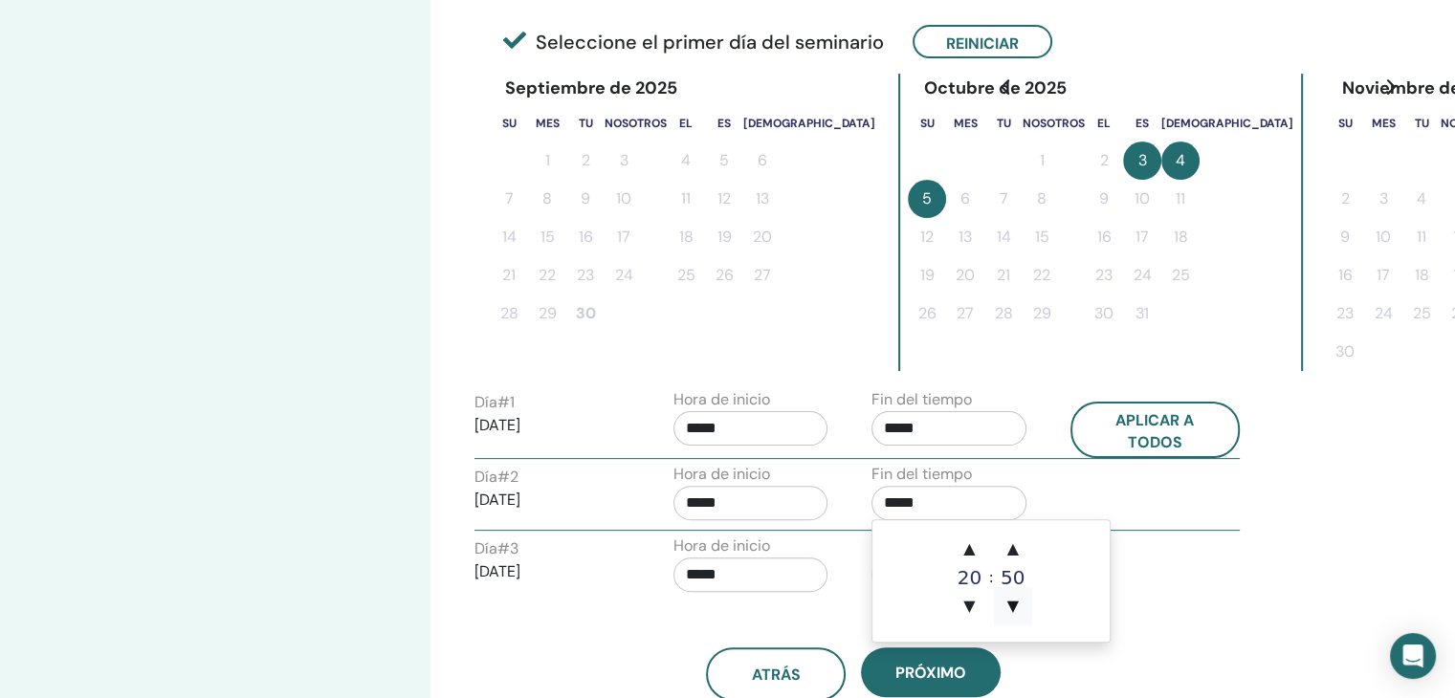
click at [1013, 597] on font "▼" at bounding box center [1012, 606] width 11 height 18
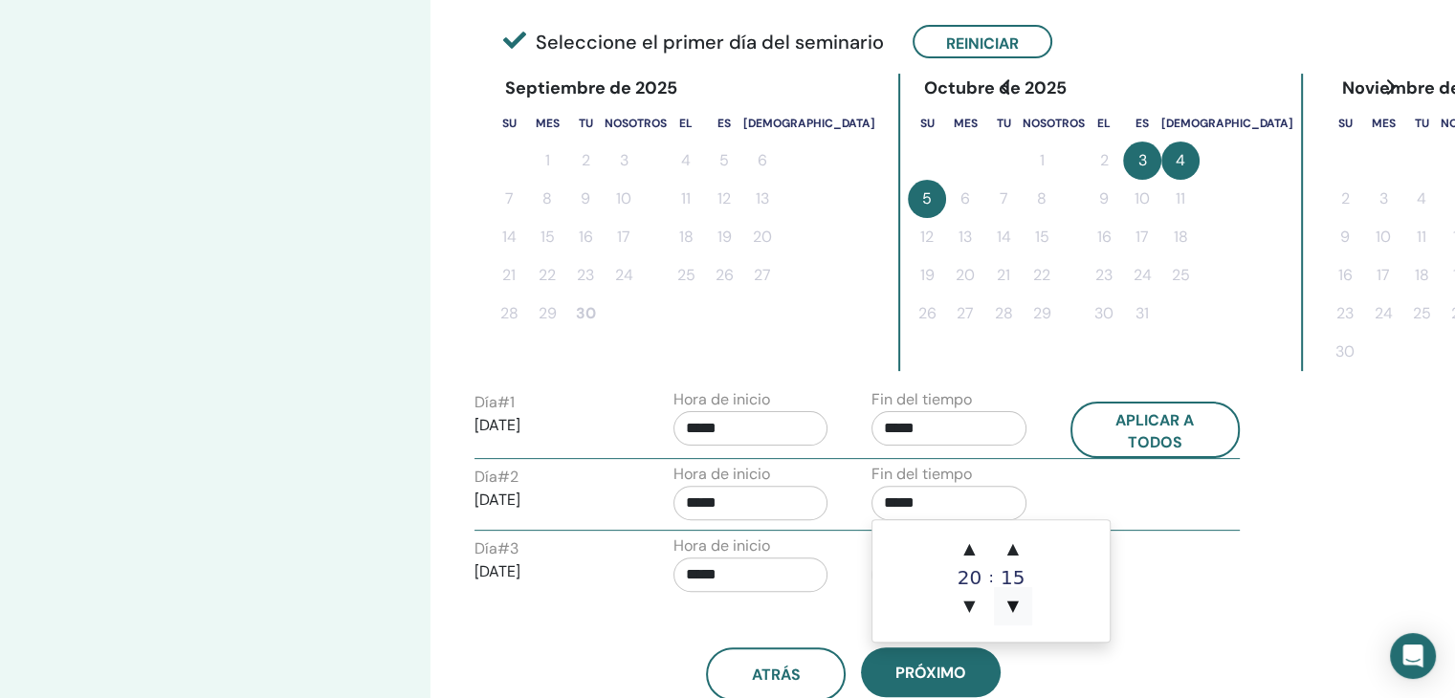
click at [1013, 597] on font "▼" at bounding box center [1012, 606] width 11 height 18
click at [1014, 542] on font "▲" at bounding box center [1012, 549] width 11 height 18
type input "*****"
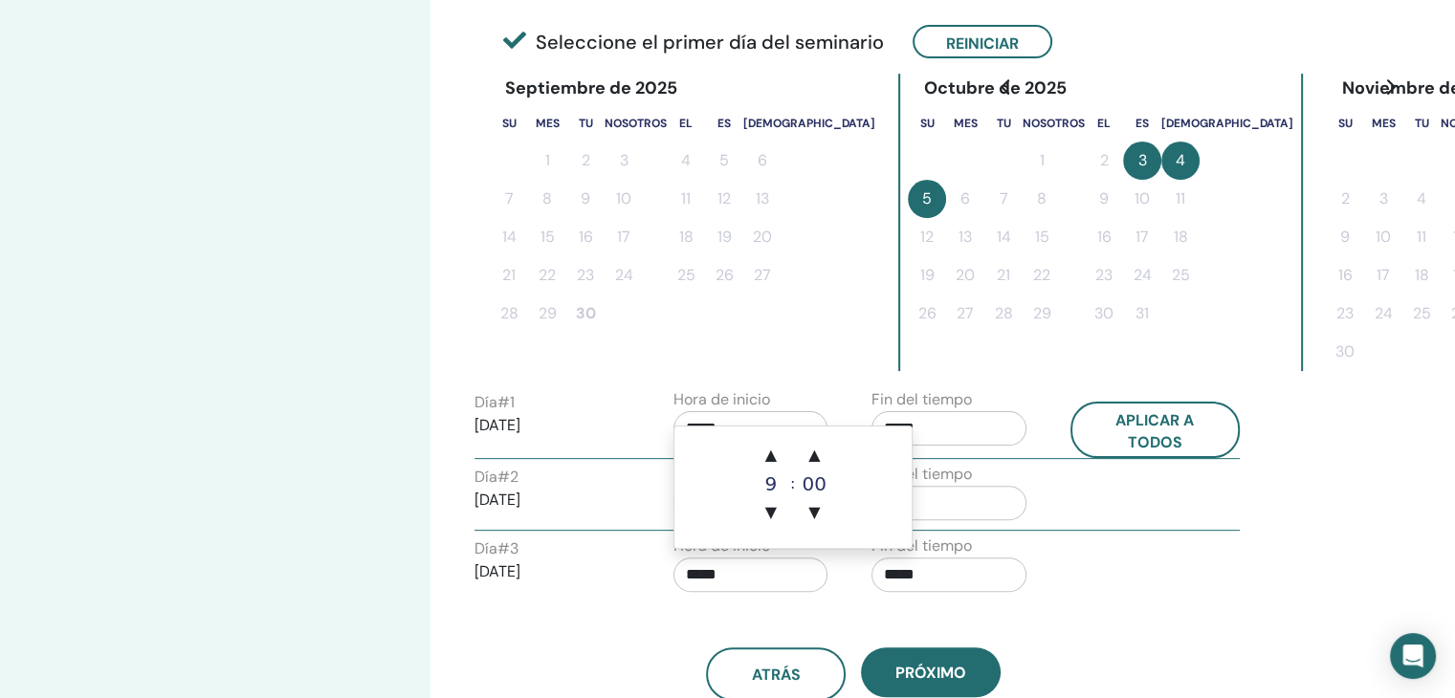
click at [757, 584] on input "*****" at bounding box center [751, 575] width 155 height 34
click at [819, 451] on font "▲" at bounding box center [813, 455] width 11 height 18
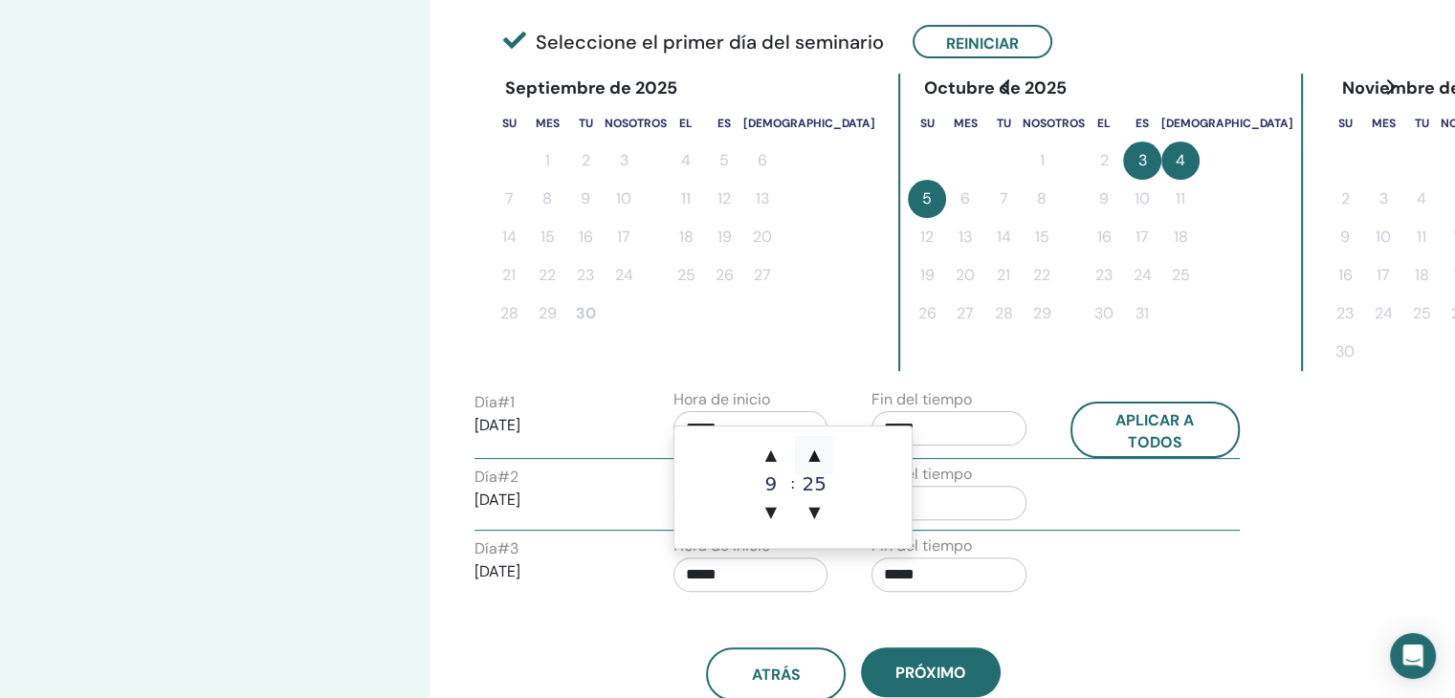
click at [819, 451] on font "▲" at bounding box center [813, 455] width 11 height 18
type input "*****"
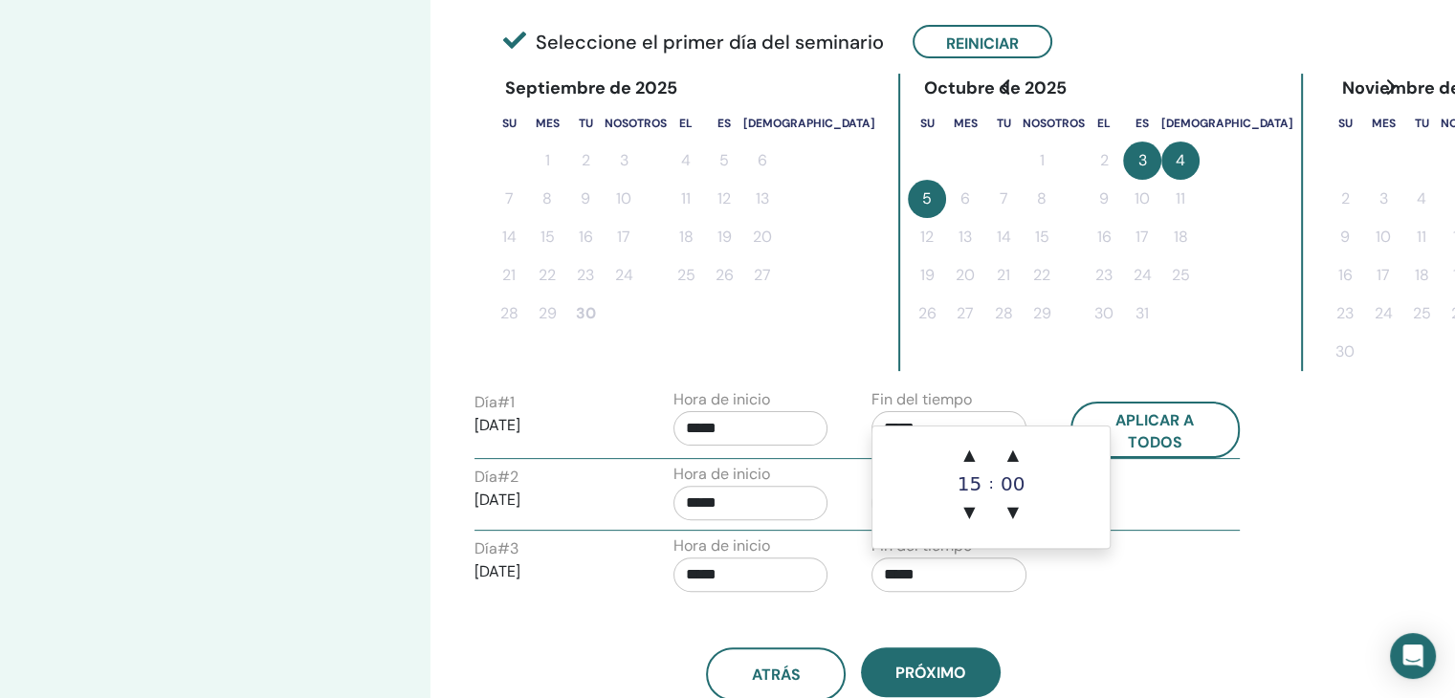
click at [955, 566] on input "*****" at bounding box center [949, 575] width 155 height 34
click at [1064, 606] on div "Atrás Próximo" at bounding box center [853, 651] width 786 height 99
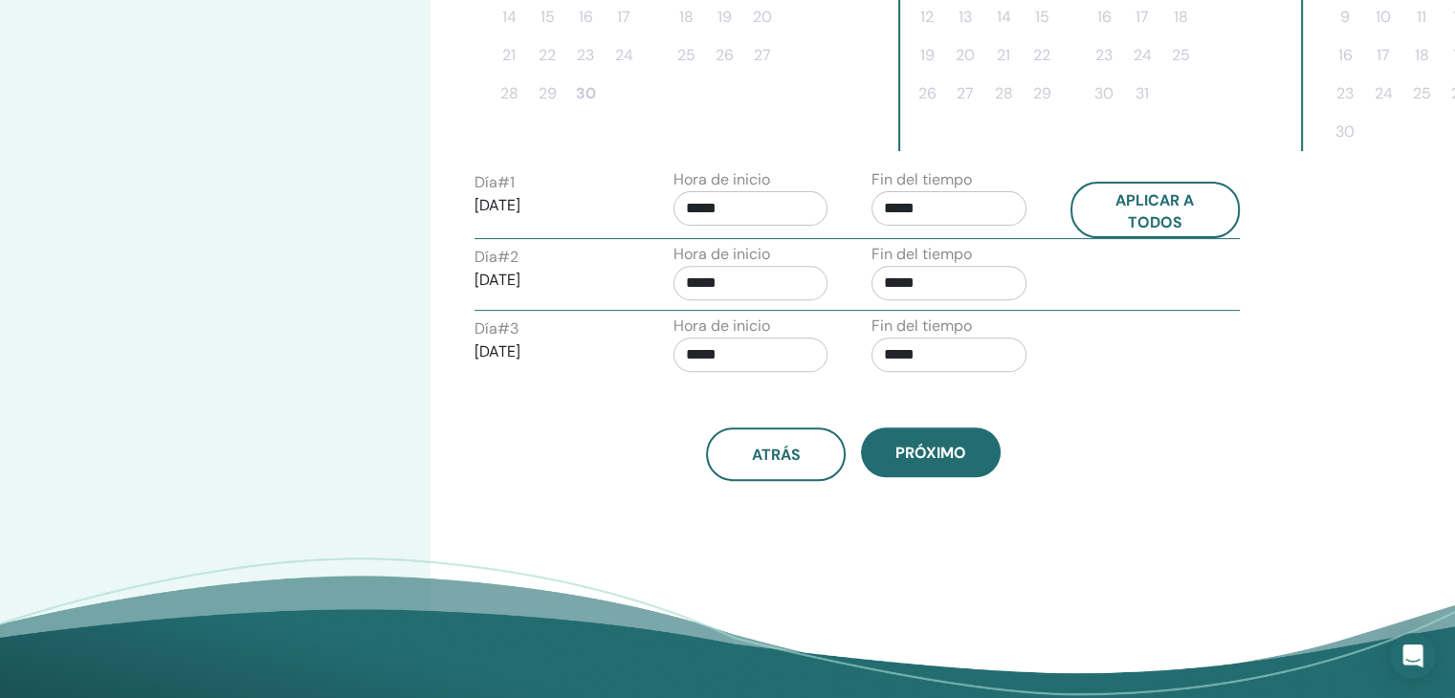
scroll to position [643, 0]
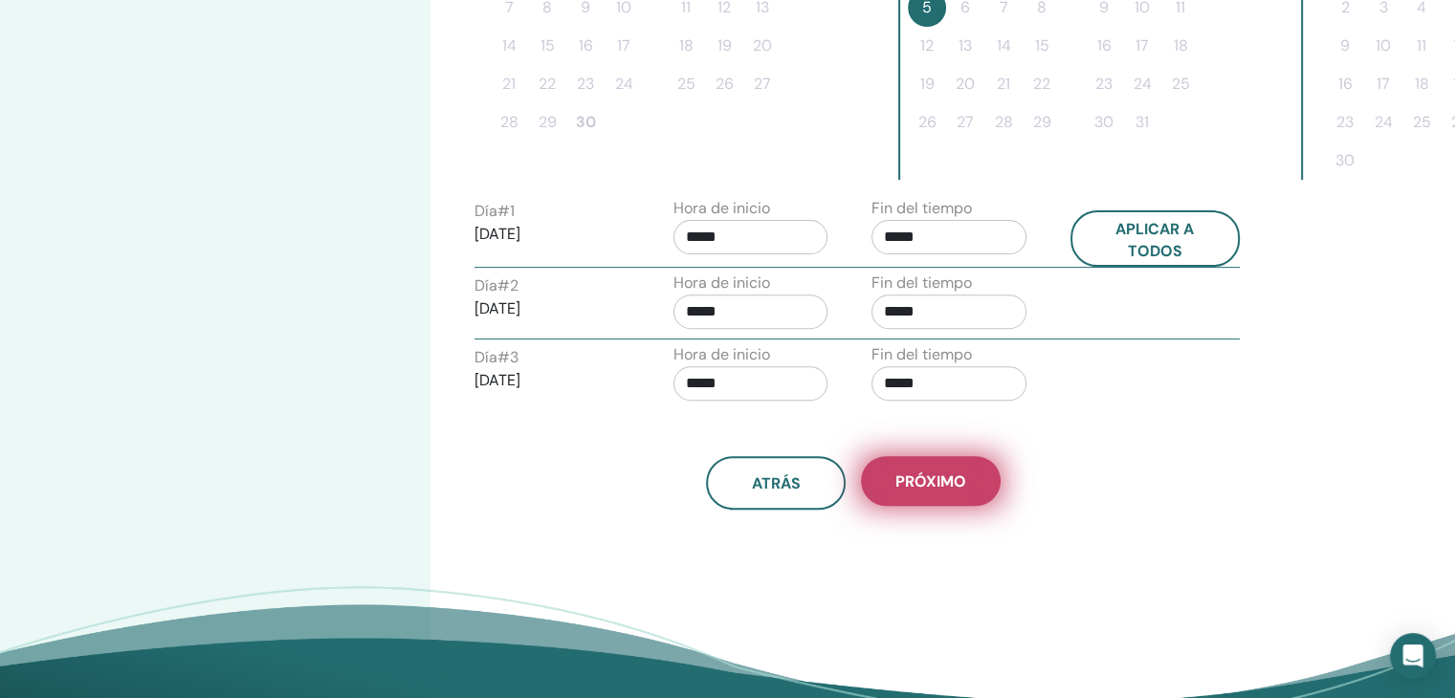
click at [963, 472] on font "Próximo" at bounding box center [930, 482] width 71 height 20
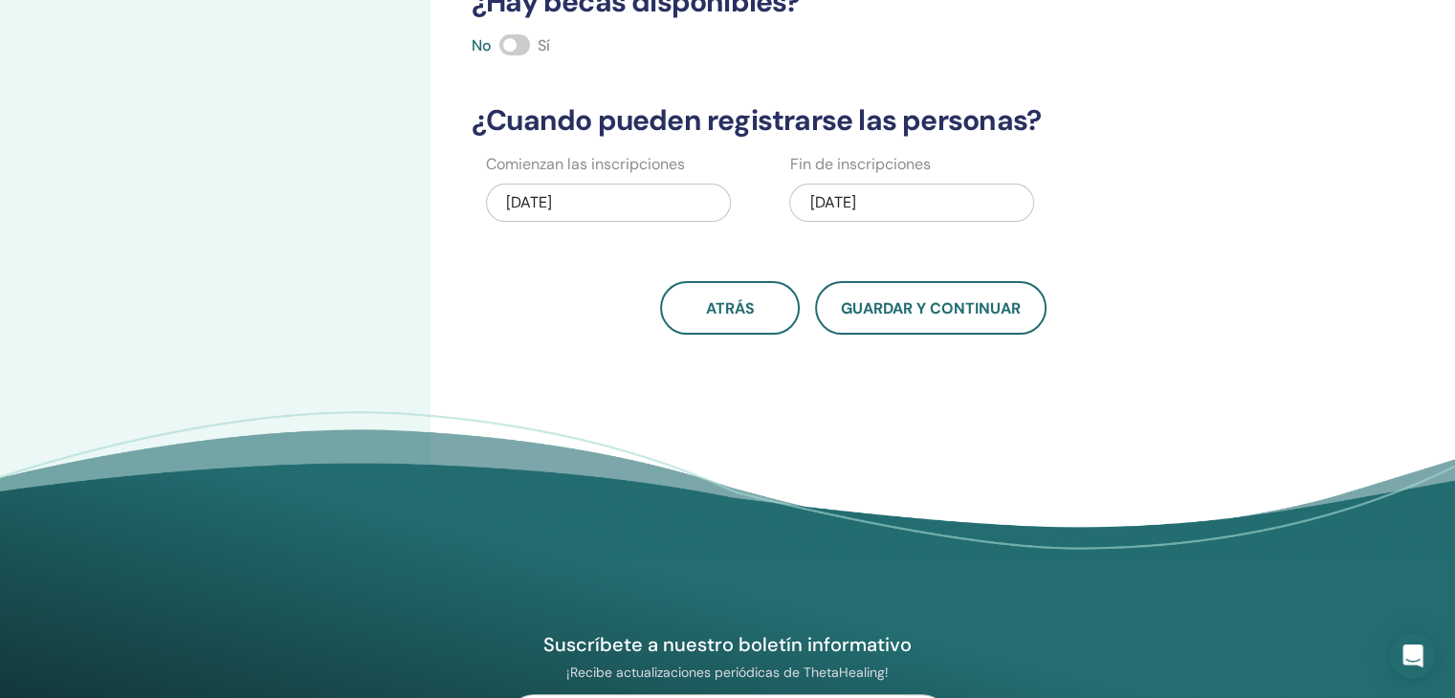
scroll to position [497, 0]
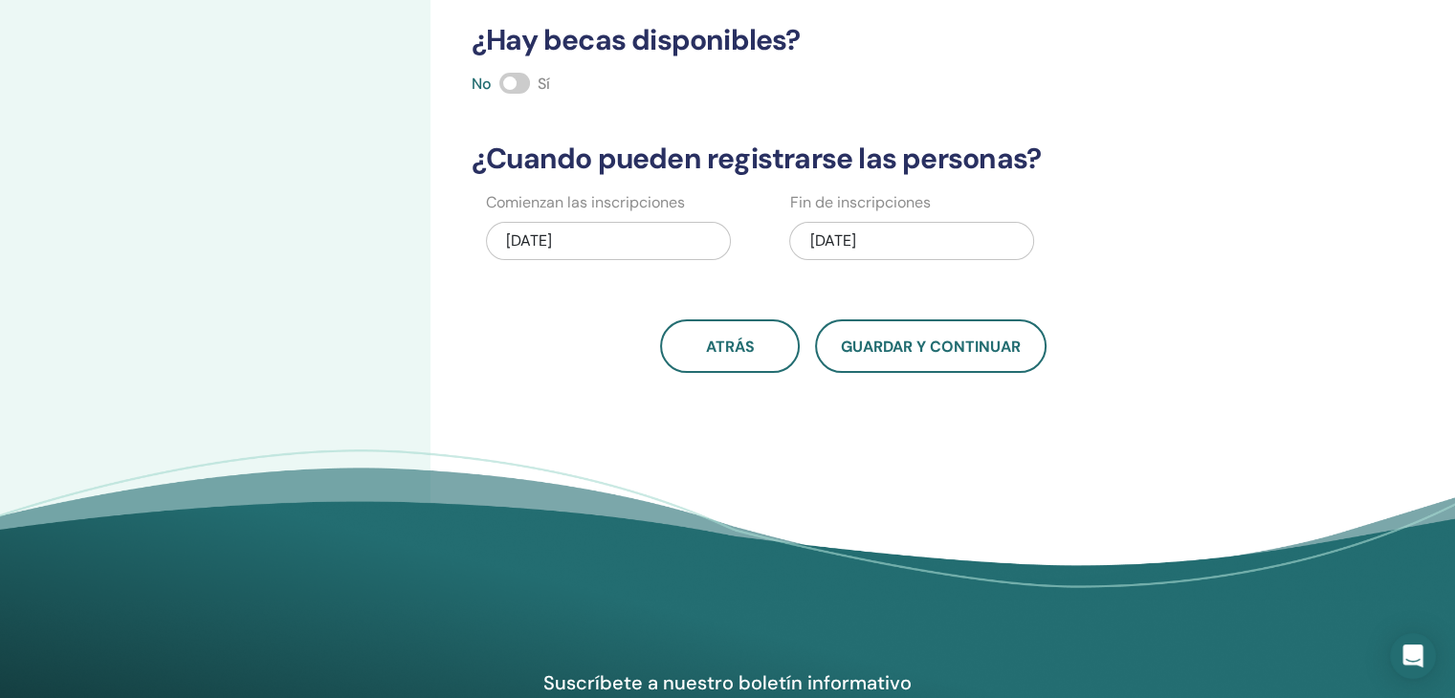
click at [903, 242] on div "10/05/2025" at bounding box center [911, 241] width 245 height 38
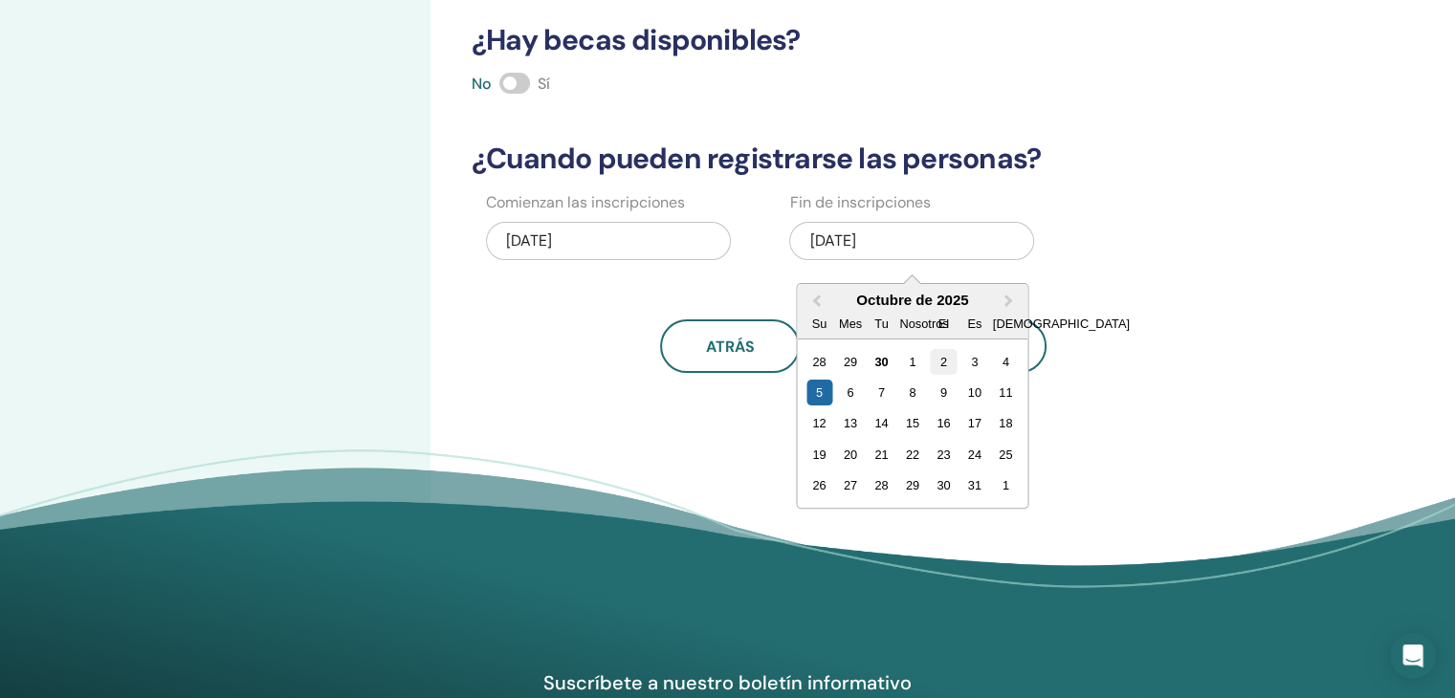
click at [945, 365] on font "2" at bounding box center [943, 362] width 7 height 14
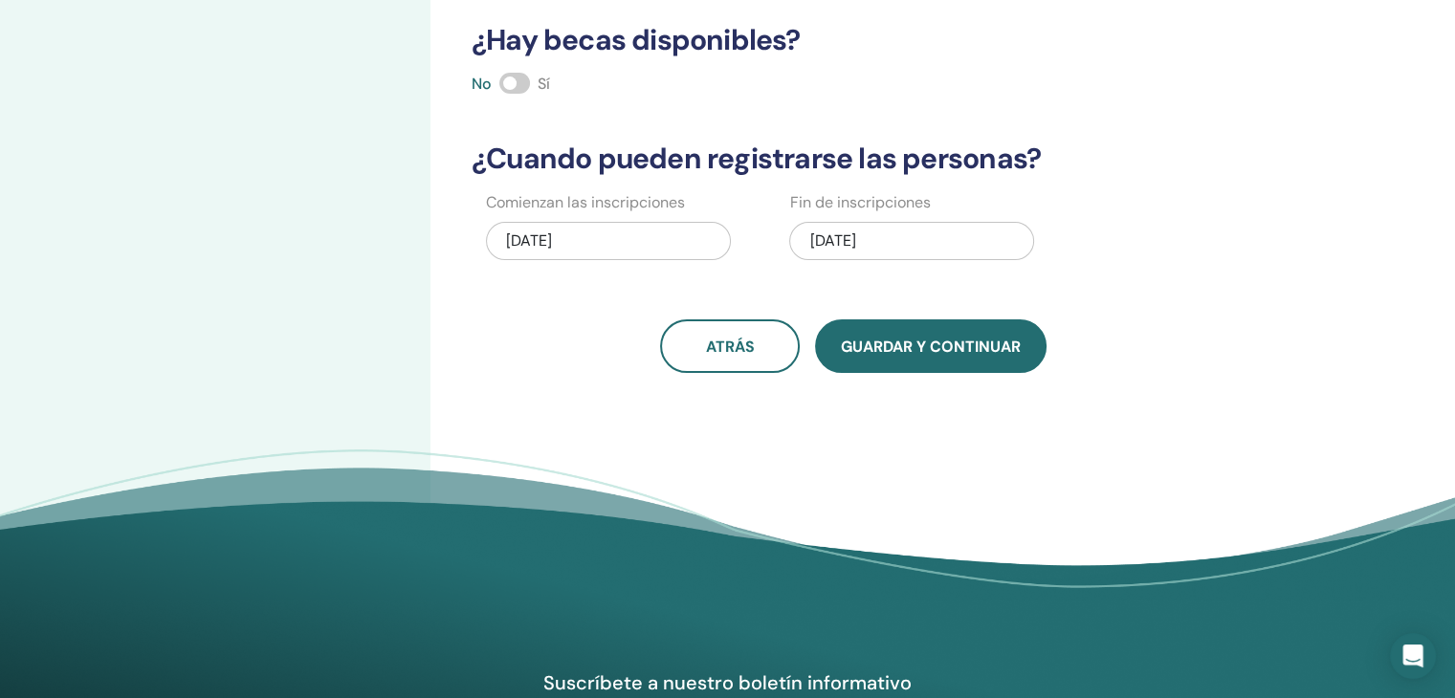
click at [887, 356] on button "Guardar y continuar" at bounding box center [931, 347] width 232 height 54
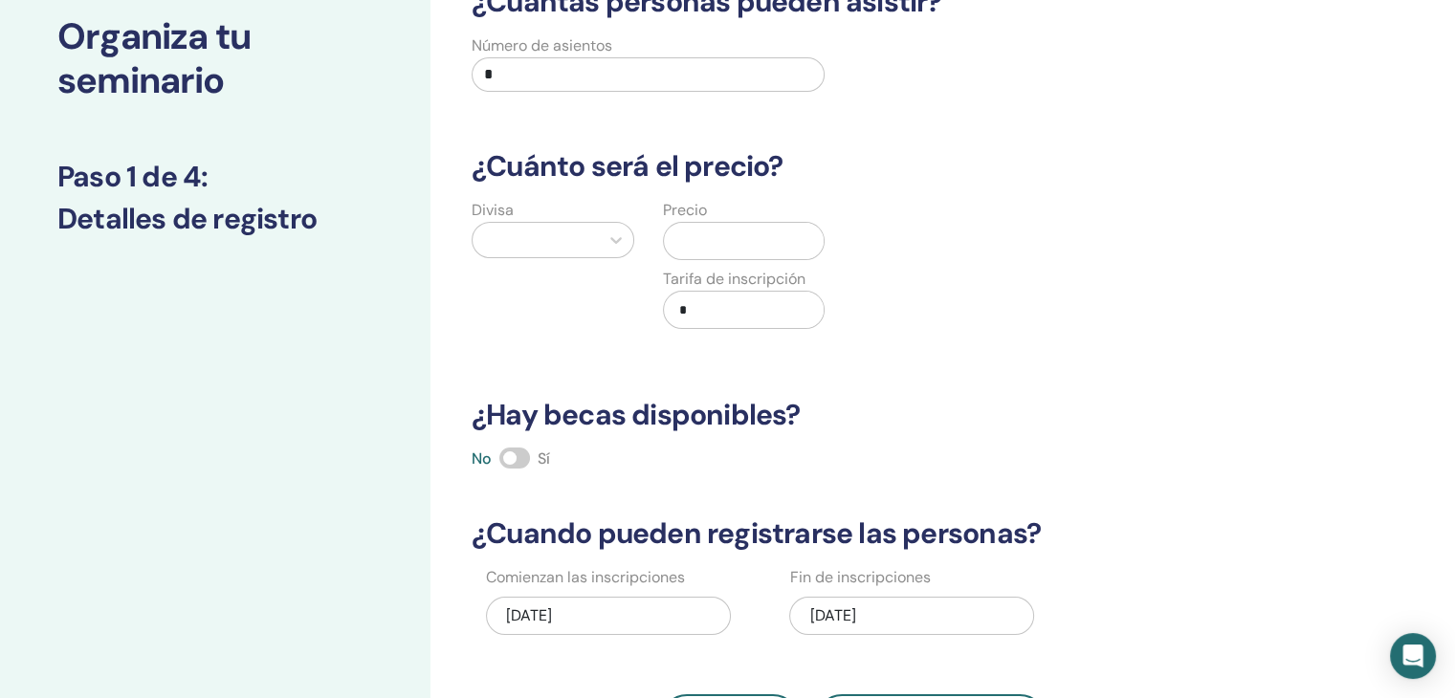
scroll to position [0, 0]
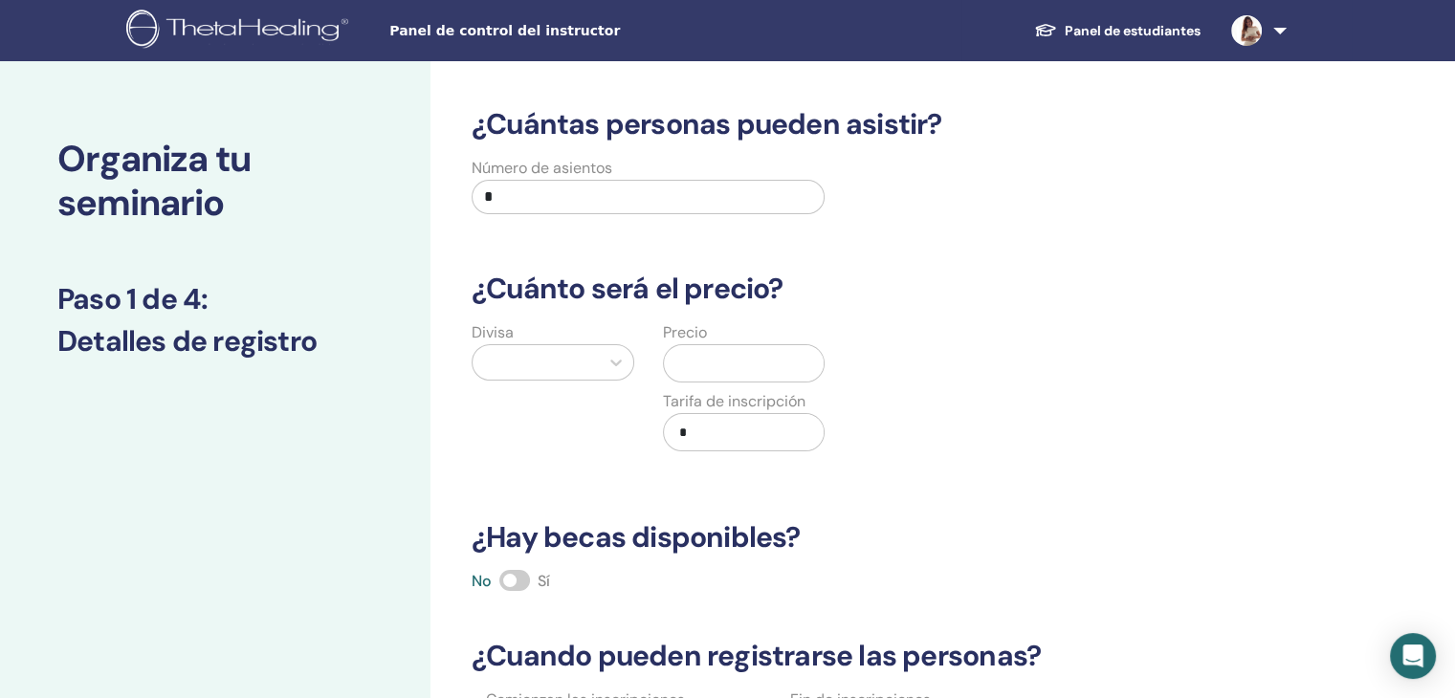
click at [563, 188] on input "*" at bounding box center [648, 197] width 353 height 34
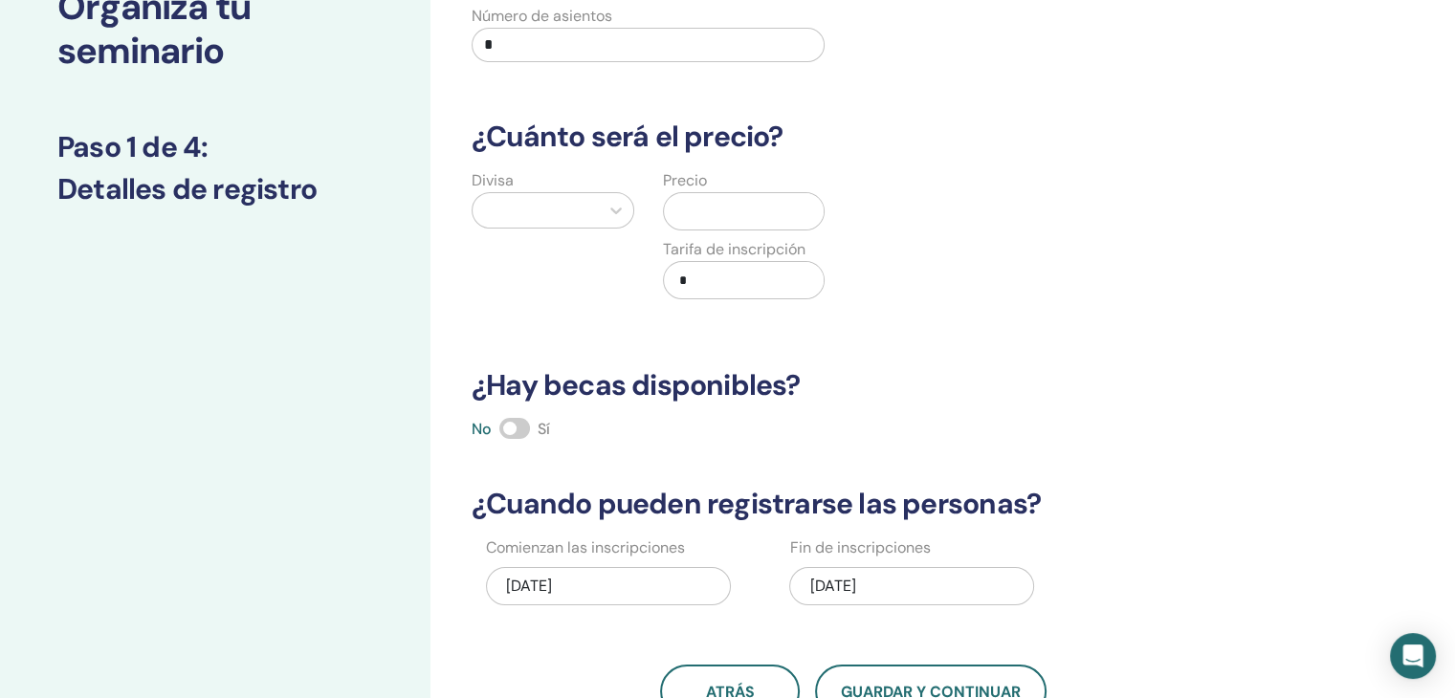
type input "*"
click at [553, 207] on div at bounding box center [535, 210] width 107 height 27
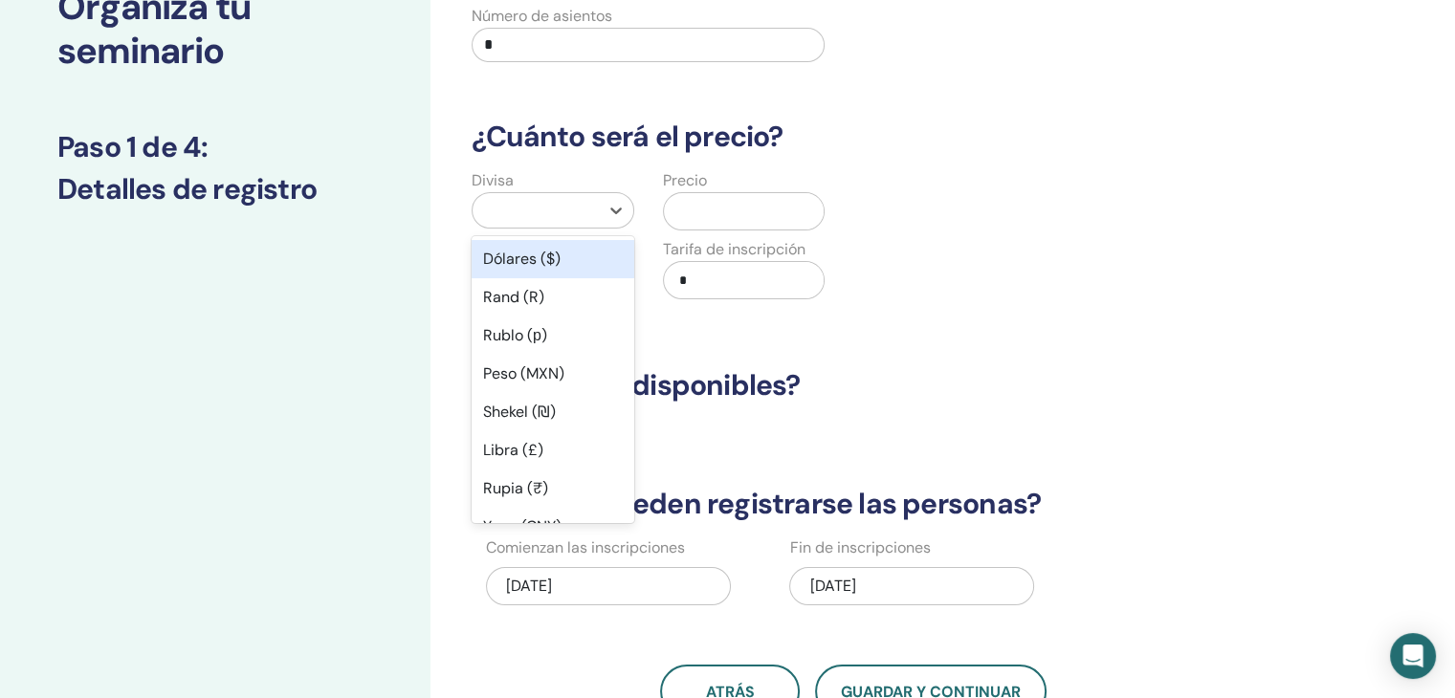
type input "*"
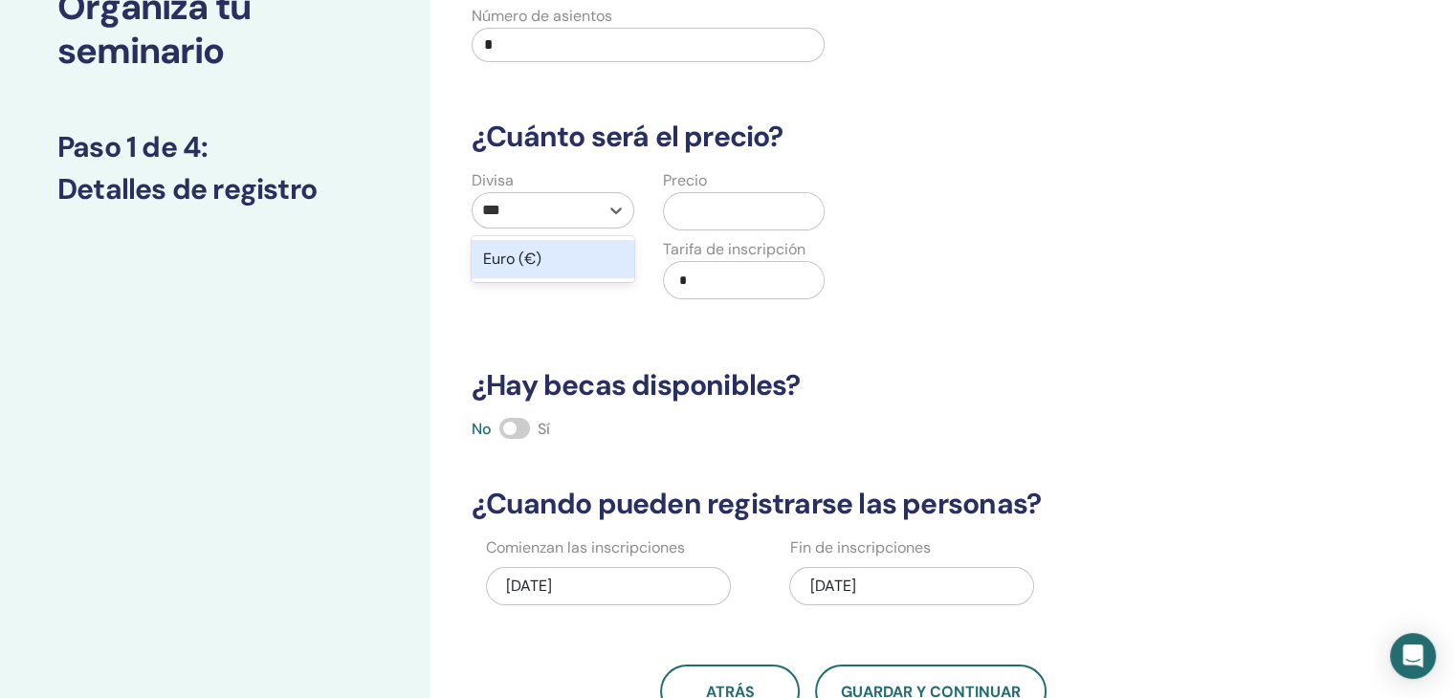
type input "****"
click at [560, 268] on div "Euro (€)" at bounding box center [553, 259] width 163 height 38
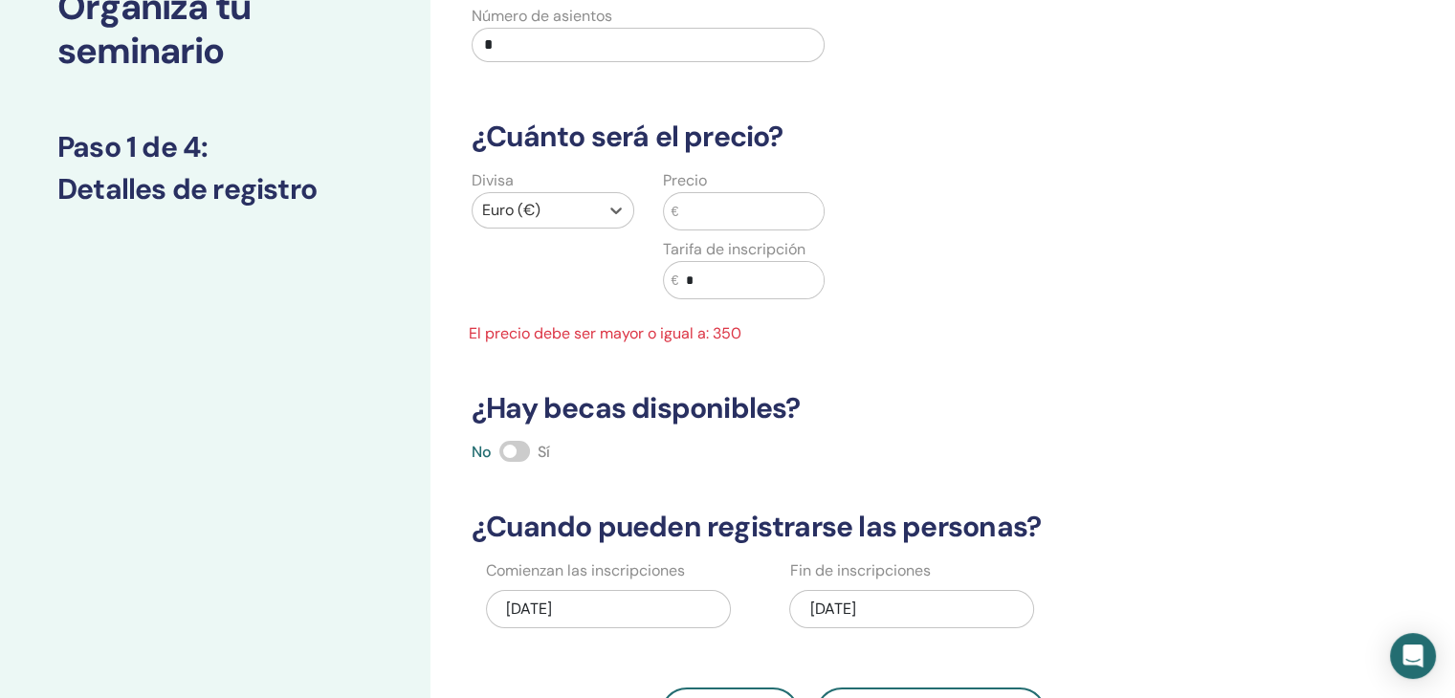
click at [745, 219] on input "text" at bounding box center [750, 211] width 145 height 36
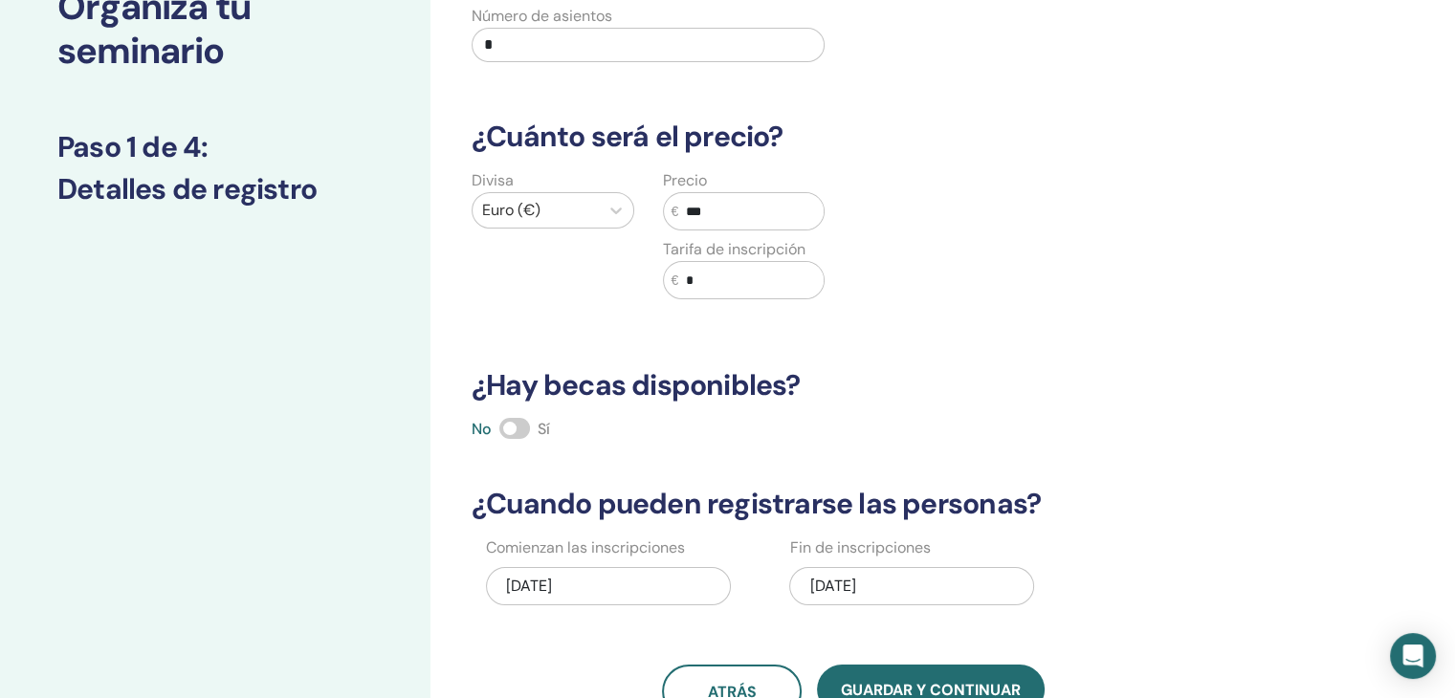
scroll to position [283, 0]
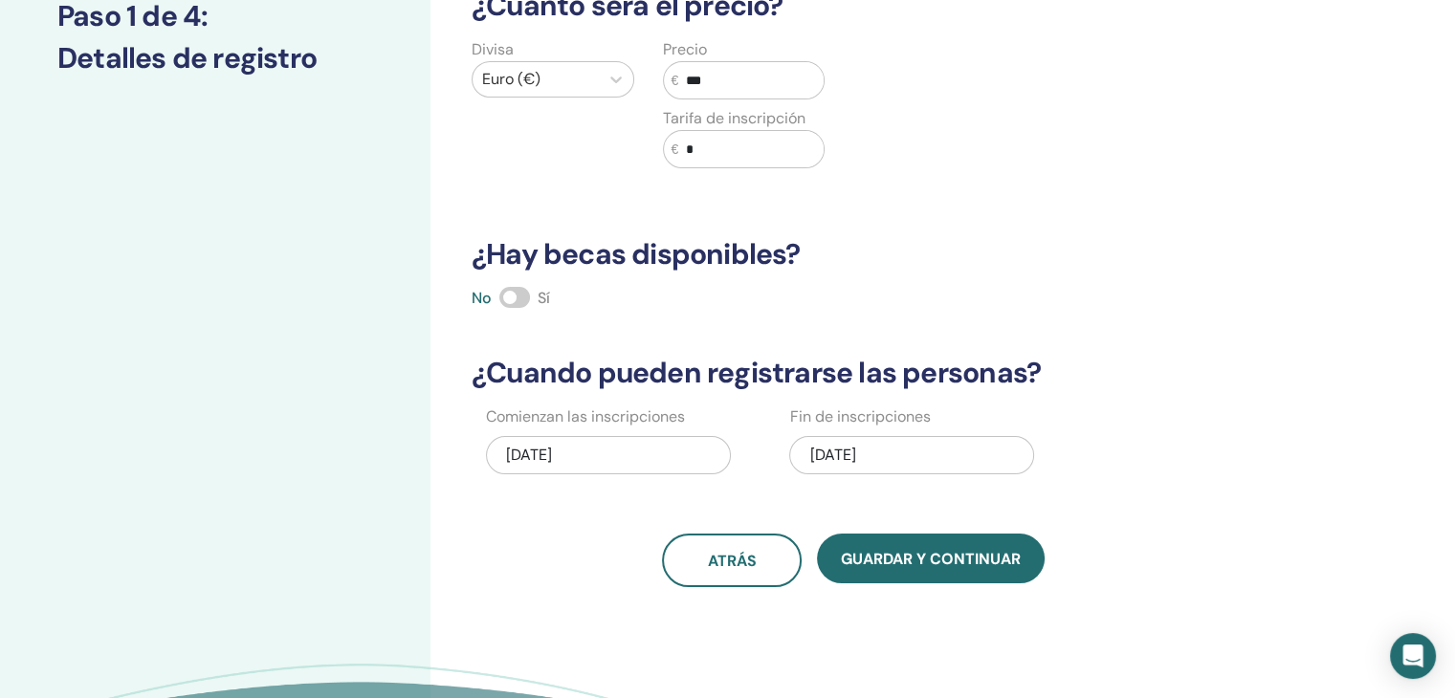
type input "***"
click at [521, 303] on span at bounding box center [514, 297] width 31 height 21
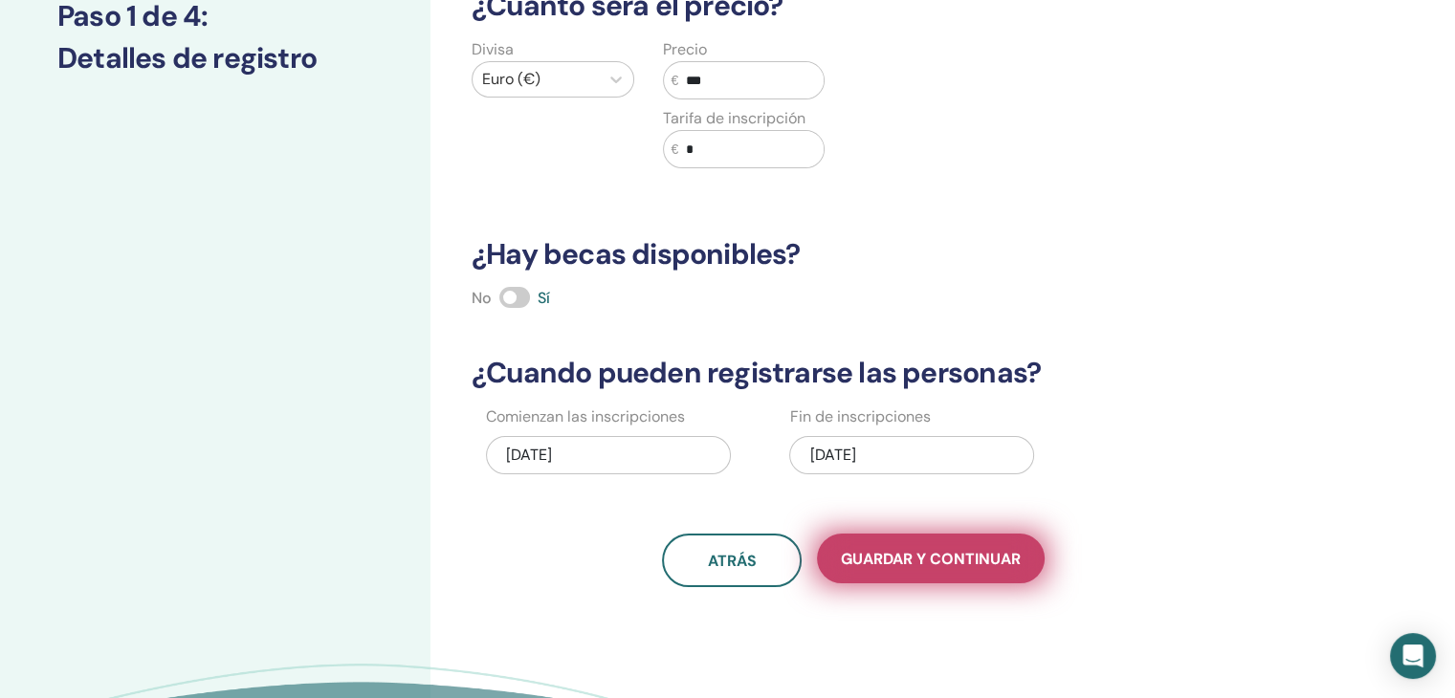
click at [947, 563] on font "Guardar y continuar" at bounding box center [931, 559] width 180 height 20
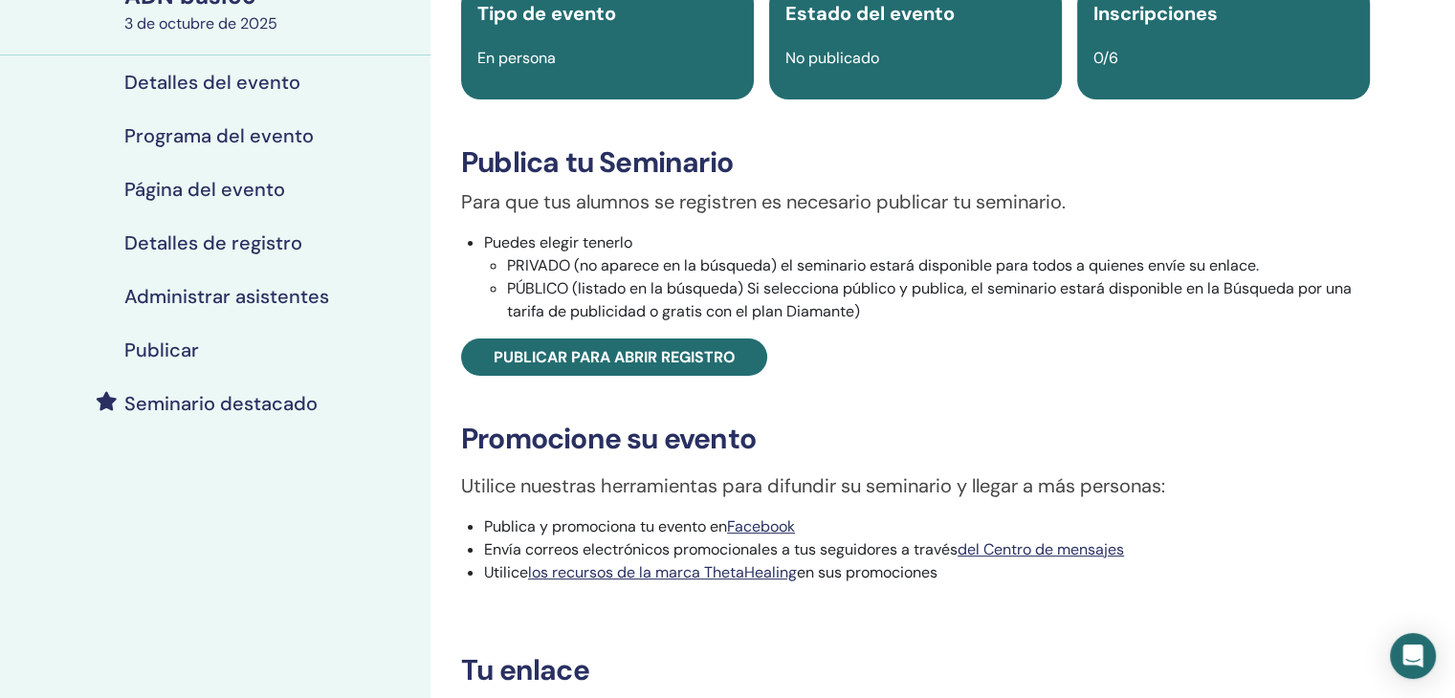
scroll to position [172, 0]
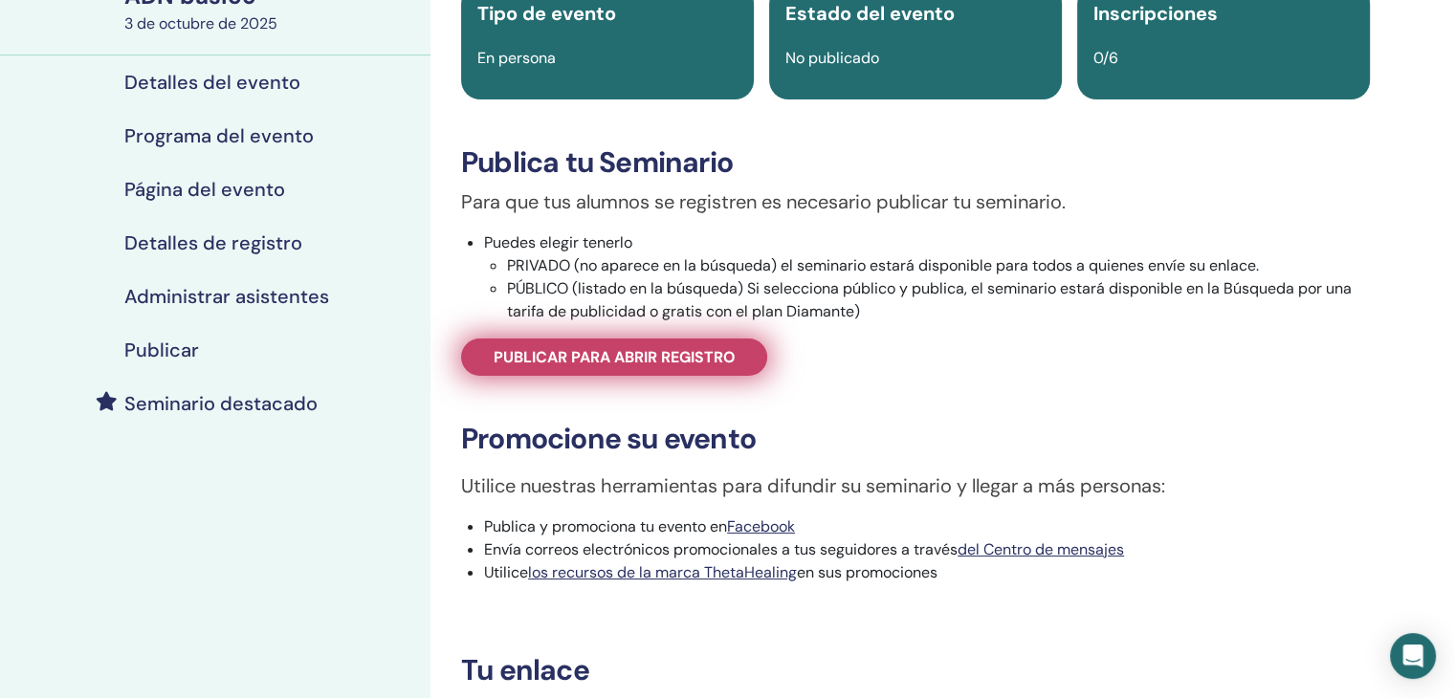
click at [625, 355] on font "Publicar para abrir registro" at bounding box center [615, 357] width 242 height 20
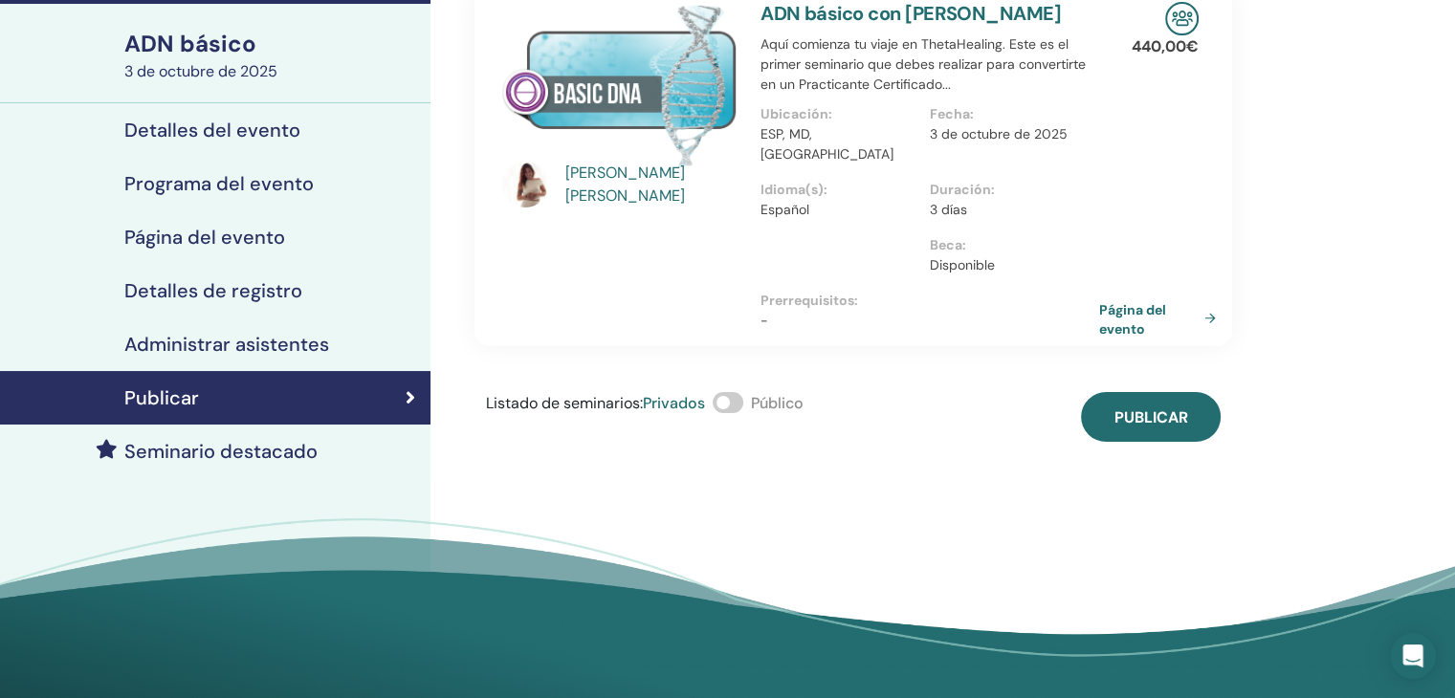
scroll to position [122, 0]
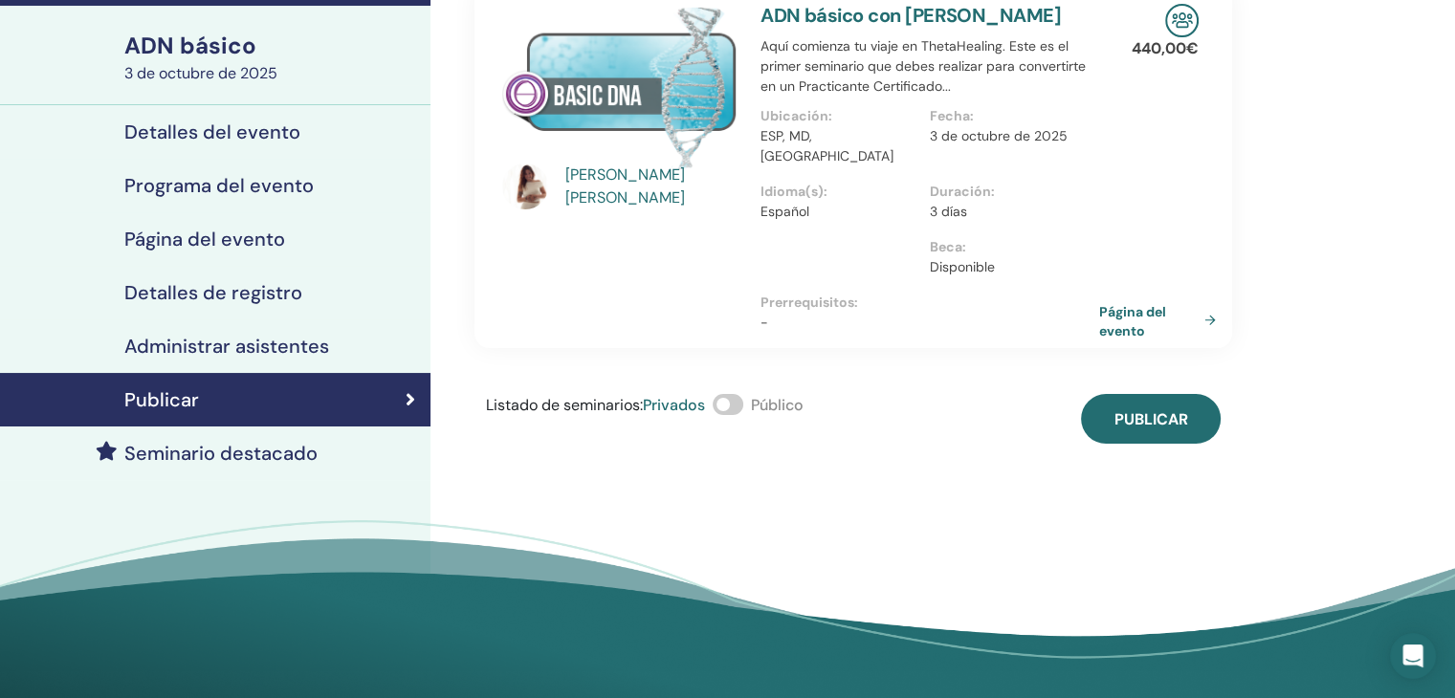
click at [726, 394] on span at bounding box center [728, 404] width 31 height 21
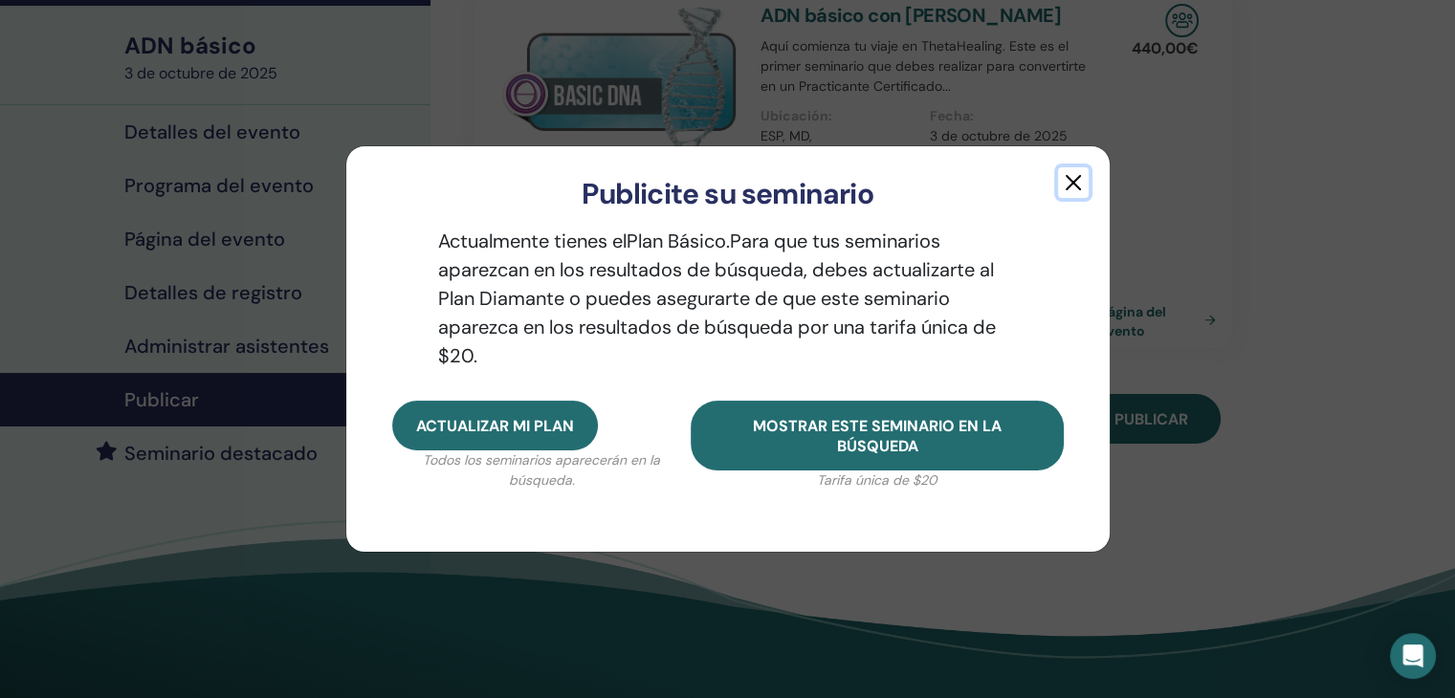
click at [1066, 187] on button "button" at bounding box center [1073, 182] width 31 height 31
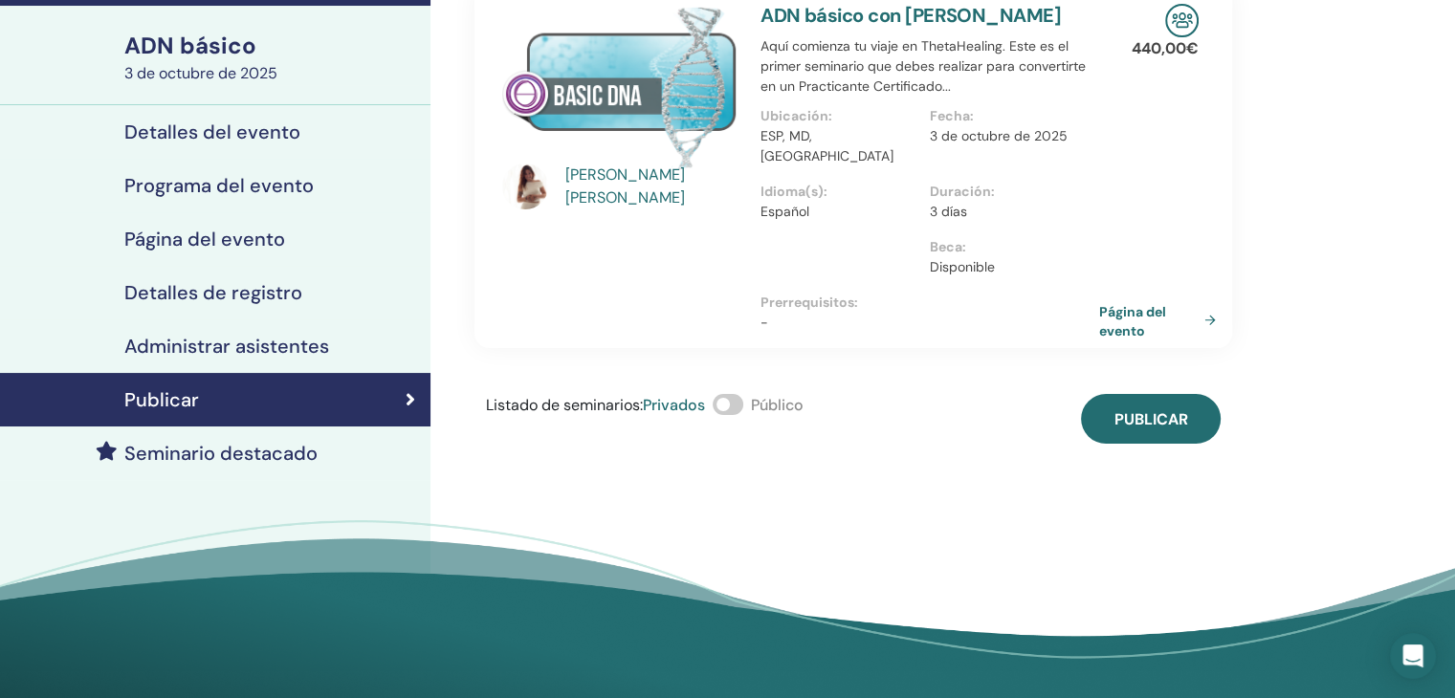
scroll to position [0, 0]
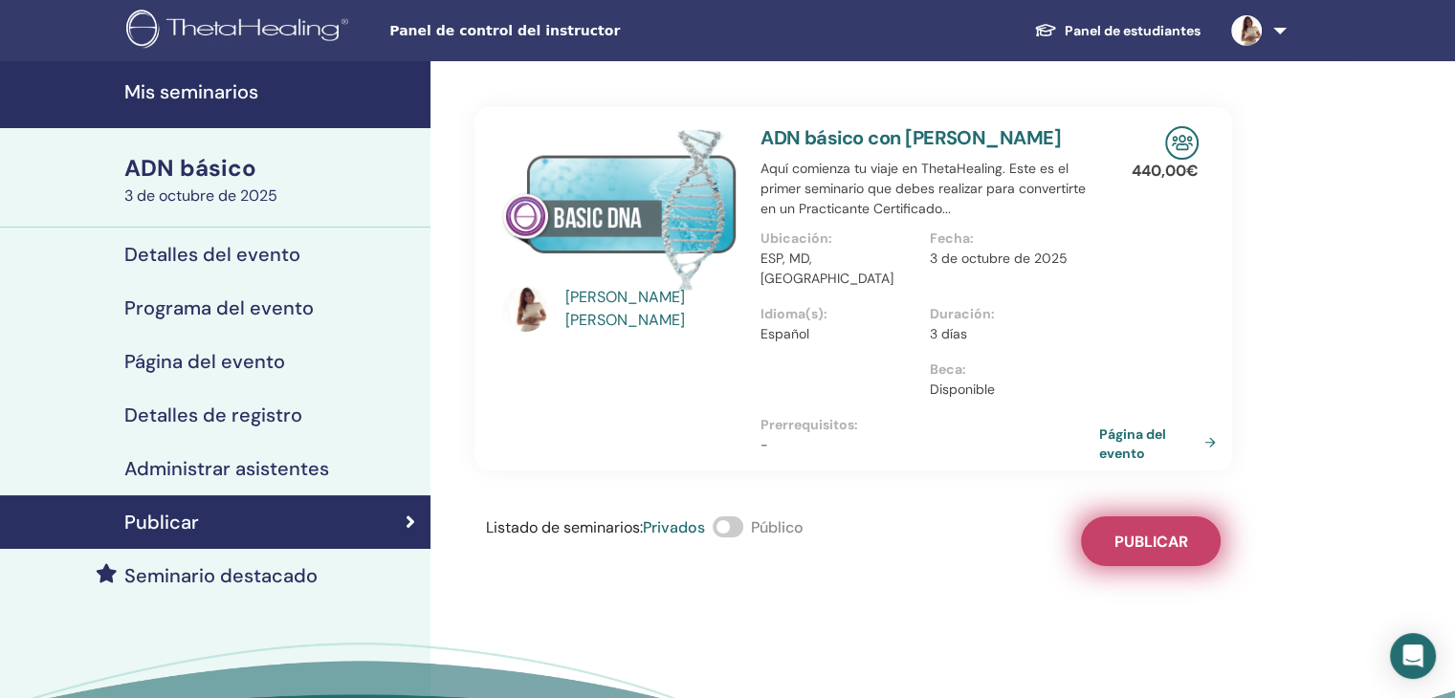
click at [1117, 532] on font "Publicar" at bounding box center [1152, 542] width 74 height 20
click at [1255, 33] on img at bounding box center [1246, 30] width 31 height 31
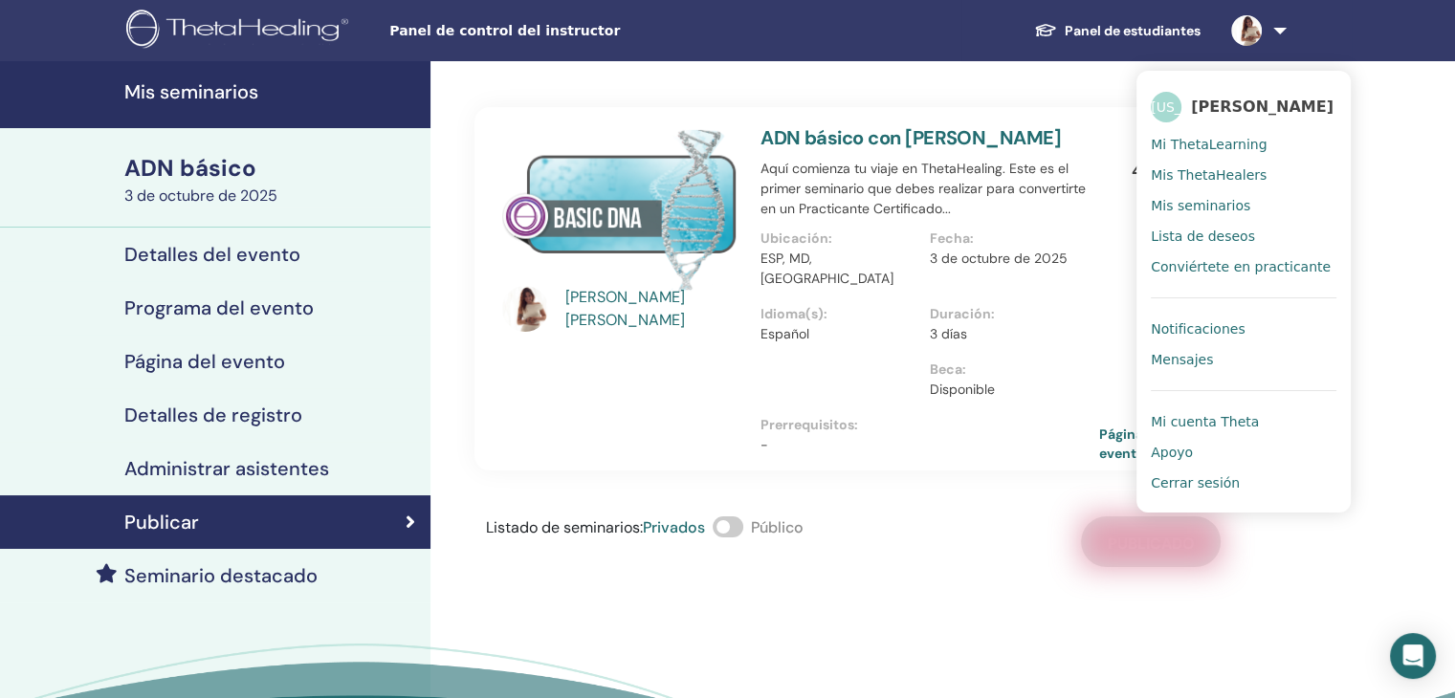
click at [1225, 109] on font "[PERSON_NAME]" at bounding box center [1262, 107] width 143 height 18
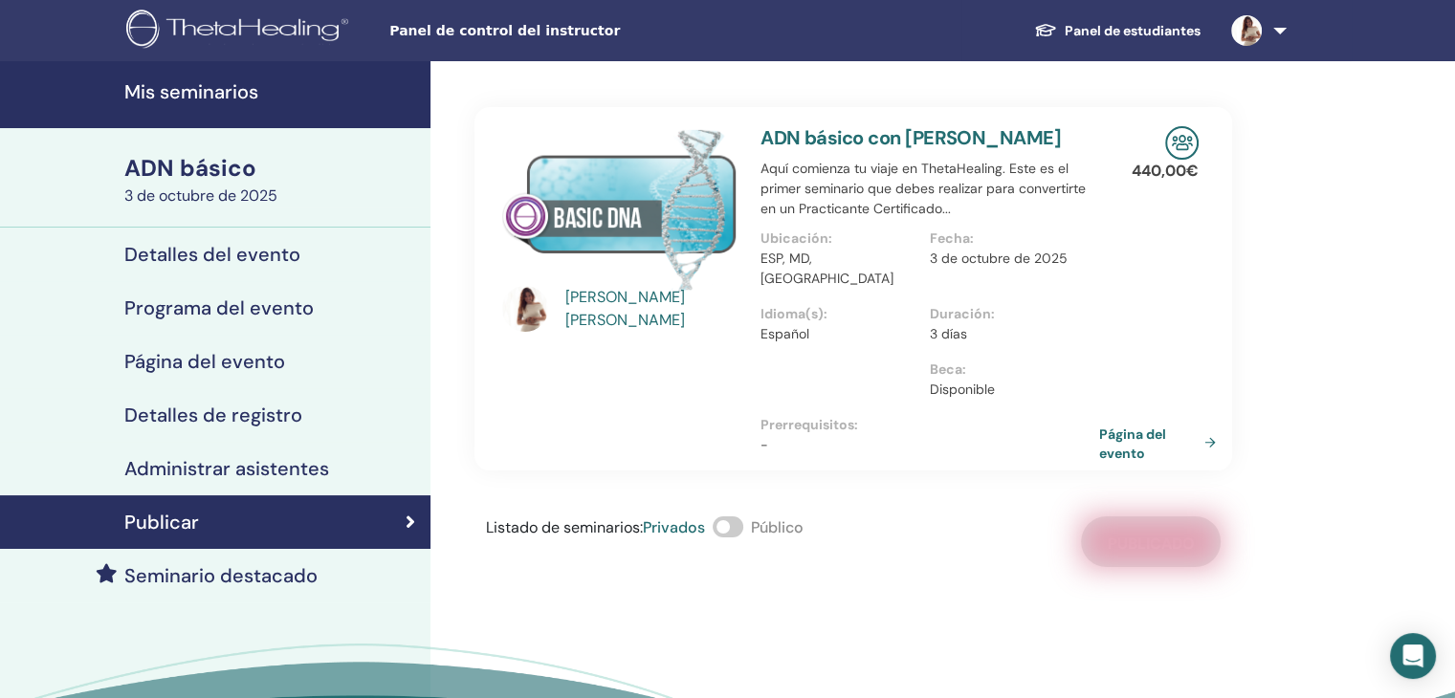
click at [1248, 26] on img at bounding box center [1246, 30] width 31 height 31
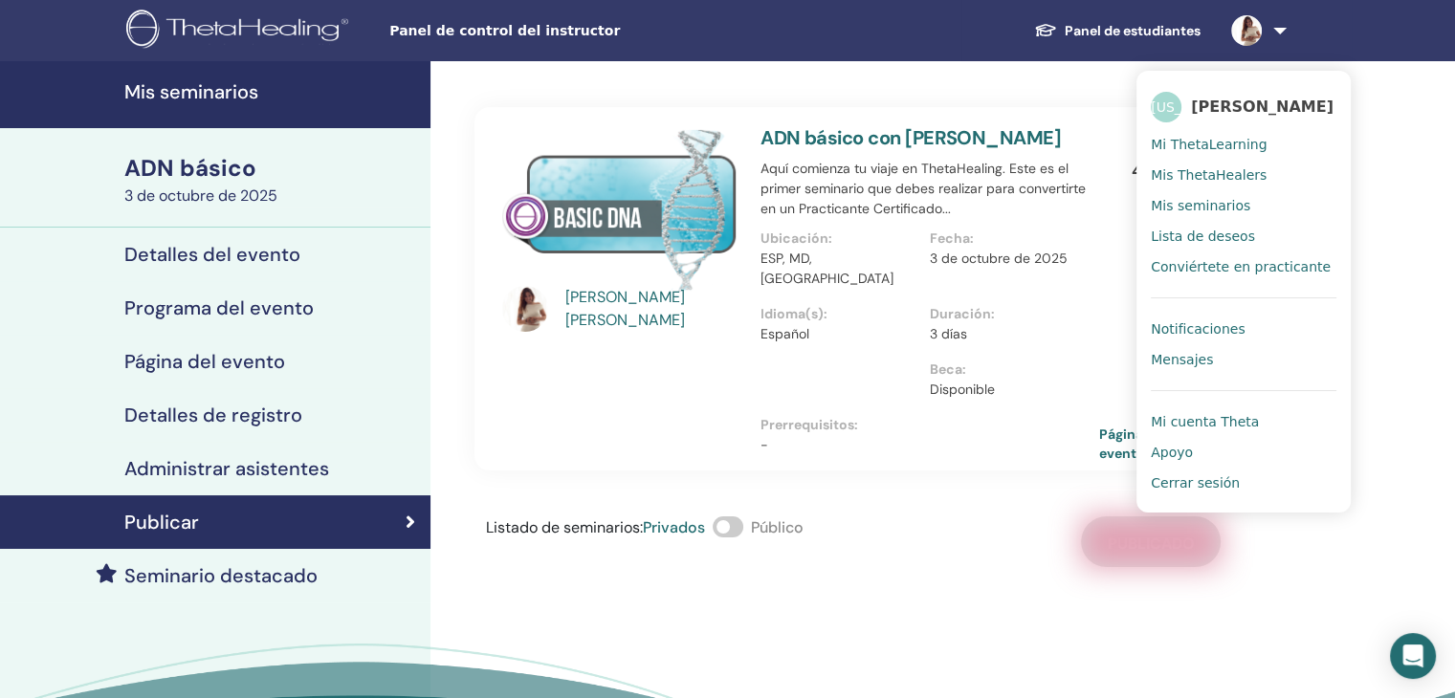
click at [524, 455] on div "Andrea Ríos ADN básico con Andrea Ríos Aquí comienza tu viaje en ThetaHealing. …" at bounding box center [854, 314] width 758 height 506
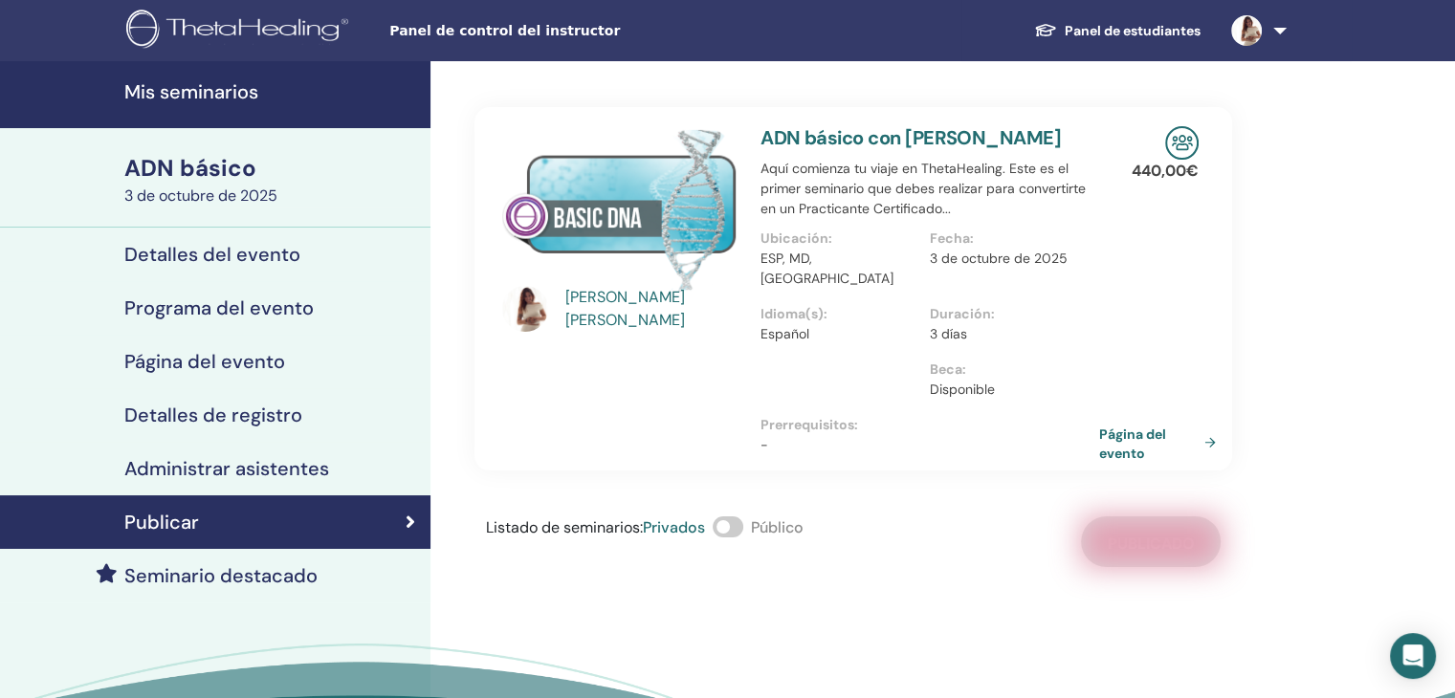
click at [743, 517] on span at bounding box center [728, 527] width 31 height 21
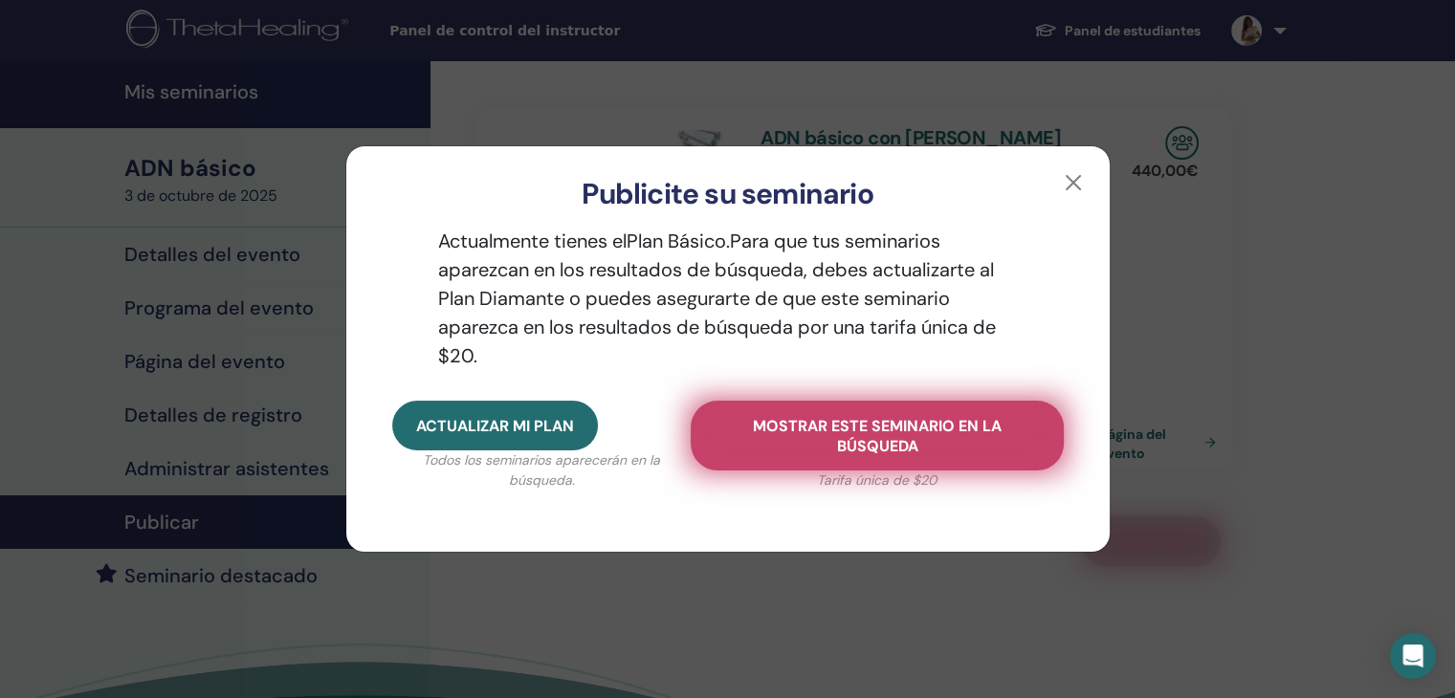
click at [951, 431] on font "Mostrar este seminario en la búsqueda" at bounding box center [877, 436] width 249 height 40
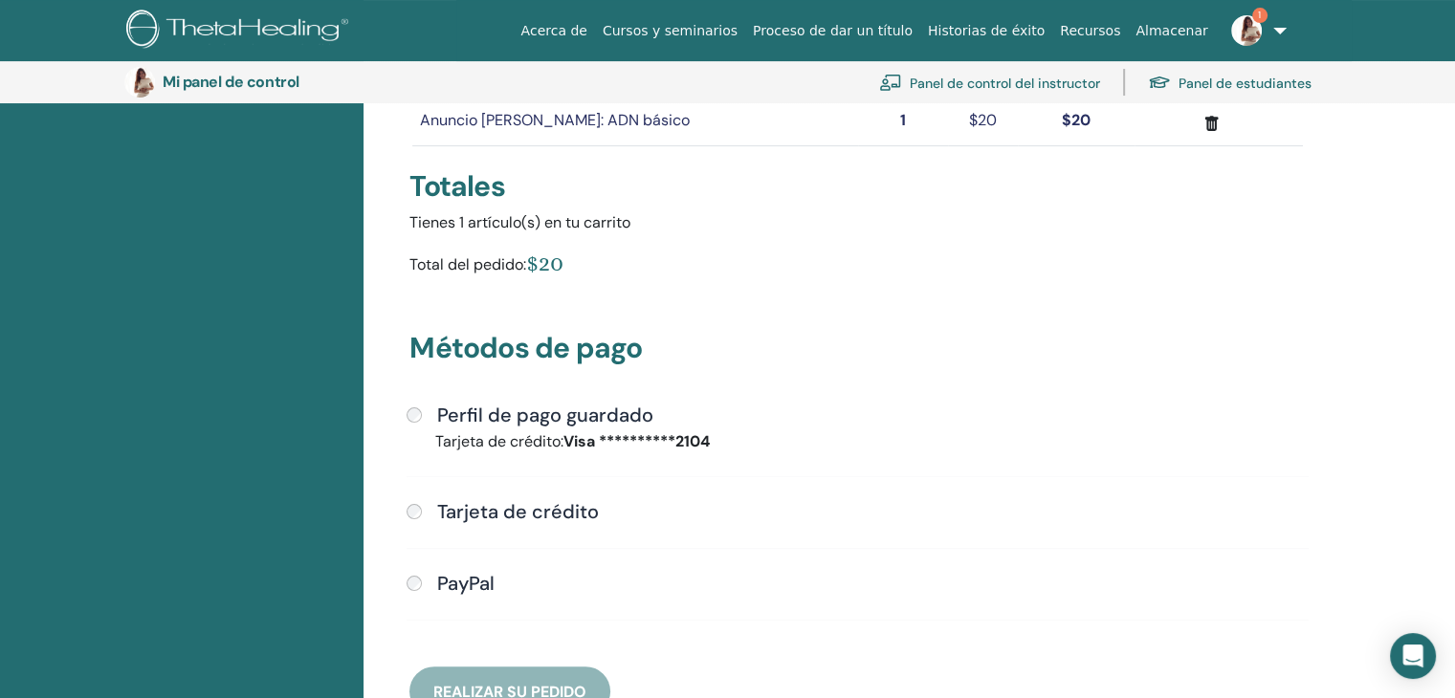
scroll to position [431, 0]
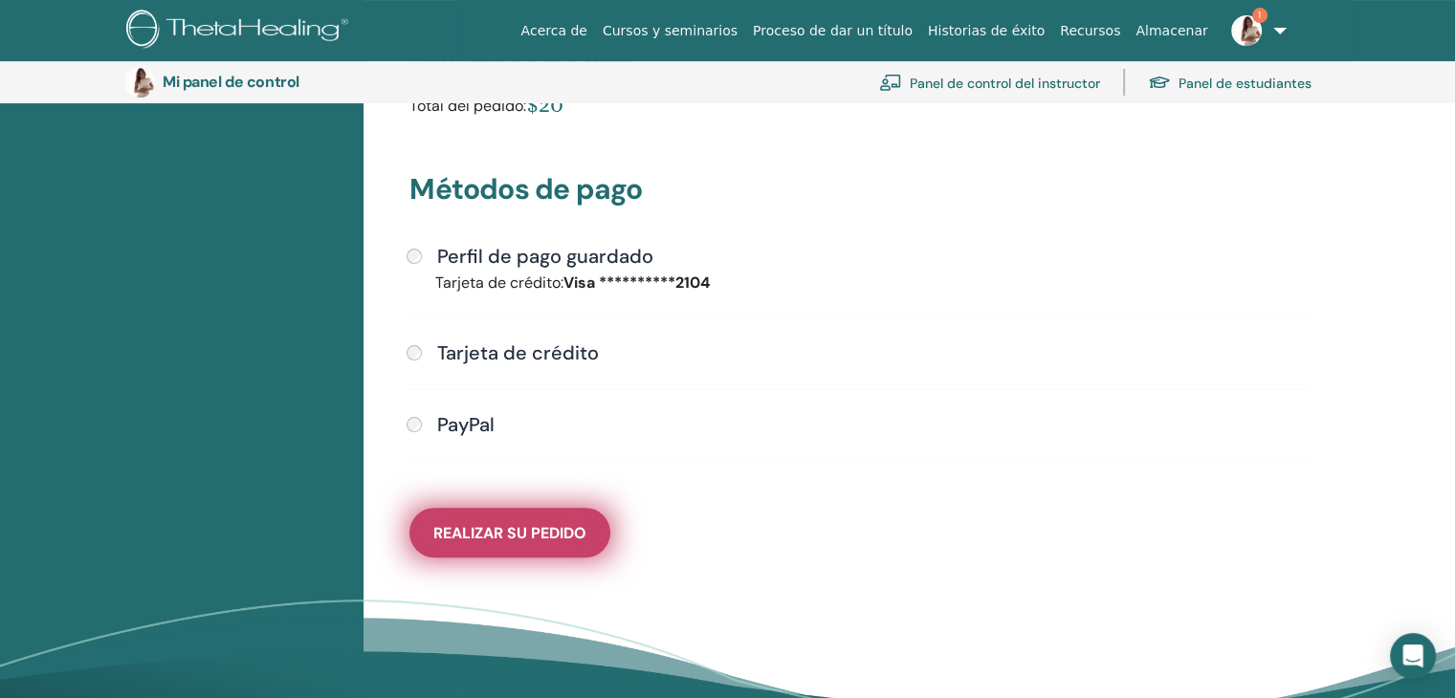
click at [536, 549] on button "Realizar su pedido" at bounding box center [509, 533] width 201 height 50
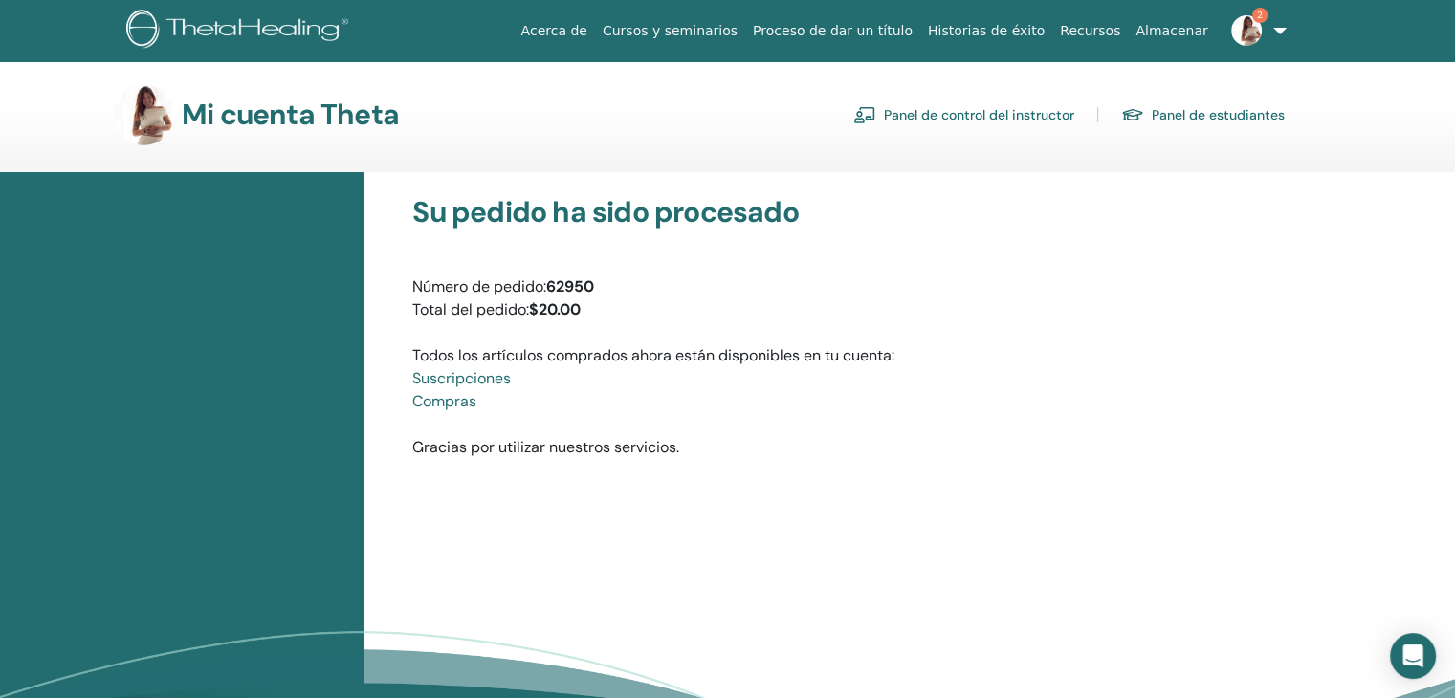
click at [1262, 31] on img at bounding box center [1246, 30] width 31 height 31
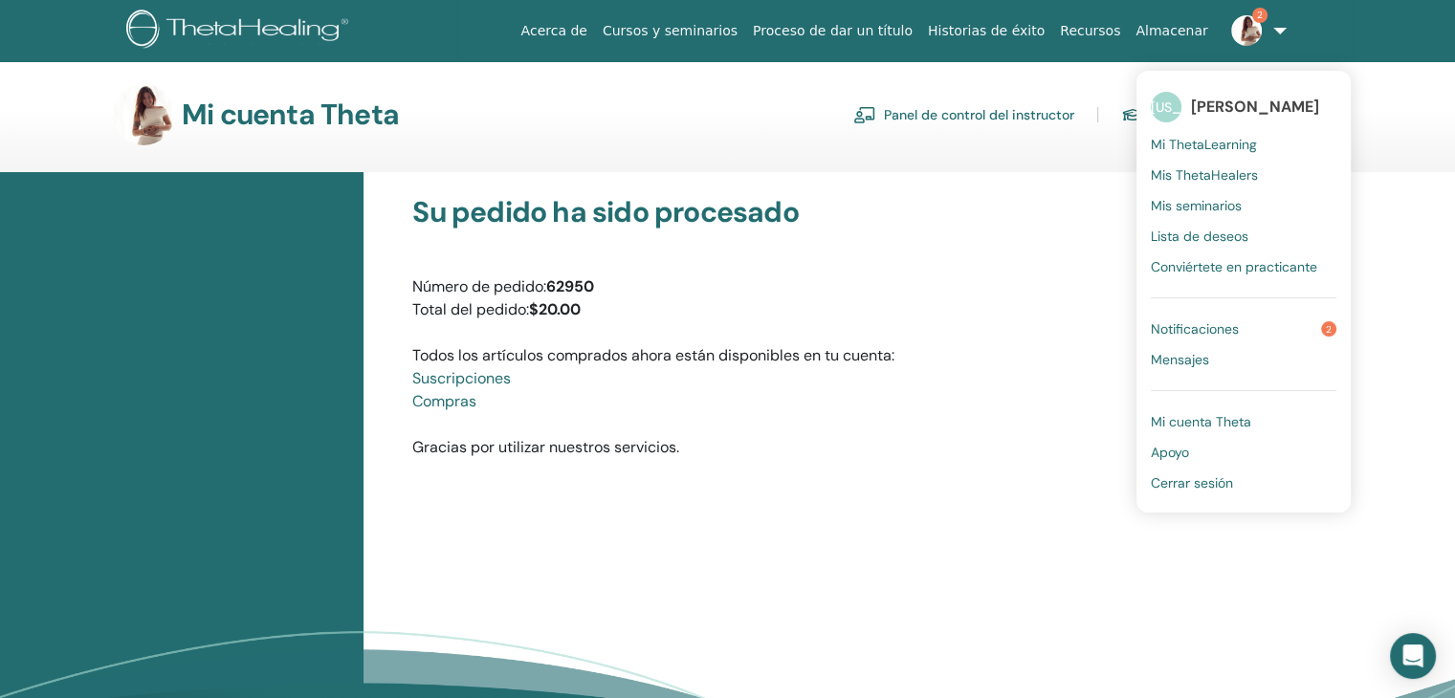
click at [1199, 322] on font "Notificaciones" at bounding box center [1195, 328] width 88 height 17
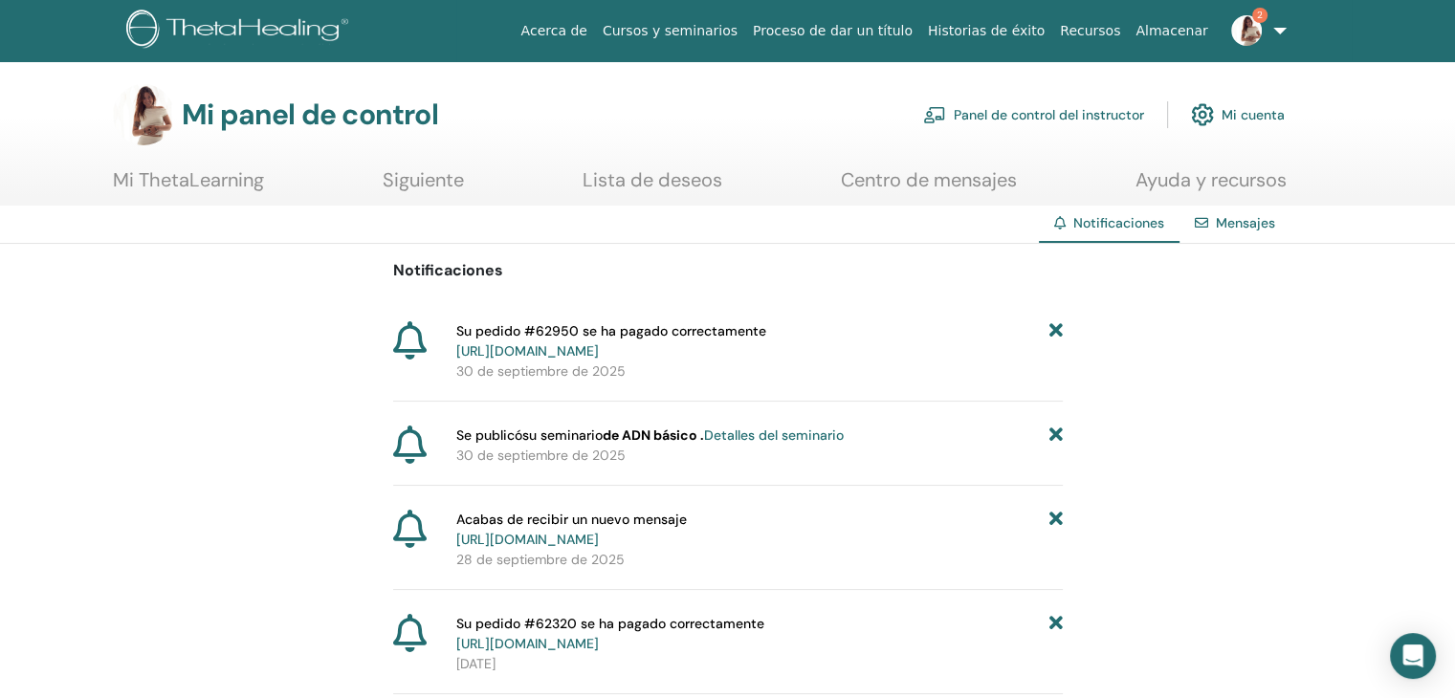
click at [1259, 33] on img at bounding box center [1246, 30] width 31 height 31
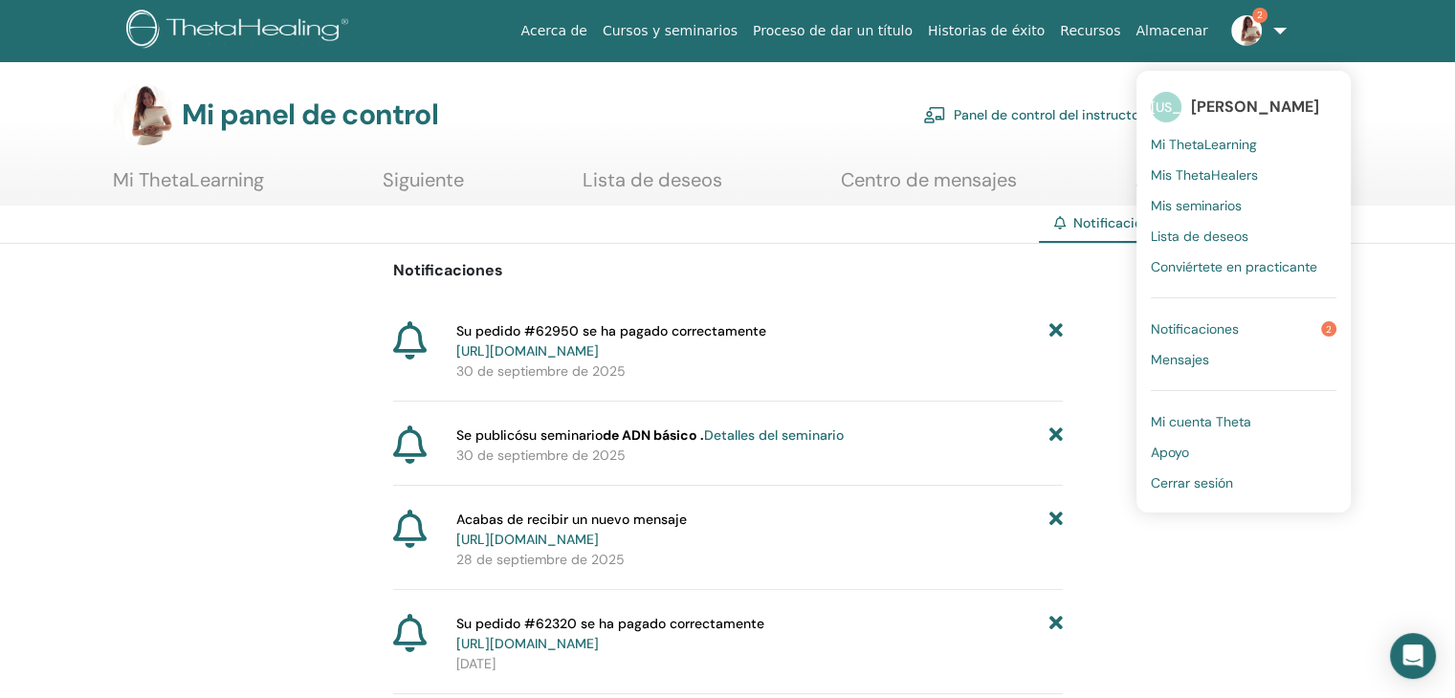
click at [1193, 333] on font "Notificaciones" at bounding box center [1195, 328] width 88 height 17
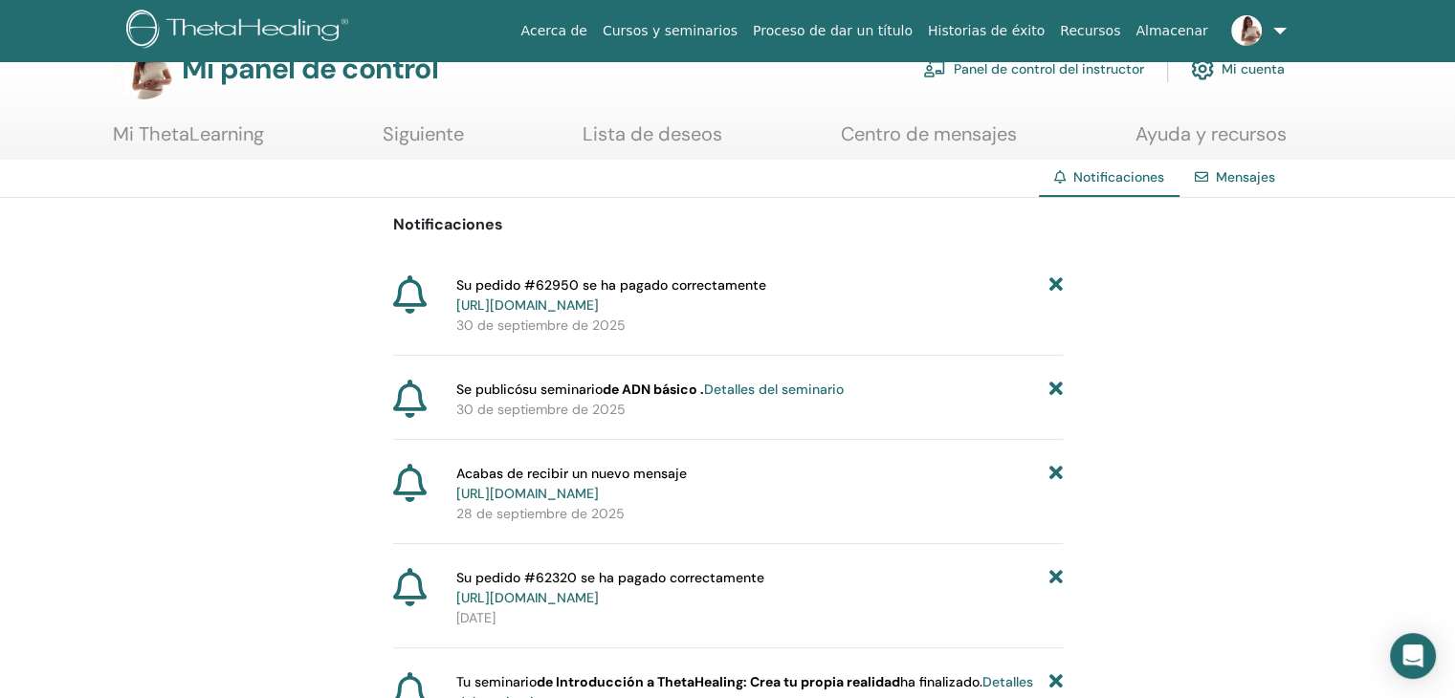
scroll to position [54, 0]
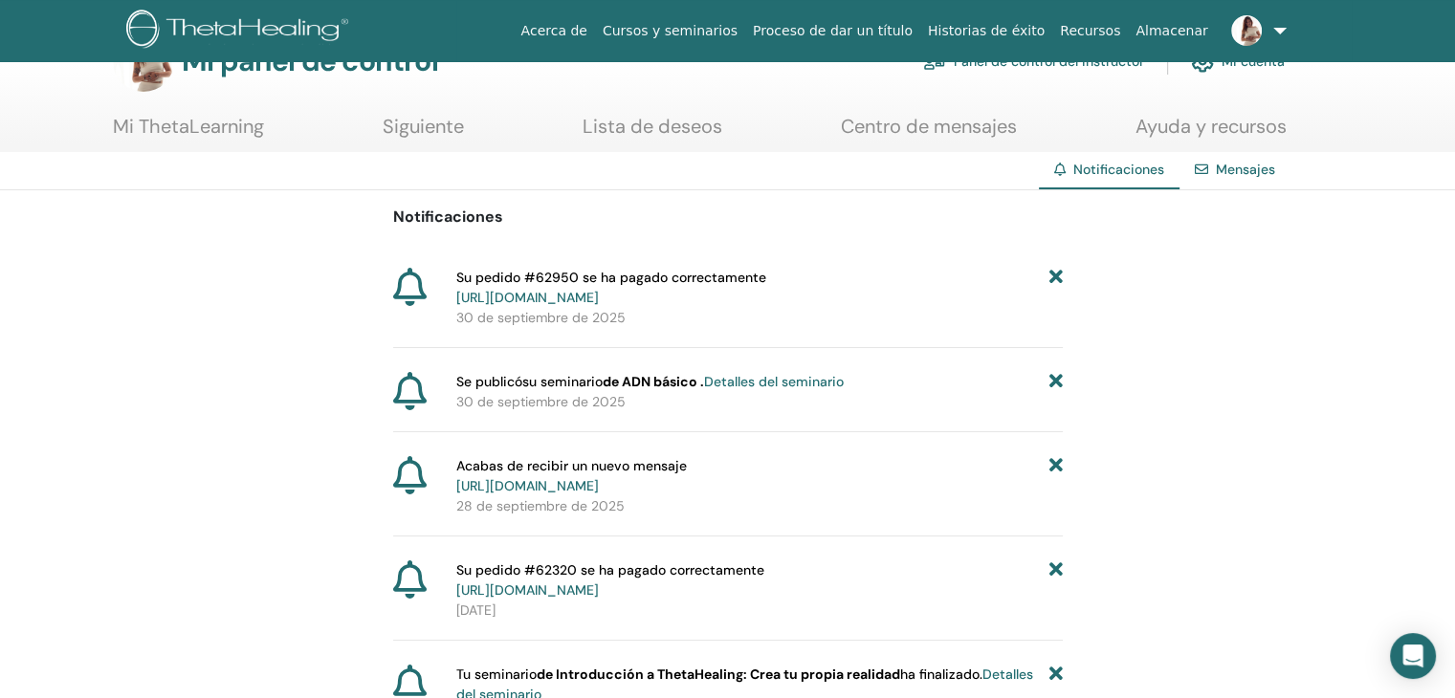
click at [764, 377] on font "Detalles del seminario" at bounding box center [774, 381] width 140 height 17
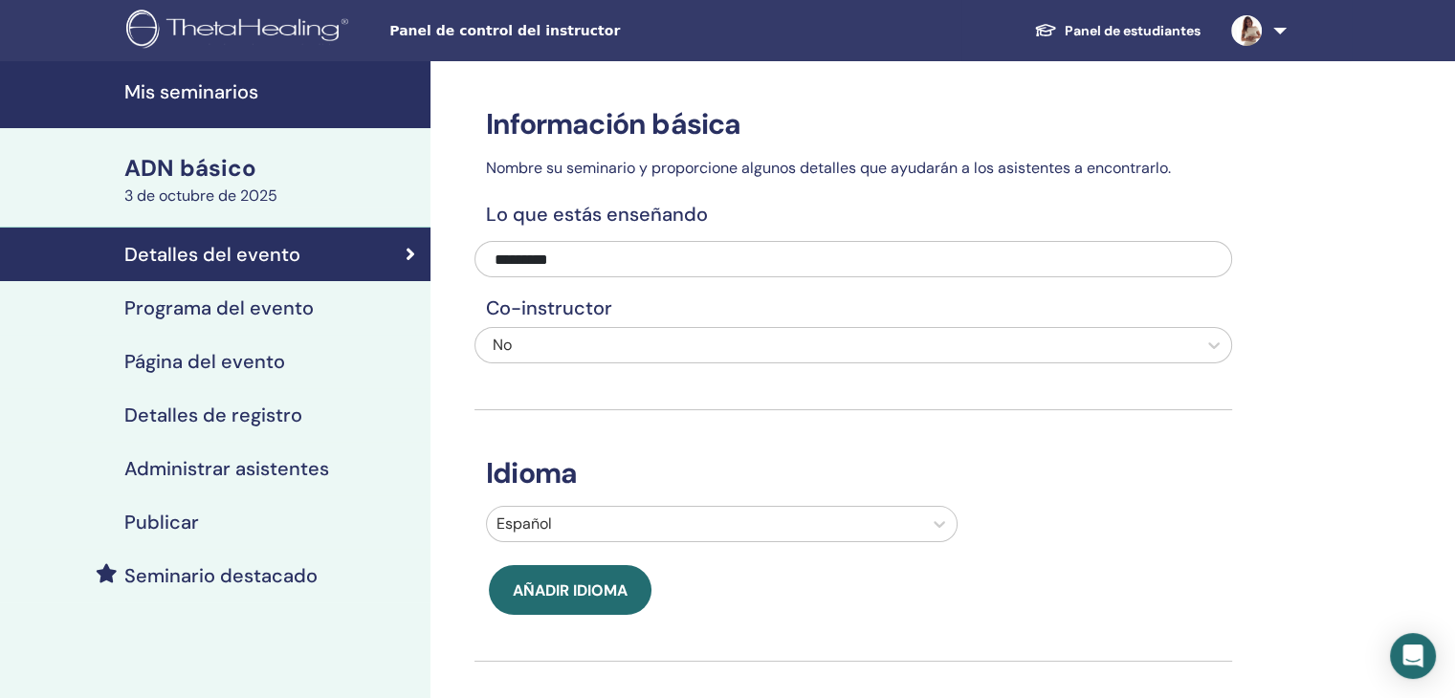
click at [310, 238] on link "Detalles del evento" at bounding box center [215, 255] width 431 height 54
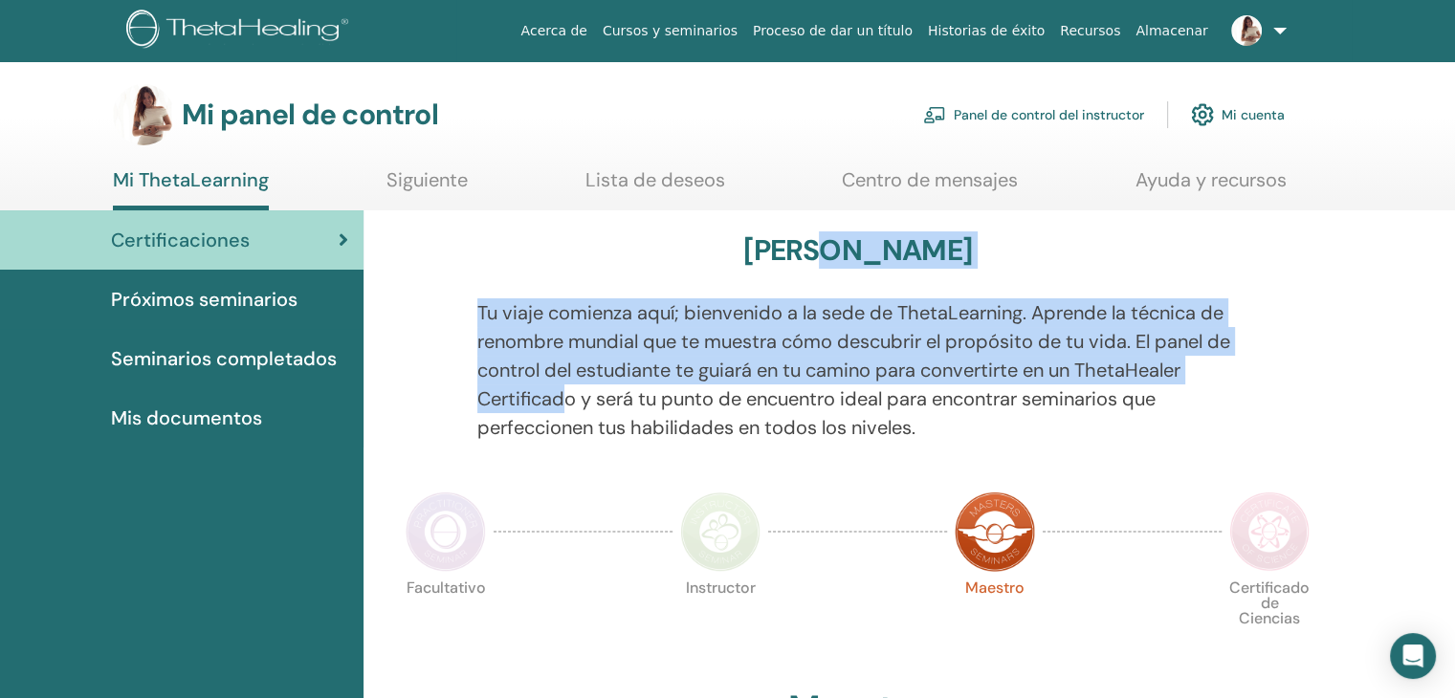
drag, startPoint x: 838, startPoint y: 265, endPoint x: 561, endPoint y: 404, distance: 310.2
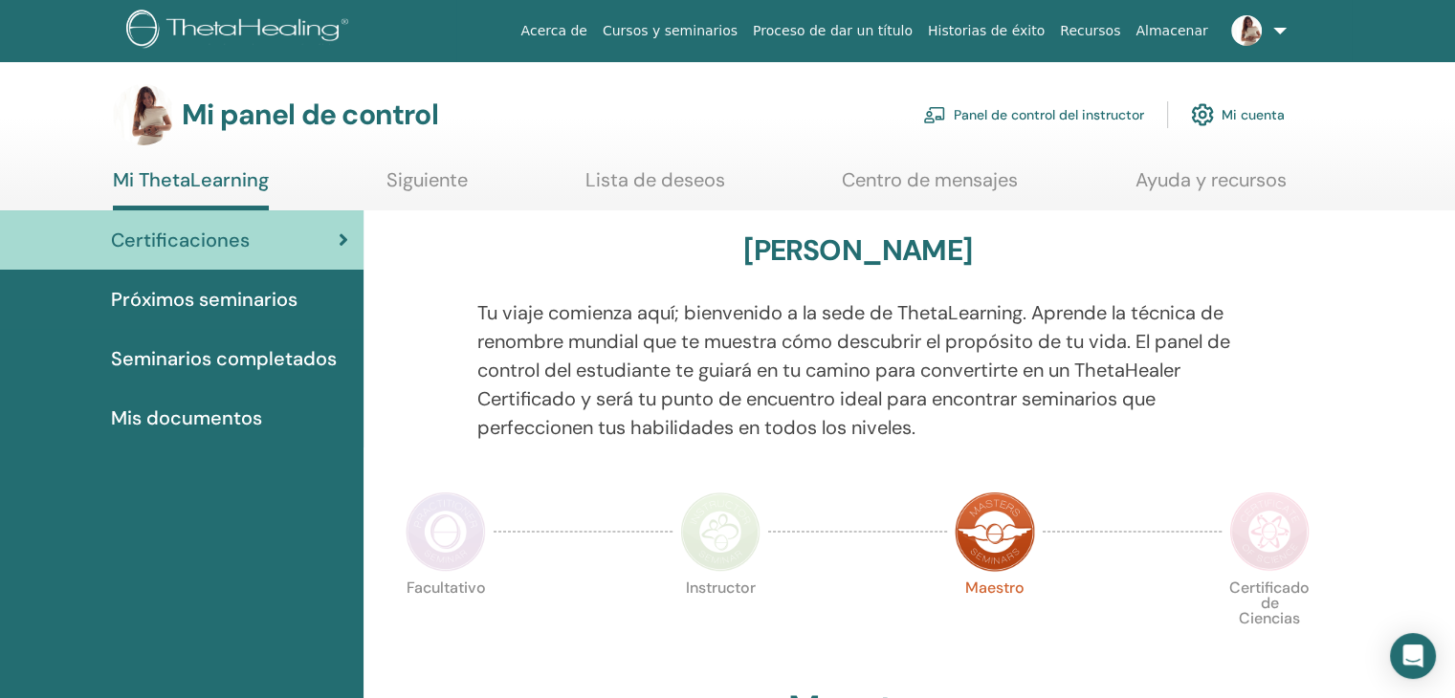
click at [535, 250] on div "[PERSON_NAME]" at bounding box center [857, 254] width 919 height 42
click at [1037, 120] on font "Panel de control del instructor" at bounding box center [1049, 115] width 190 height 17
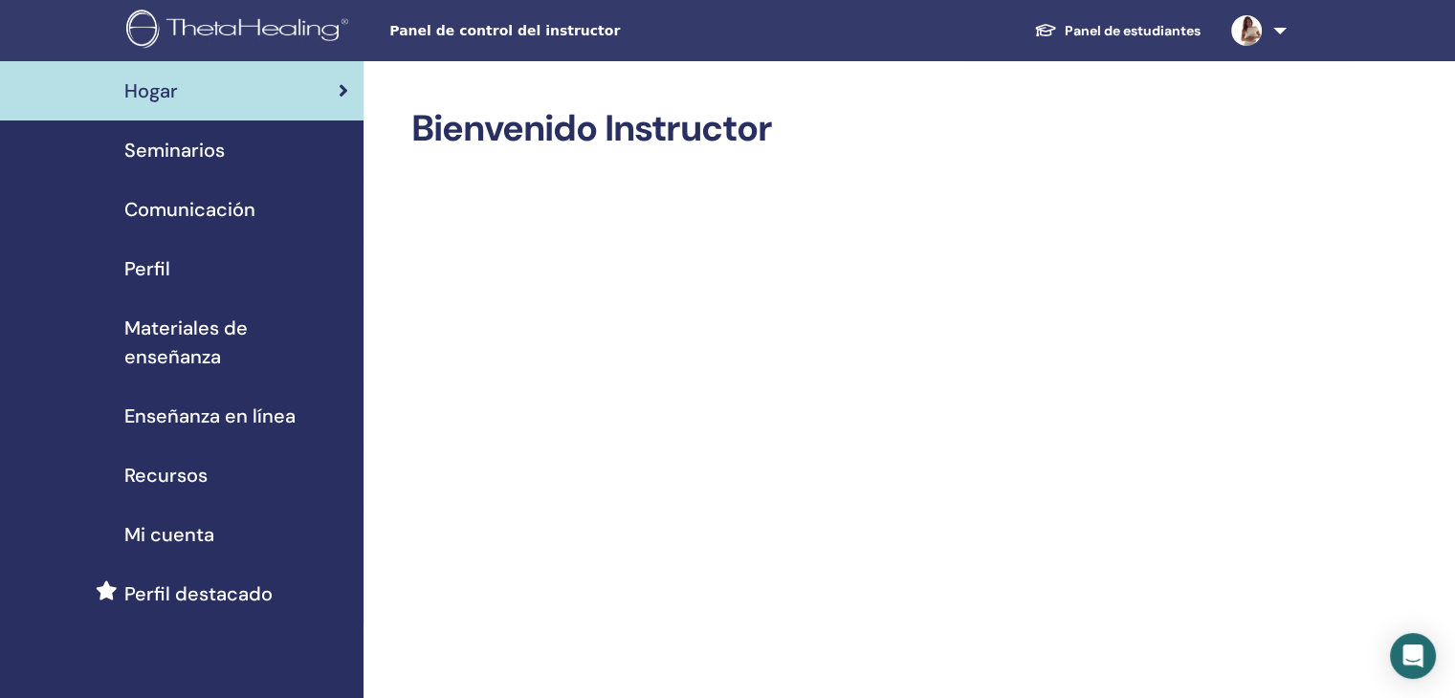
click at [226, 143] on div "Seminarios" at bounding box center [181, 150] width 333 height 29
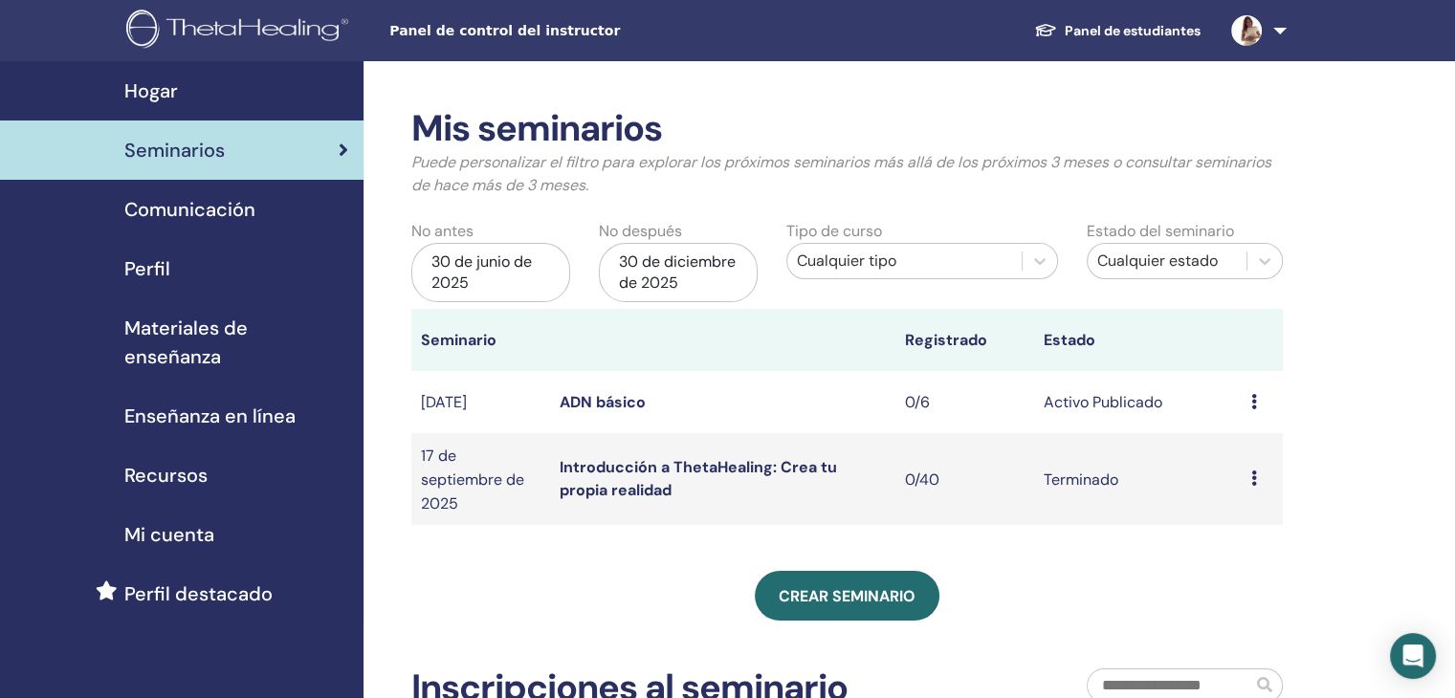
click at [1247, 403] on td "Avance Editar Asistentes Cancelar" at bounding box center [1262, 402] width 41 height 62
click at [1251, 403] on icon at bounding box center [1254, 401] width 6 height 15
click at [1242, 475] on font "Asistentes" at bounding box center [1239, 476] width 75 height 20
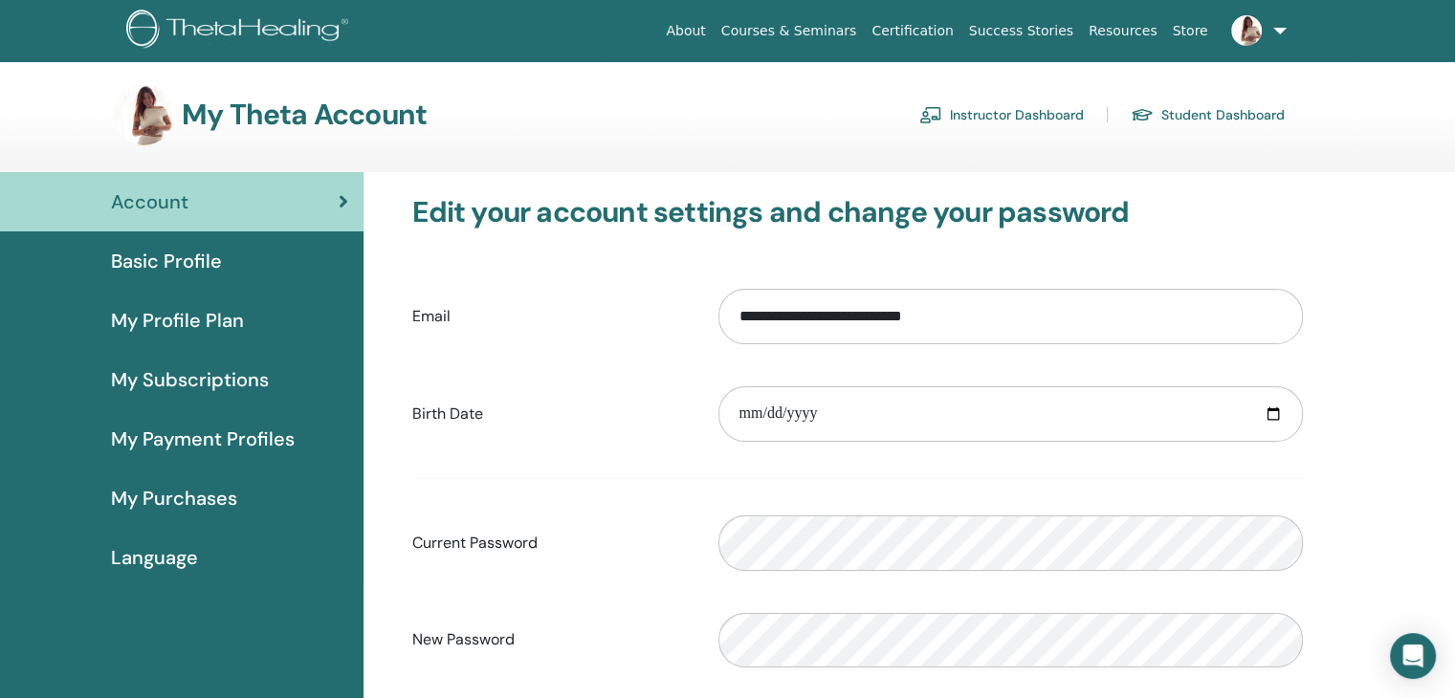
click at [1259, 39] on img at bounding box center [1246, 30] width 31 height 31
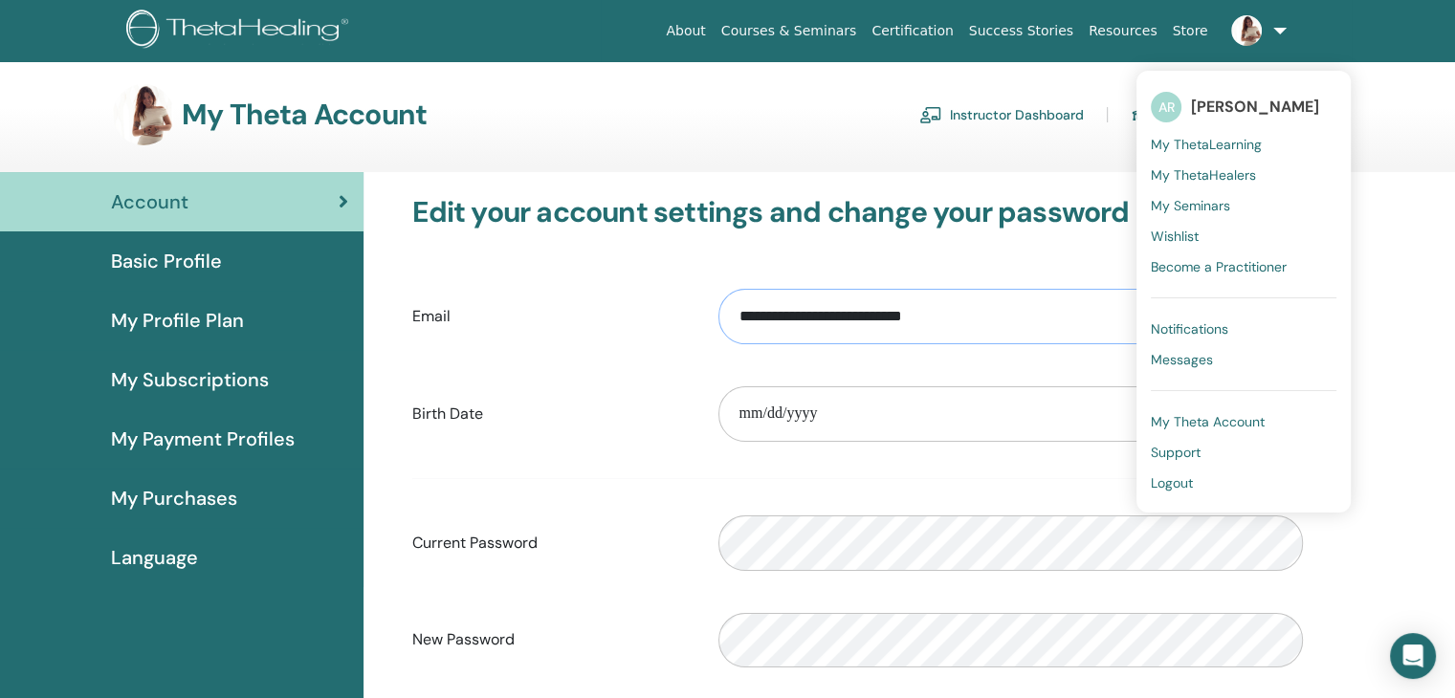
click at [789, 321] on input "**********" at bounding box center [1010, 316] width 585 height 55
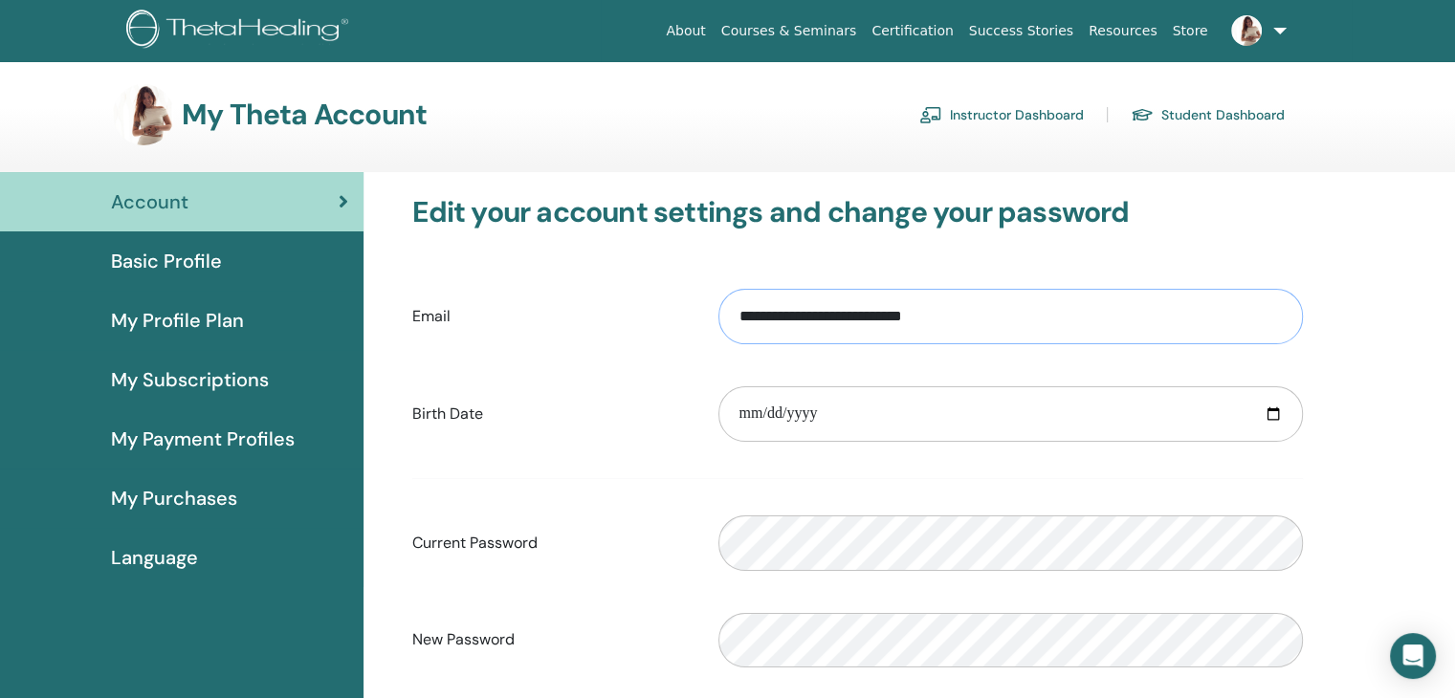
click at [789, 321] on input "**********" at bounding box center [1010, 316] width 585 height 55
click at [190, 385] on span "My Subscriptions" at bounding box center [190, 379] width 158 height 29
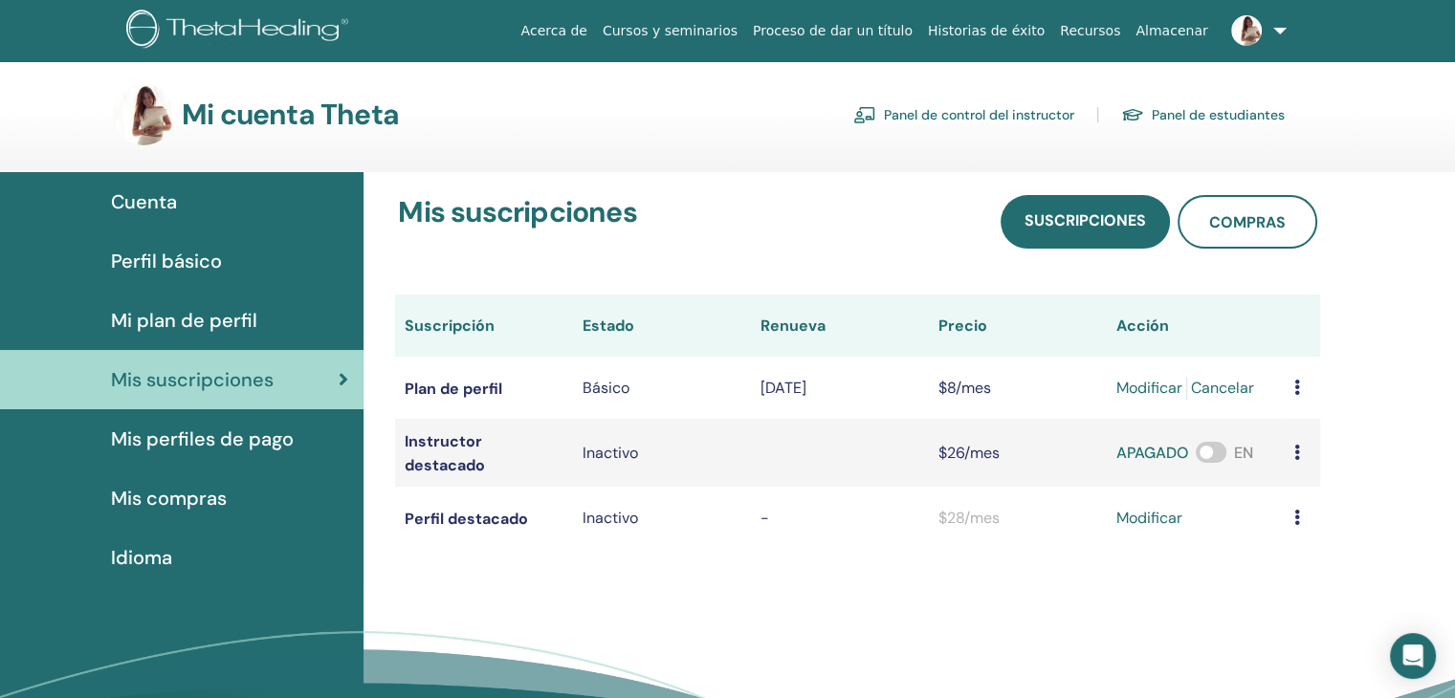
click at [753, 135] on div "Mi cuenta Theta Panel de control del instructor Panel de estudiantes" at bounding box center [699, 114] width 1172 height 61
click at [992, 112] on font "Panel de control del instructor" at bounding box center [979, 115] width 190 height 17
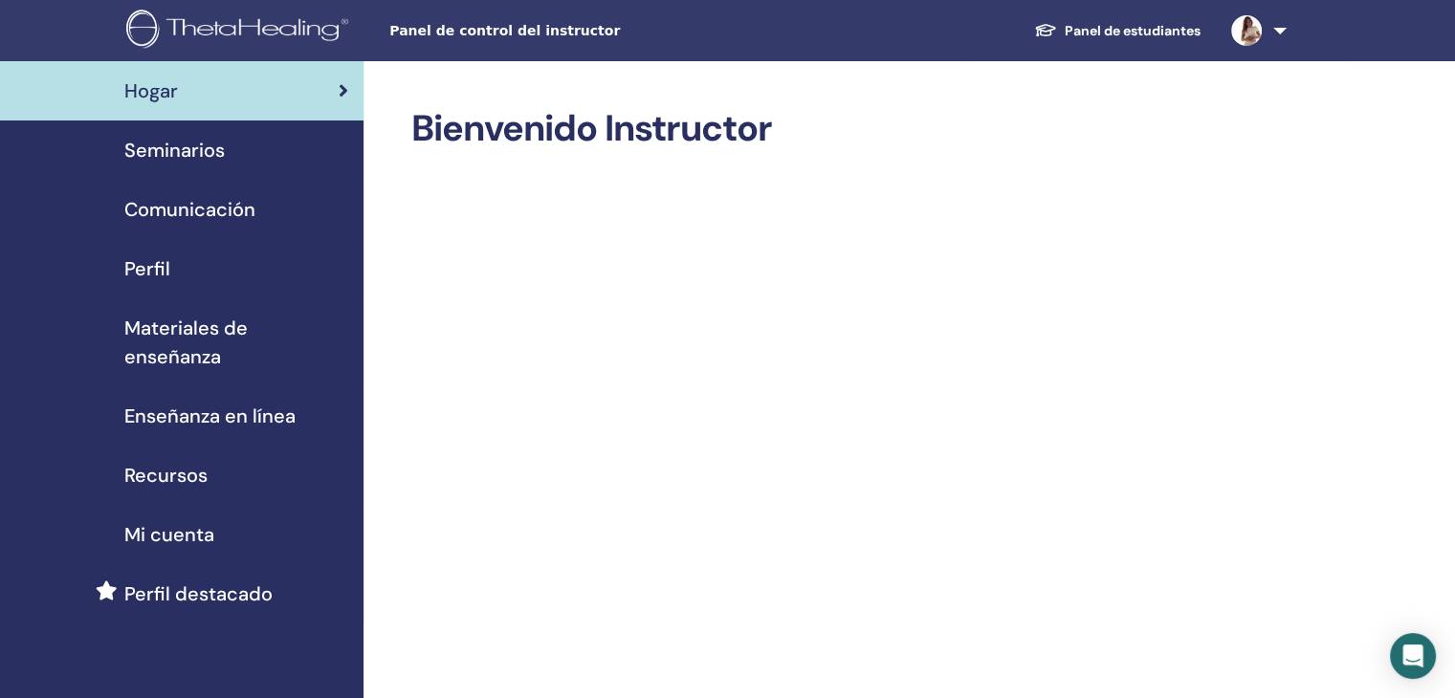
click at [165, 155] on font "Seminarios" at bounding box center [174, 150] width 100 height 25
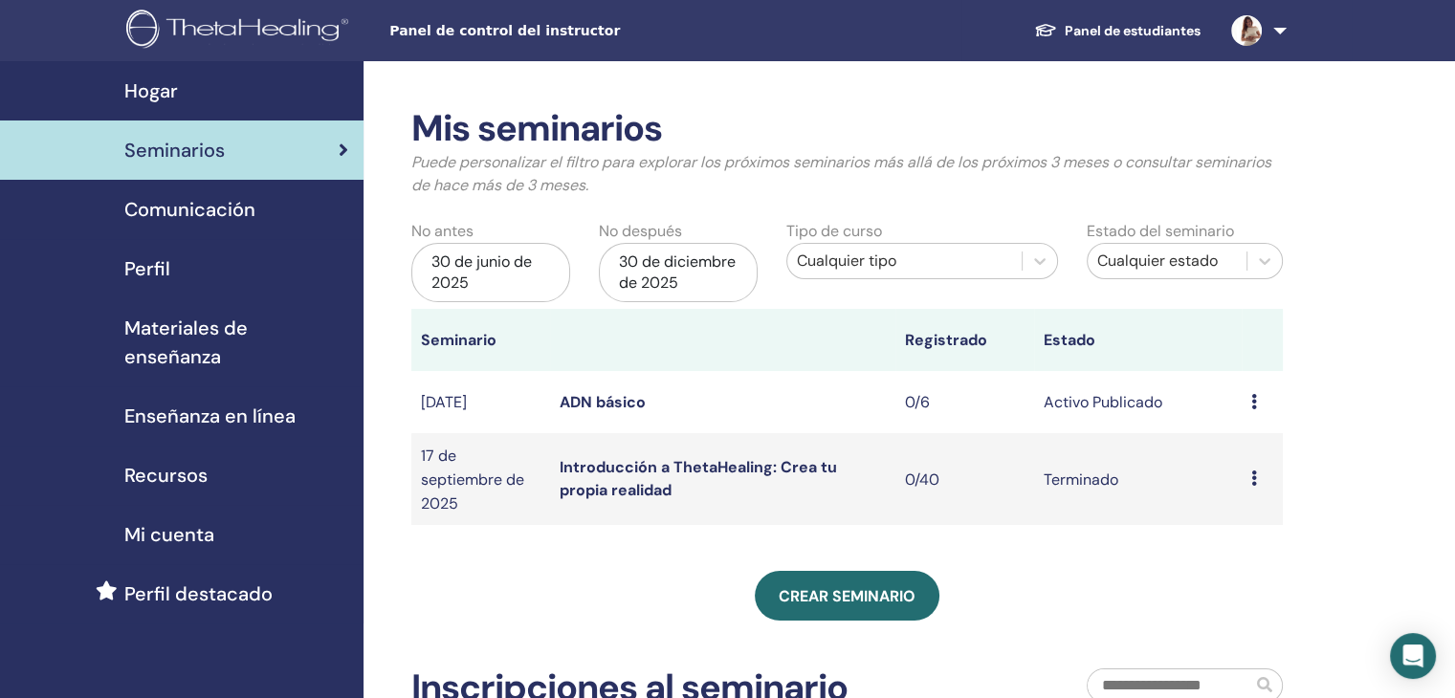
click at [586, 404] on font "ADN básico" at bounding box center [603, 402] width 86 height 20
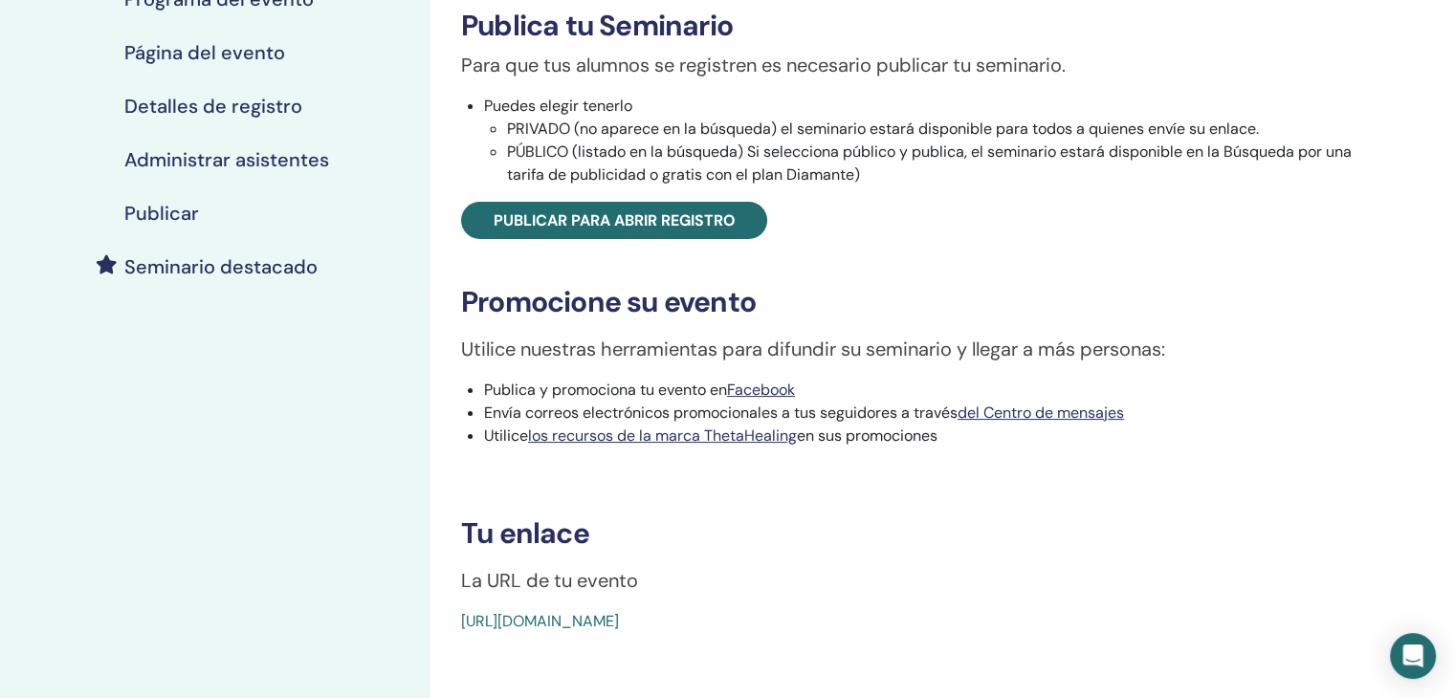
scroll to position [425, 0]
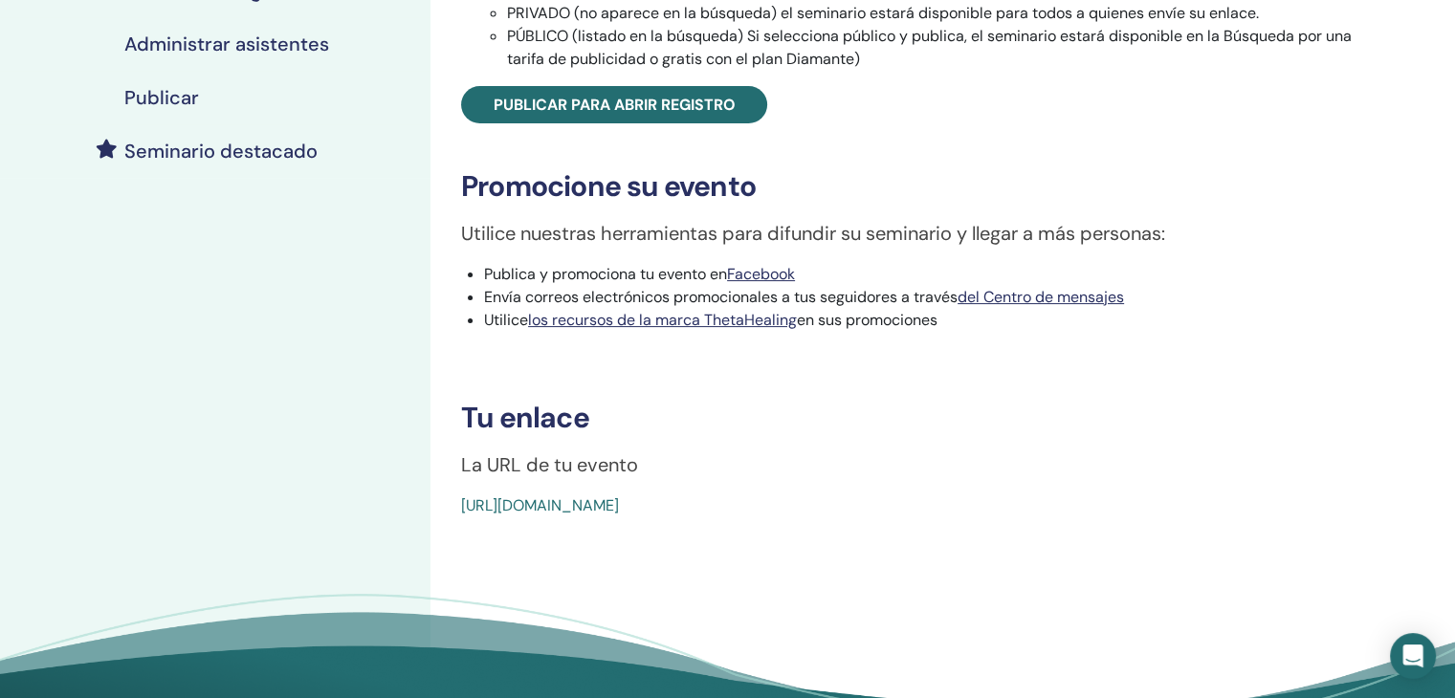
click at [619, 502] on font "[URL][DOMAIN_NAME]" at bounding box center [540, 506] width 158 height 20
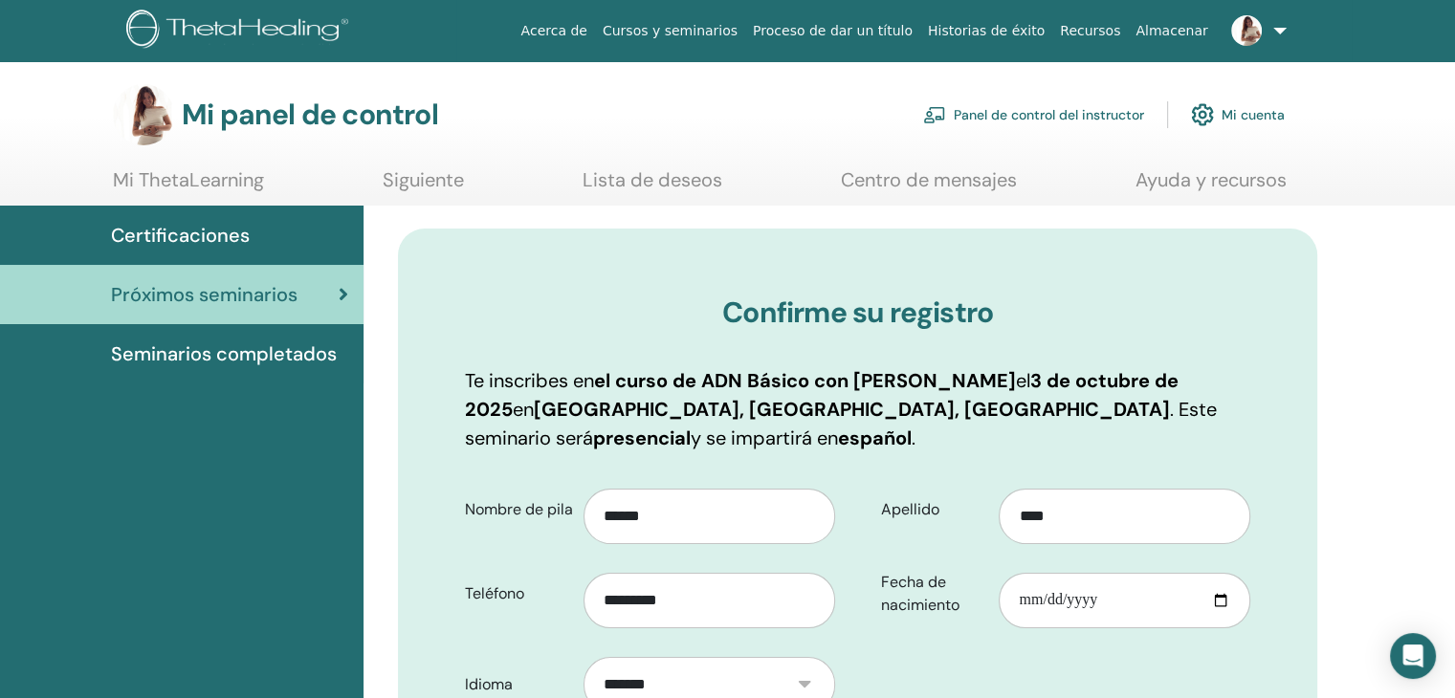
click at [1005, 125] on link "Panel de control del instructor" at bounding box center [1033, 115] width 221 height 42
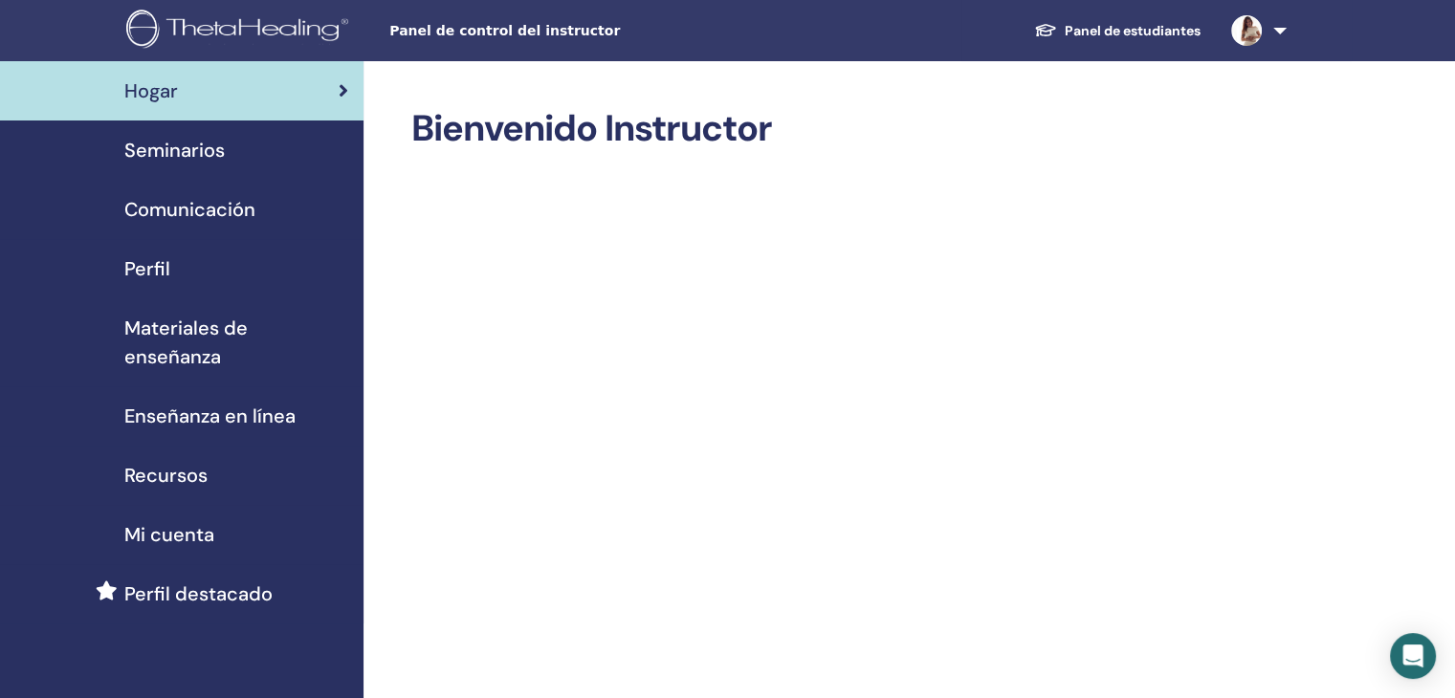
click at [209, 154] on font "Seminarios" at bounding box center [174, 150] width 100 height 25
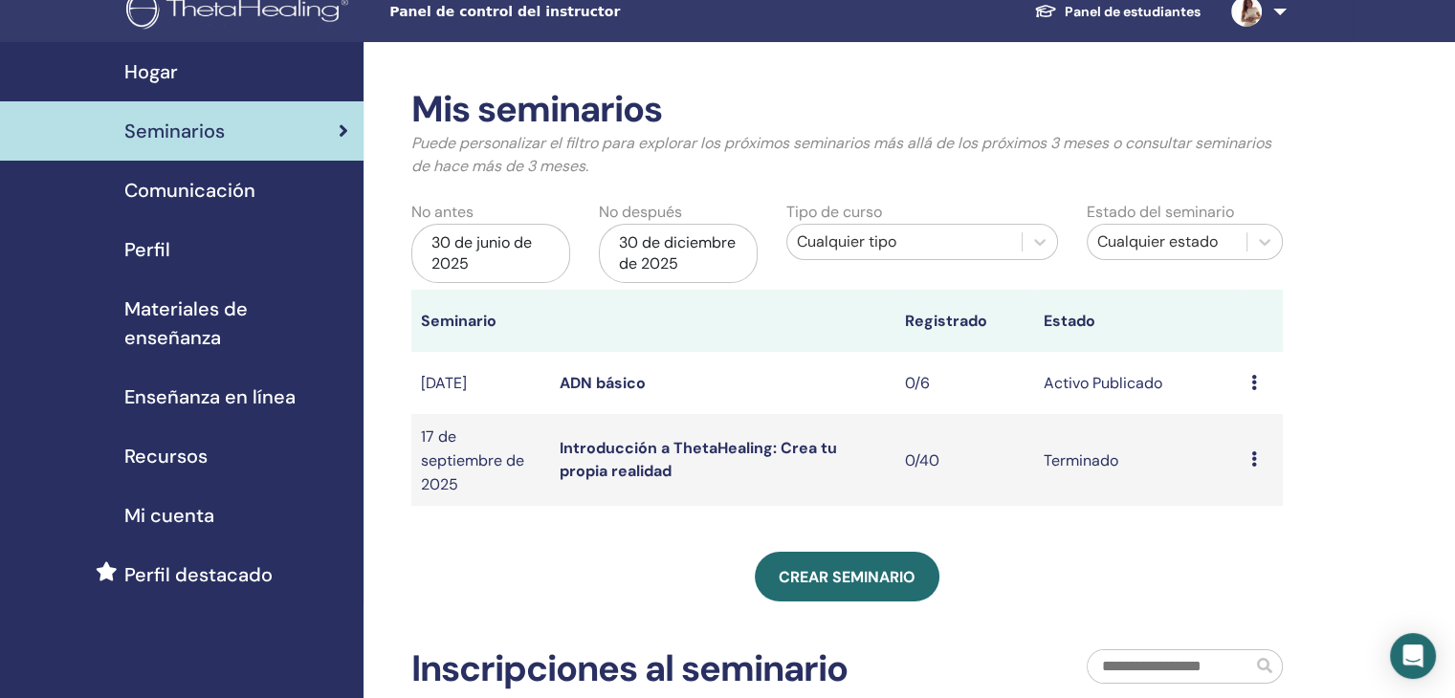
scroll to position [22, 0]
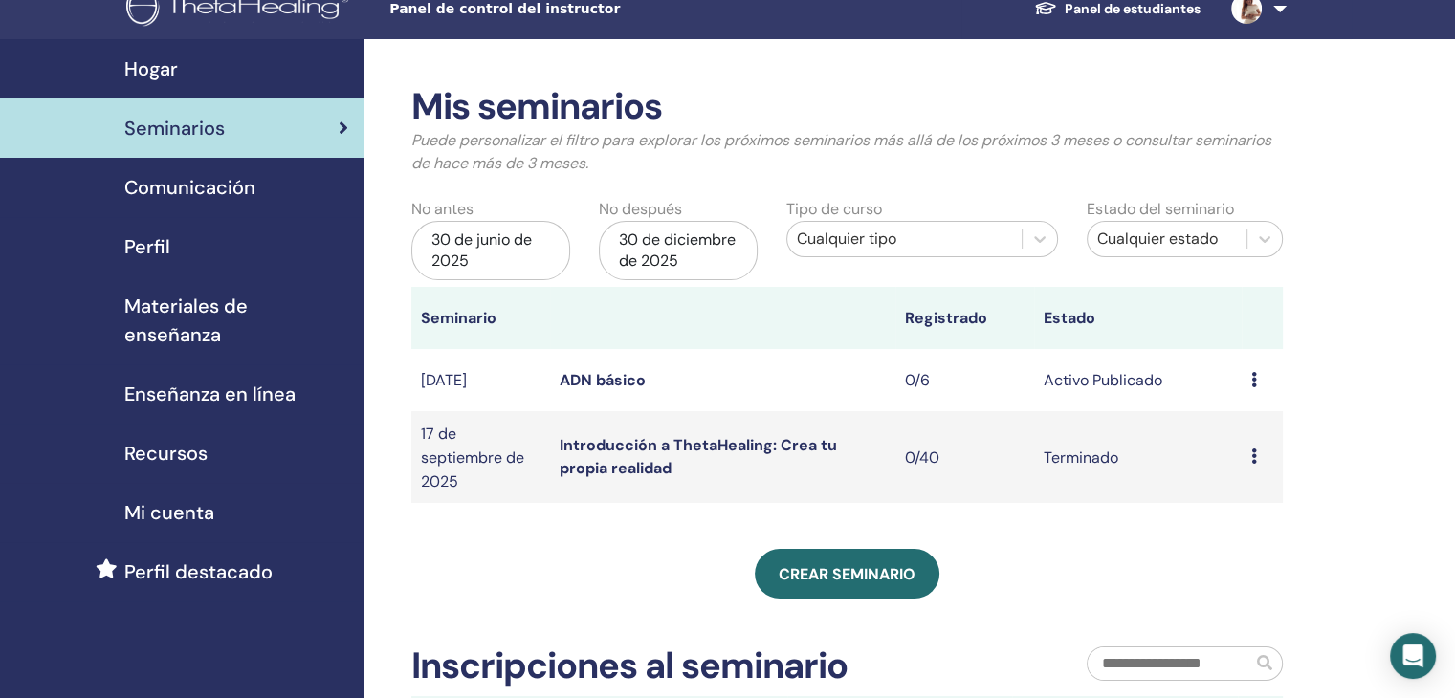
click at [1253, 380] on icon at bounding box center [1254, 379] width 6 height 15
click at [1228, 418] on font "Editar" at bounding box center [1225, 424] width 42 height 20
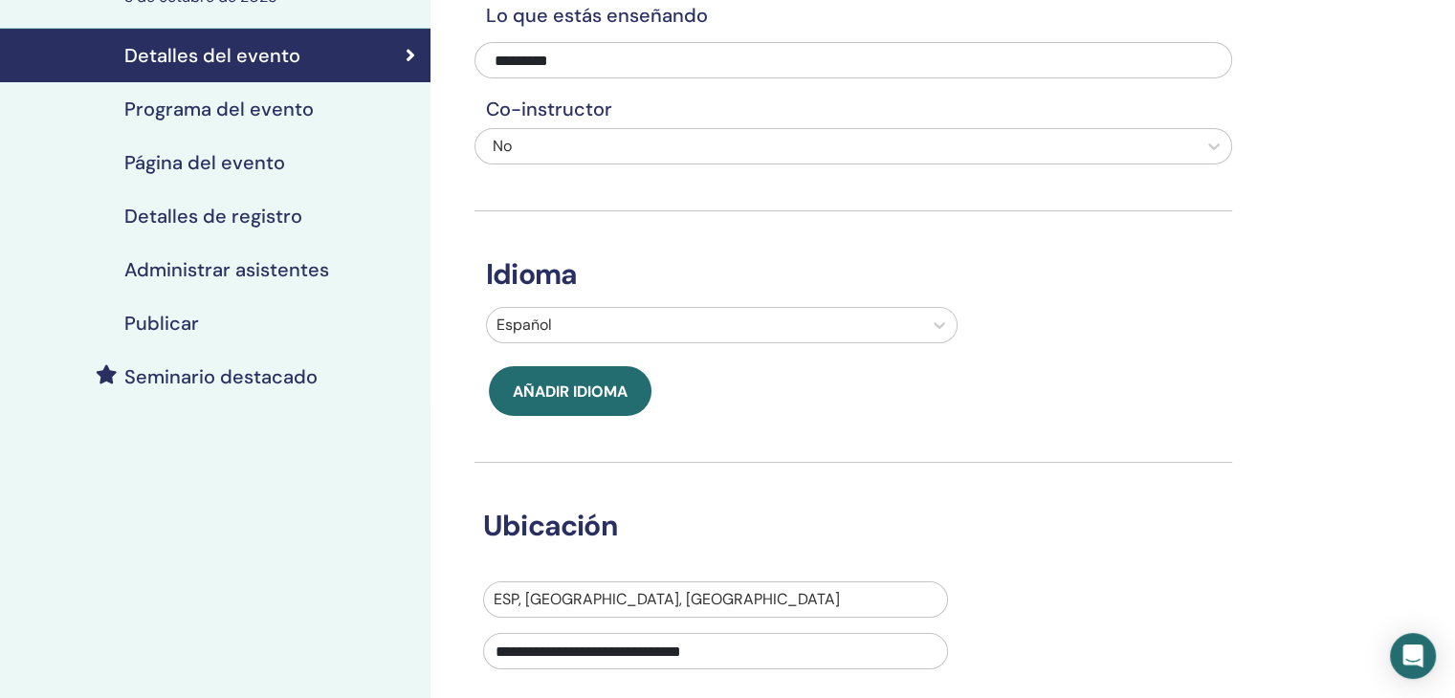
scroll to position [194, 0]
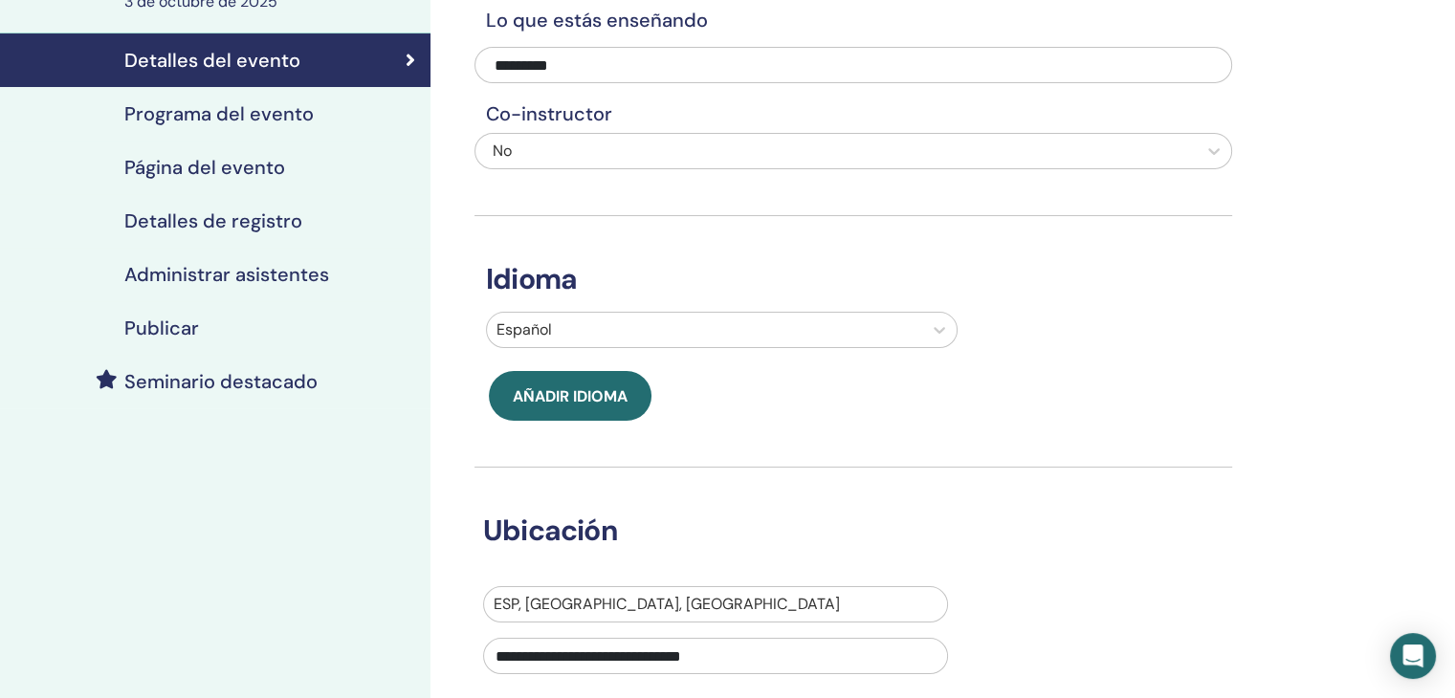
click at [245, 225] on font "Detalles de registro" at bounding box center [213, 221] width 178 height 25
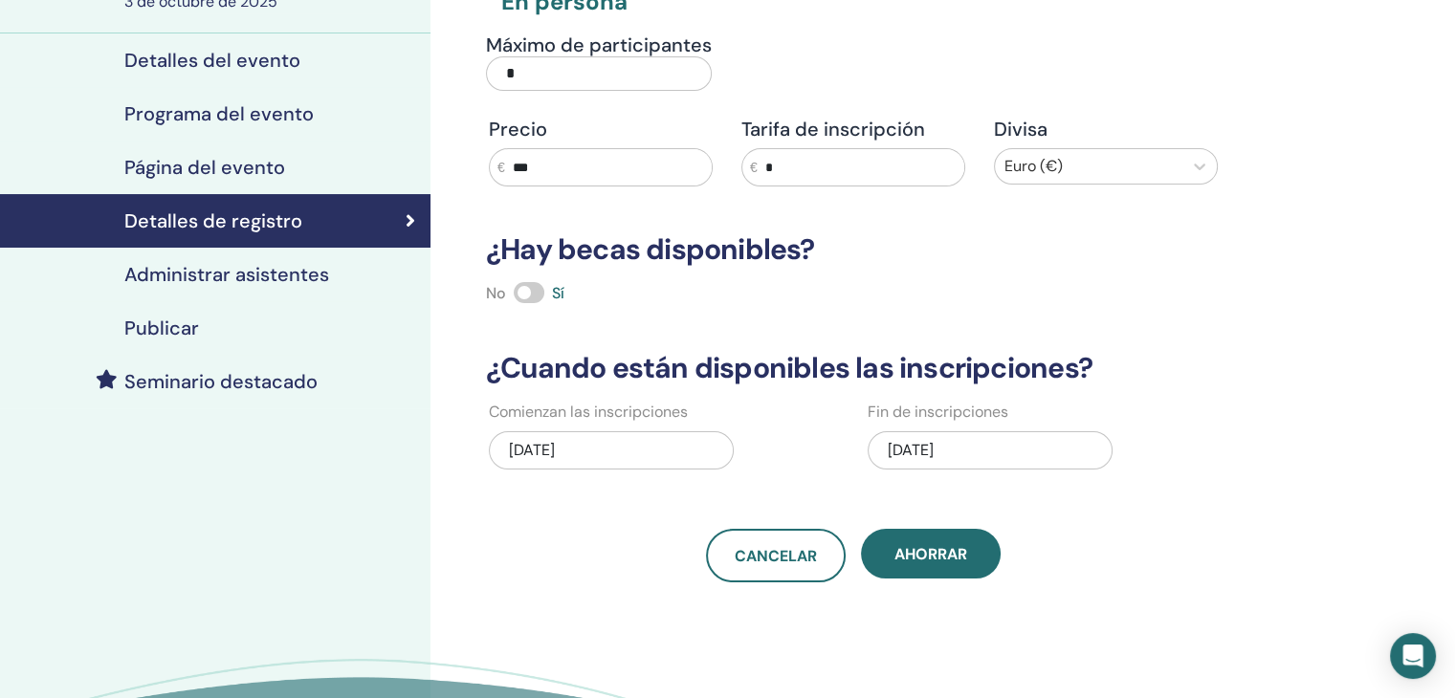
click at [532, 292] on span at bounding box center [529, 292] width 31 height 21
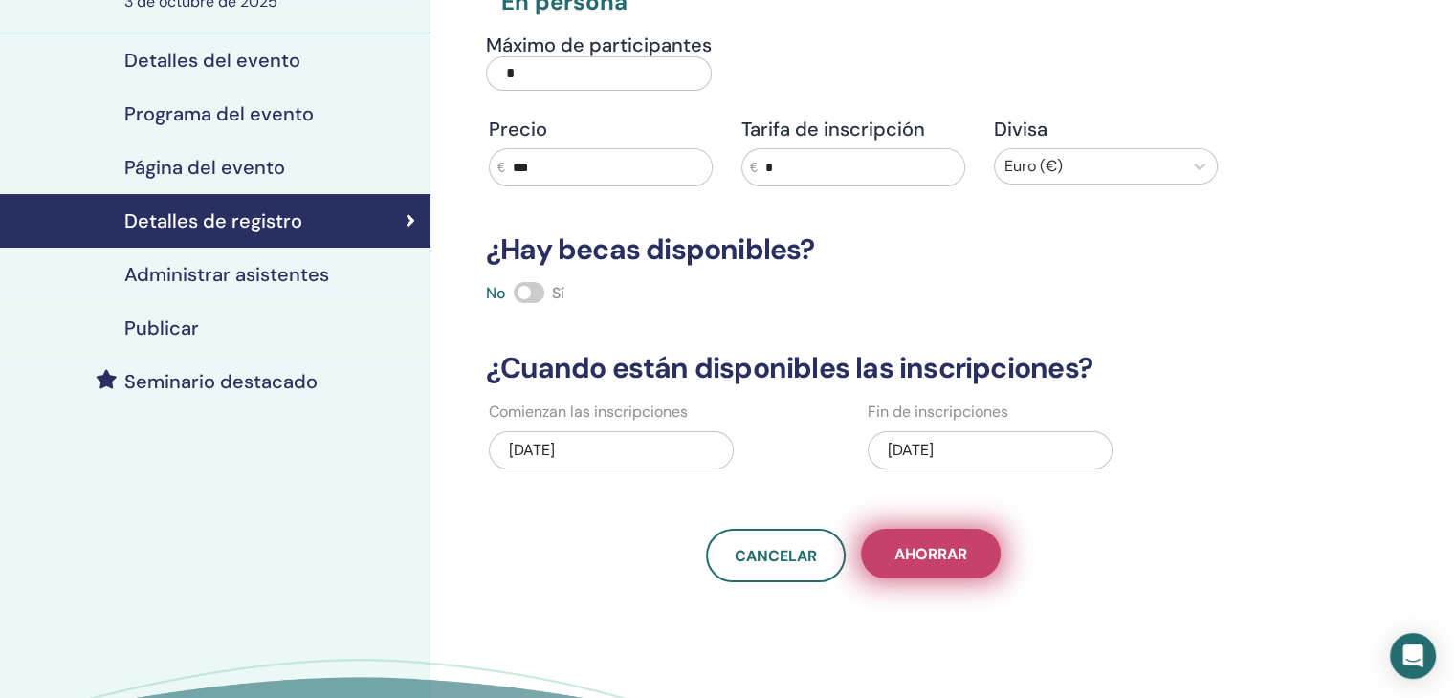
click at [964, 554] on font "Ahorrar" at bounding box center [931, 554] width 73 height 20
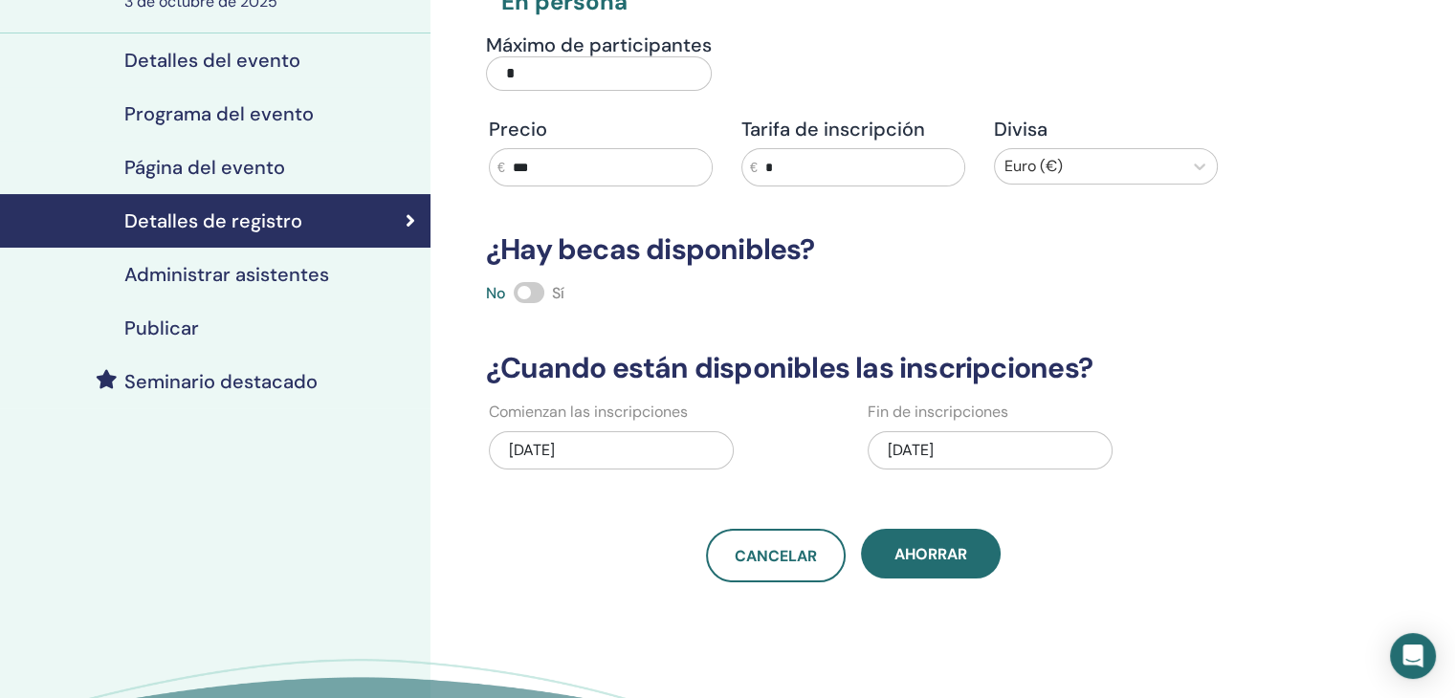
click at [964, 554] on font "Ahorrar" at bounding box center [931, 554] width 73 height 20
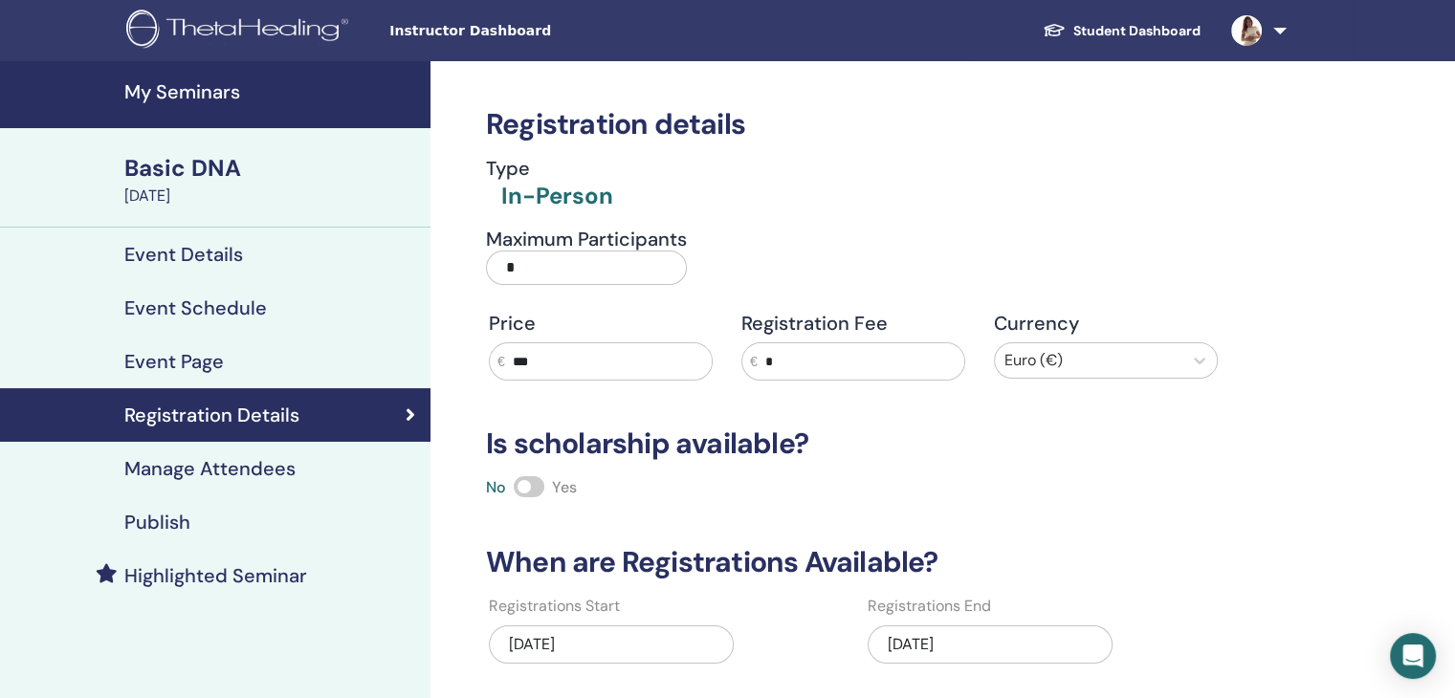
click at [201, 34] on img at bounding box center [240, 31] width 229 height 43
